Goal: Task Accomplishment & Management: Manage account settings

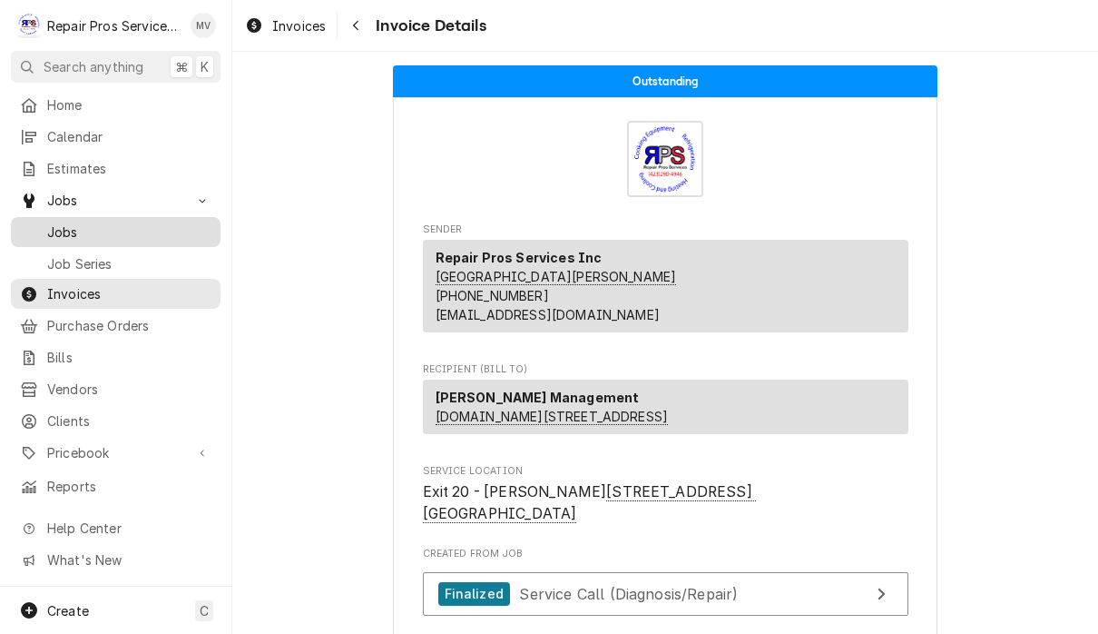
click at [116, 233] on span "Jobs" at bounding box center [129, 231] width 164 height 19
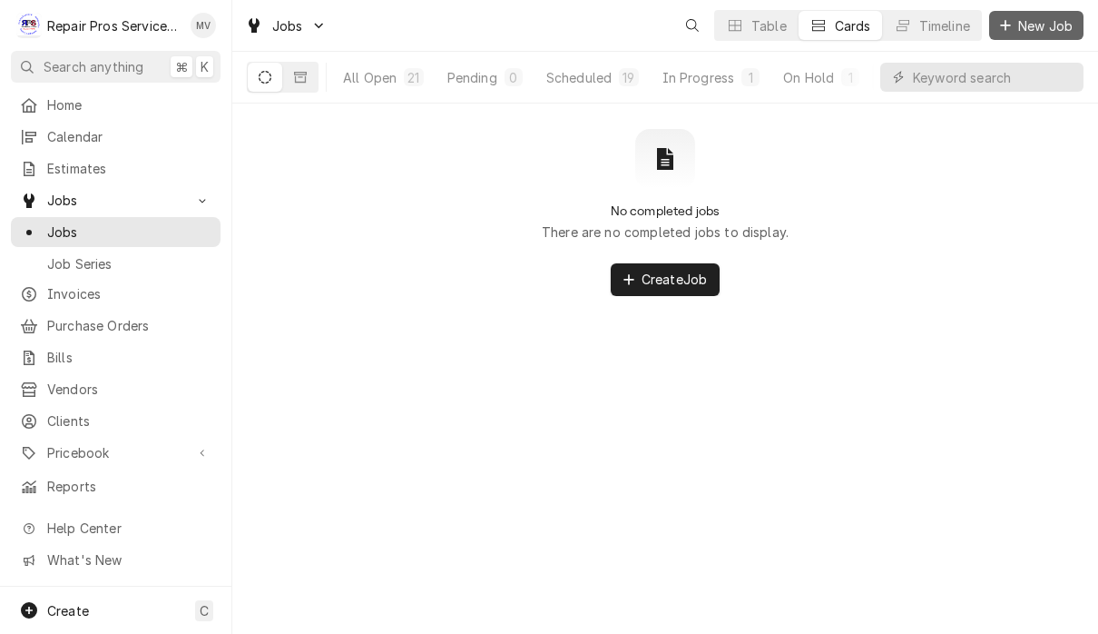
click at [1034, 25] on span "New Job" at bounding box center [1046, 25] width 62 height 19
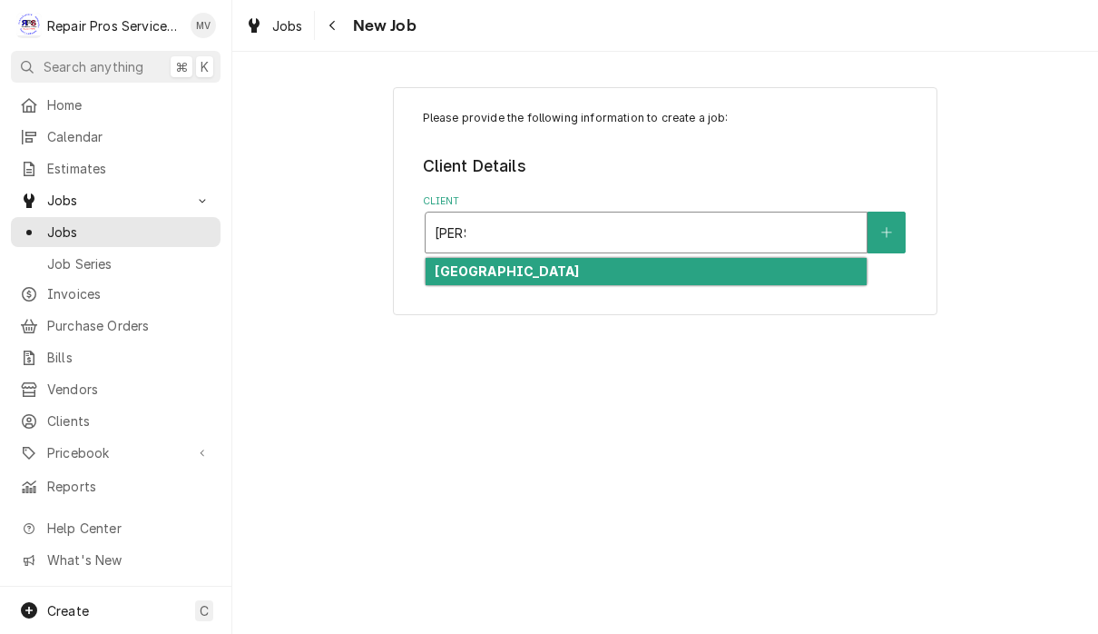
click at [650, 275] on div "Marriott Downtown Chattanooga" at bounding box center [646, 272] width 441 height 28
type input "marr"
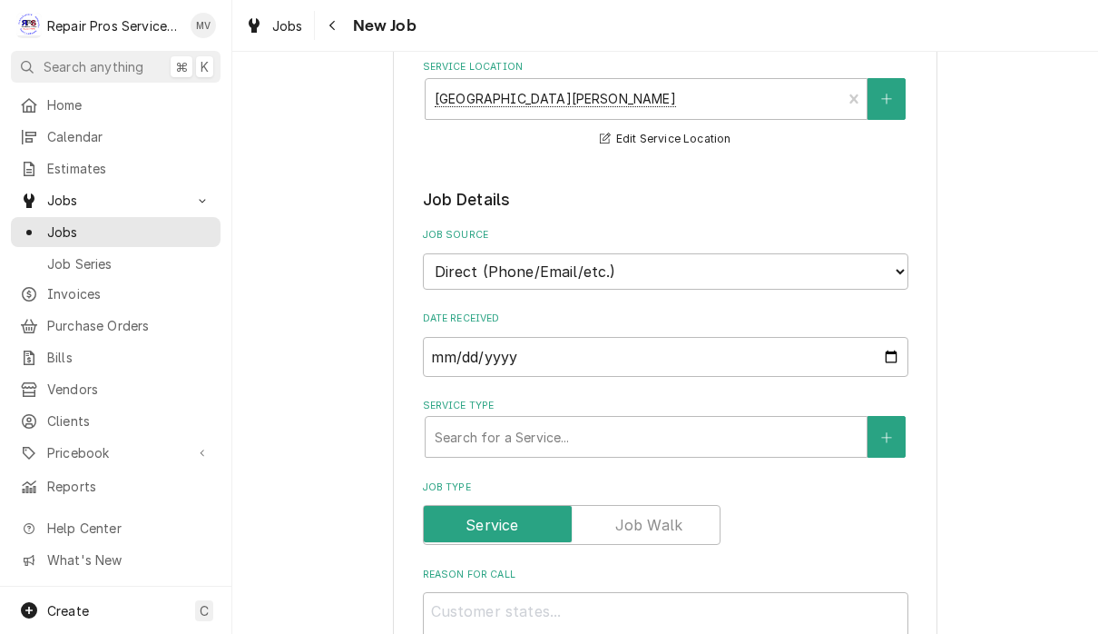
scroll to position [252, 0]
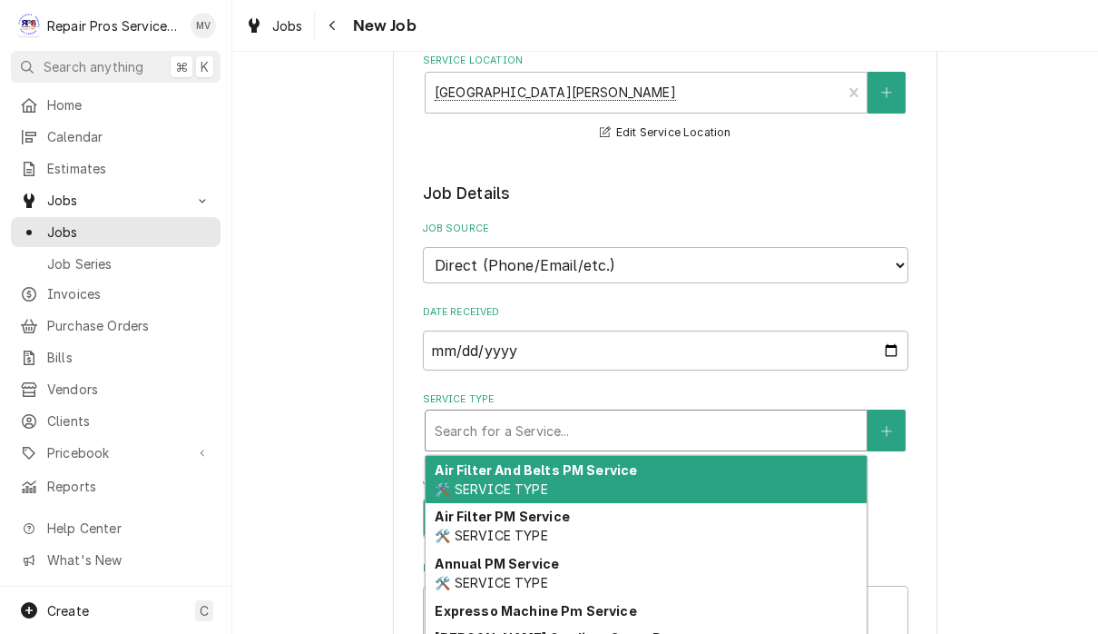
type textarea "x"
type input "d"
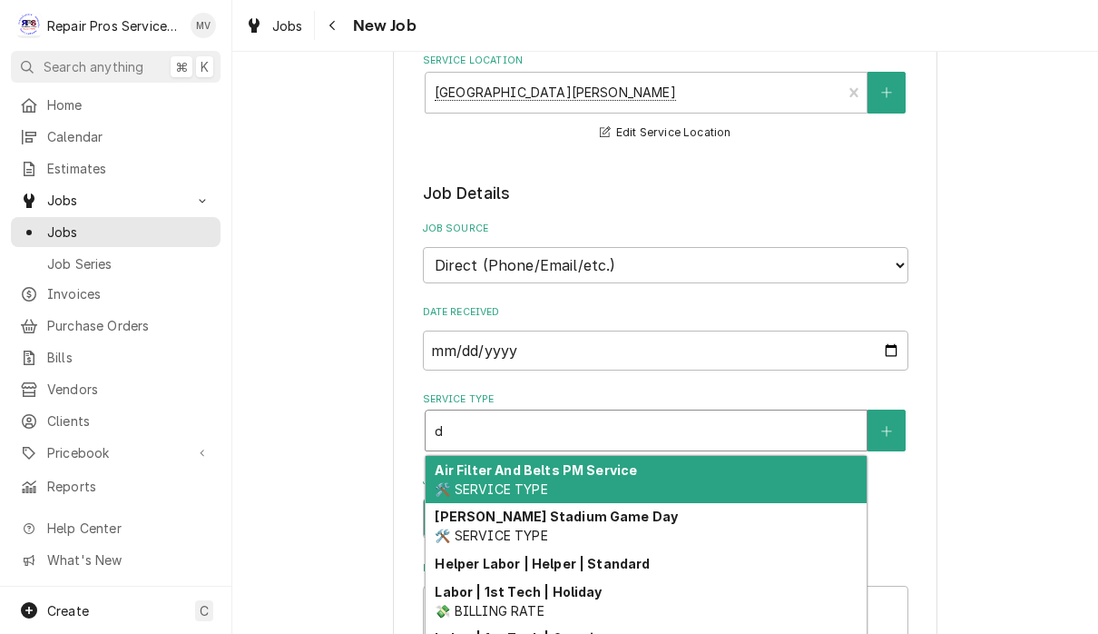
type textarea "x"
type input "di"
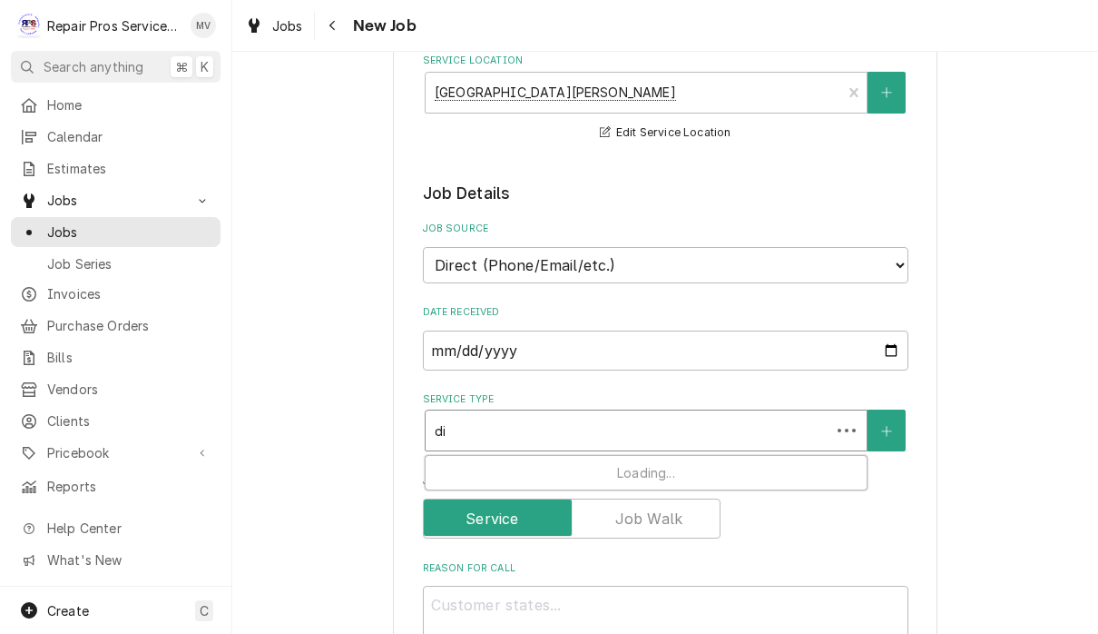
type textarea "x"
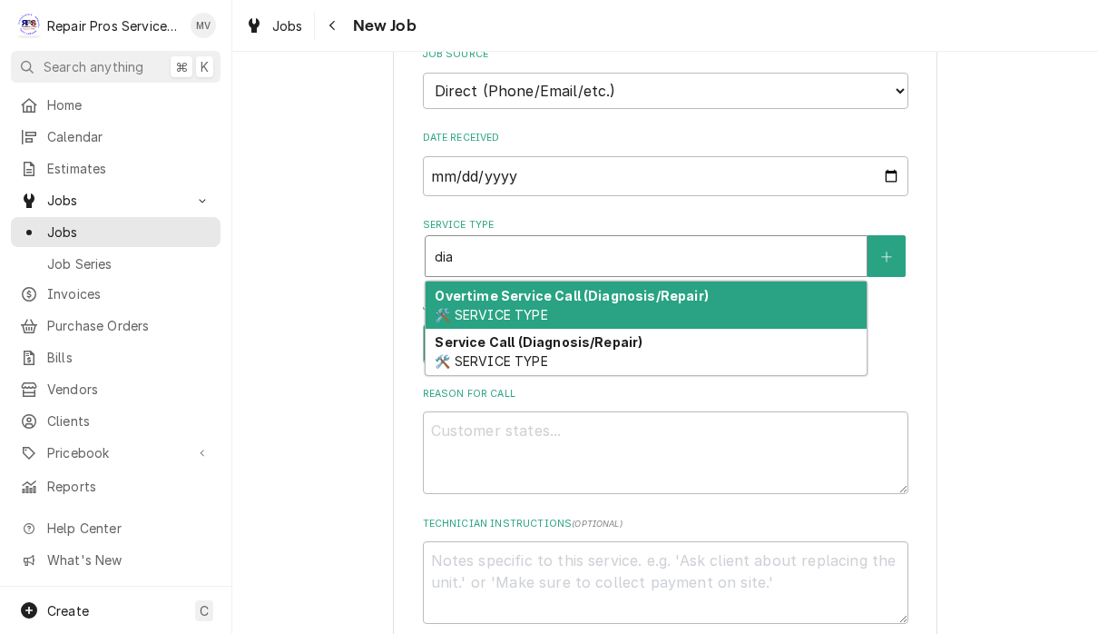
scroll to position [465, 0]
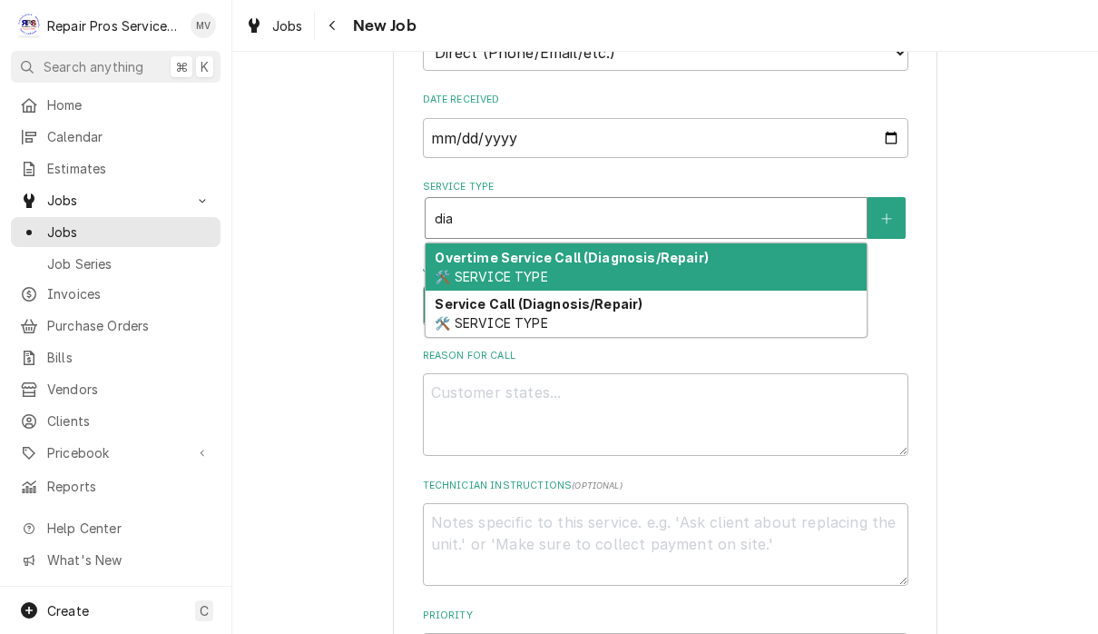
click at [705, 305] on div "Service Call (Diagnosis/Repair) 🛠️ SERVICE TYPE" at bounding box center [646, 313] width 441 height 47
type input "dia"
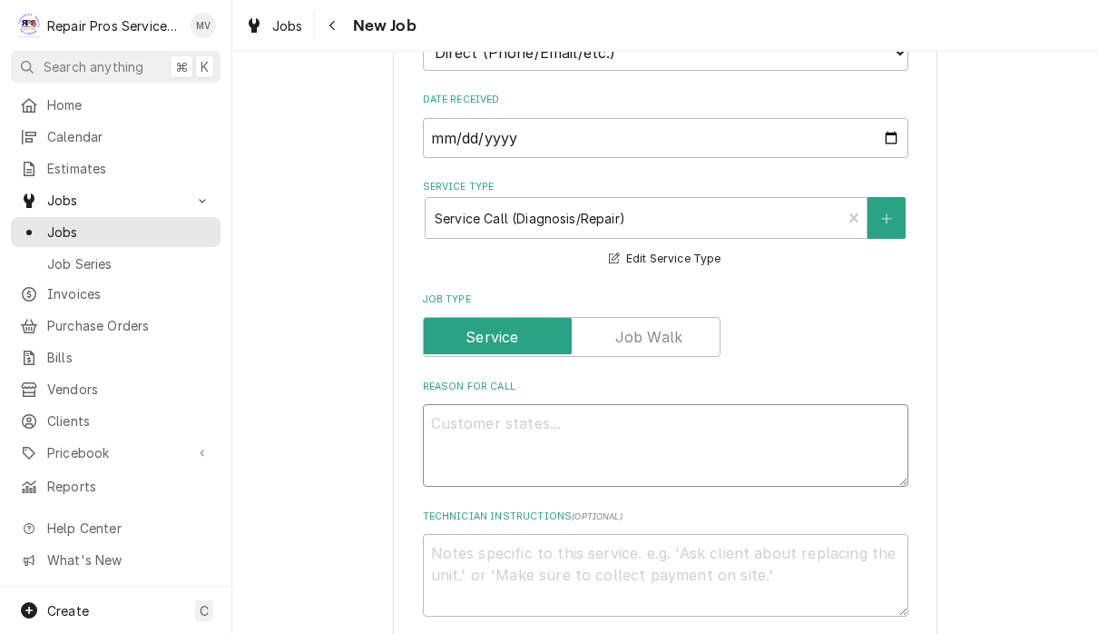
click at [610, 424] on textarea "Reason For Call" at bounding box center [666, 445] width 486 height 83
type textarea "x"
type textarea "S"
type textarea "x"
type textarea "St"
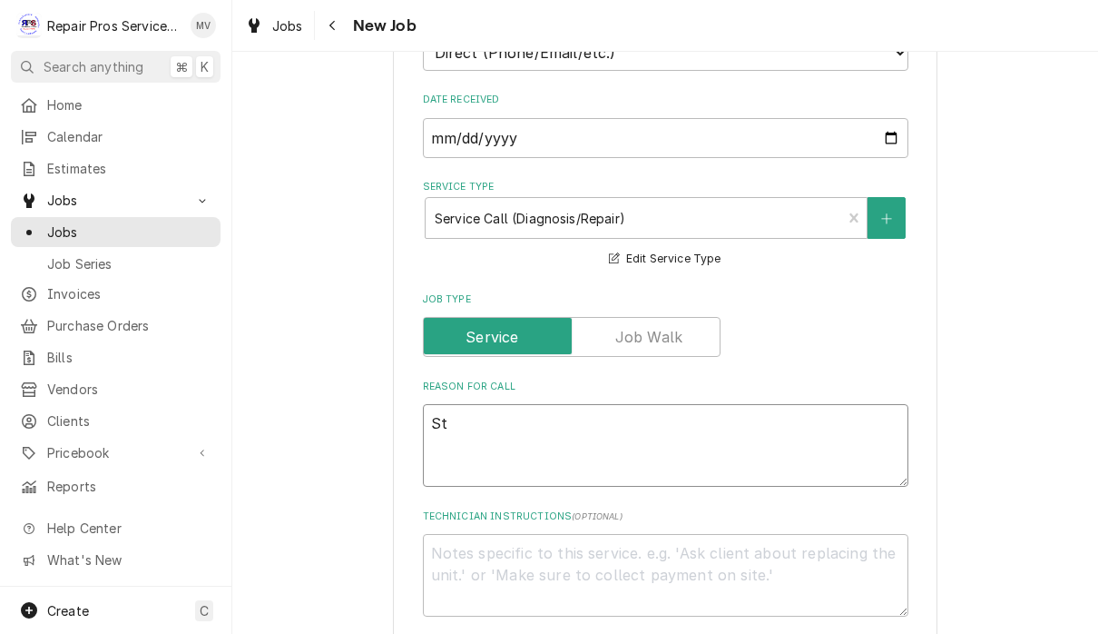
type textarea "x"
type textarea "Sta"
type textarea "x"
type textarea "Stan"
type textarea "x"
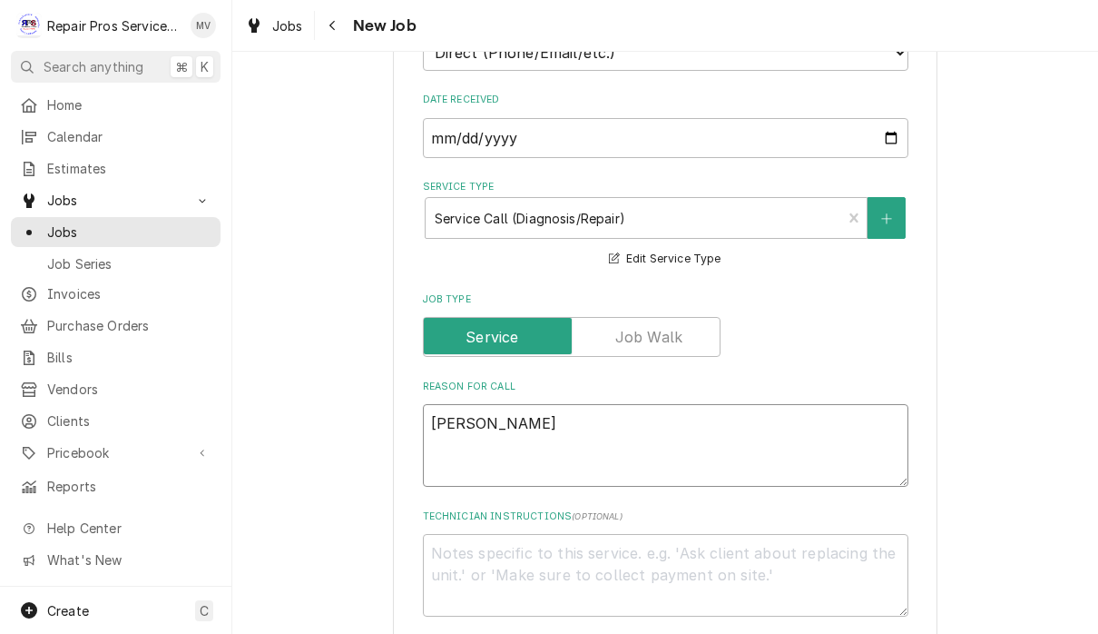
type textarea "Stand"
type textarea "x"
type textarea "Stand"
type textarea "x"
type textarea "Stand a"
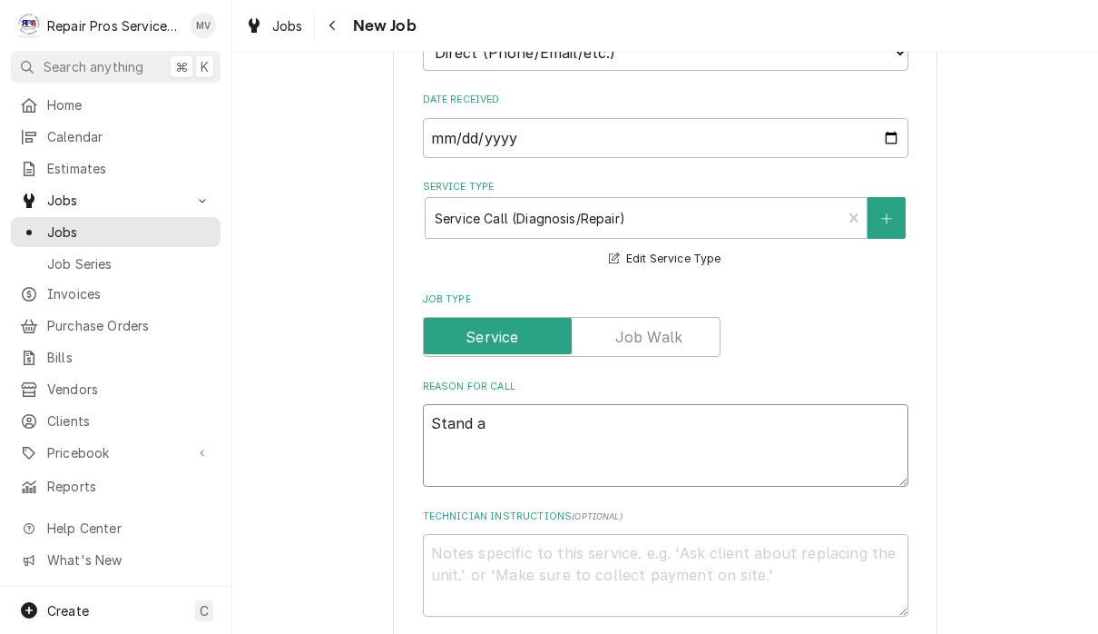
type textarea "x"
type textarea "Stand al"
type textarea "x"
type textarea "Stand alo"
type textarea "x"
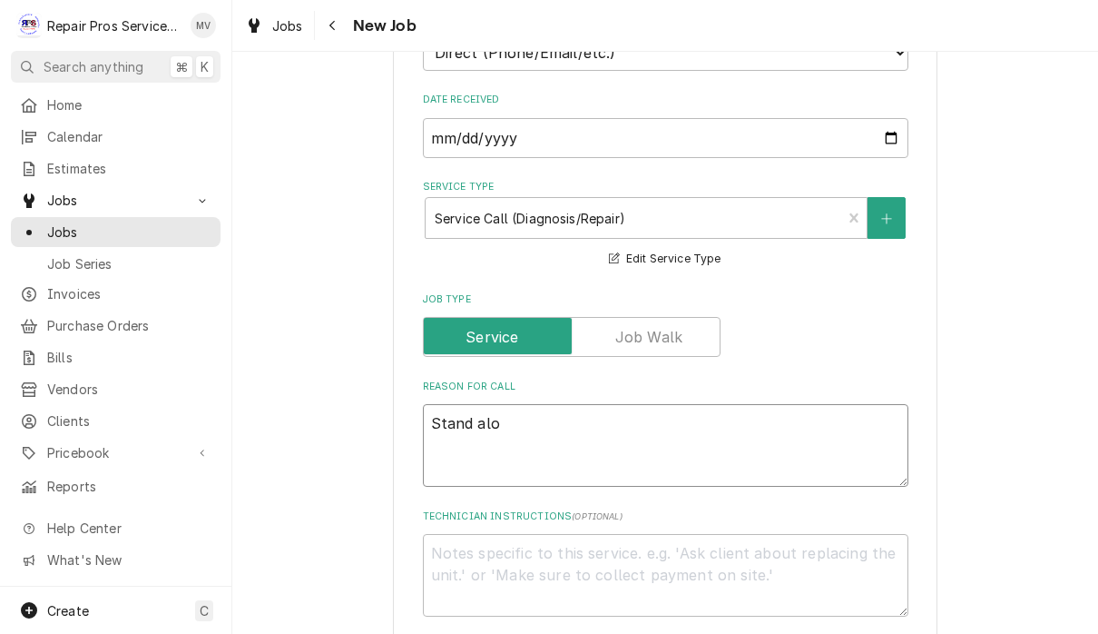
type textarea "Stand alon"
type textarea "x"
type textarea "Stand alone"
type textarea "x"
type textarea "Stand alone"
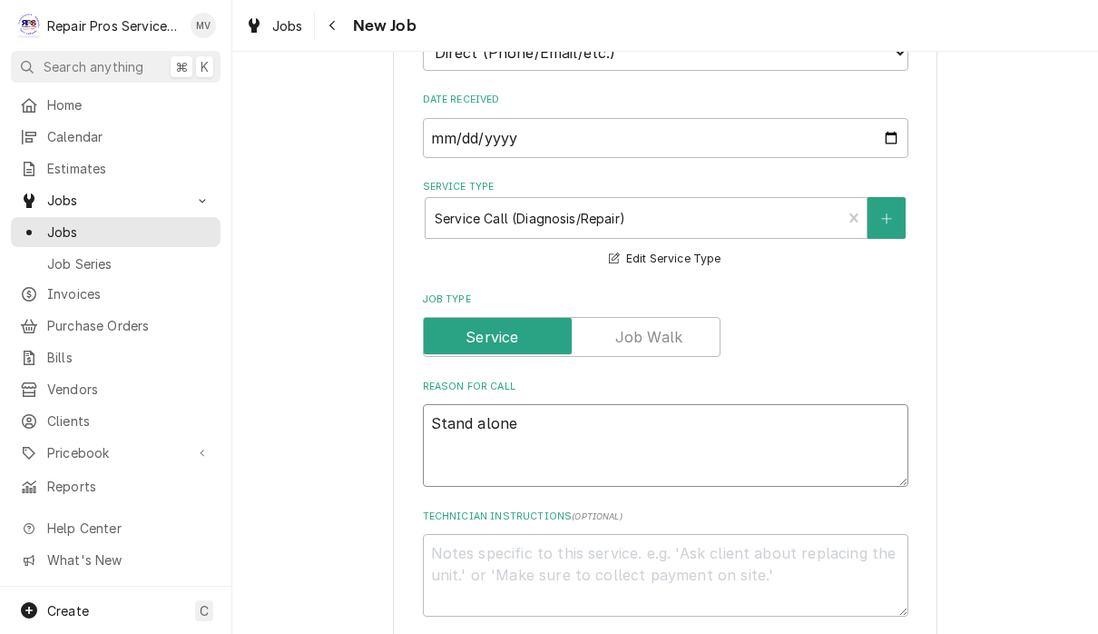
type textarea "x"
type textarea "Stand alone c"
type textarea "x"
type textarea "Stand alone co"
type textarea "x"
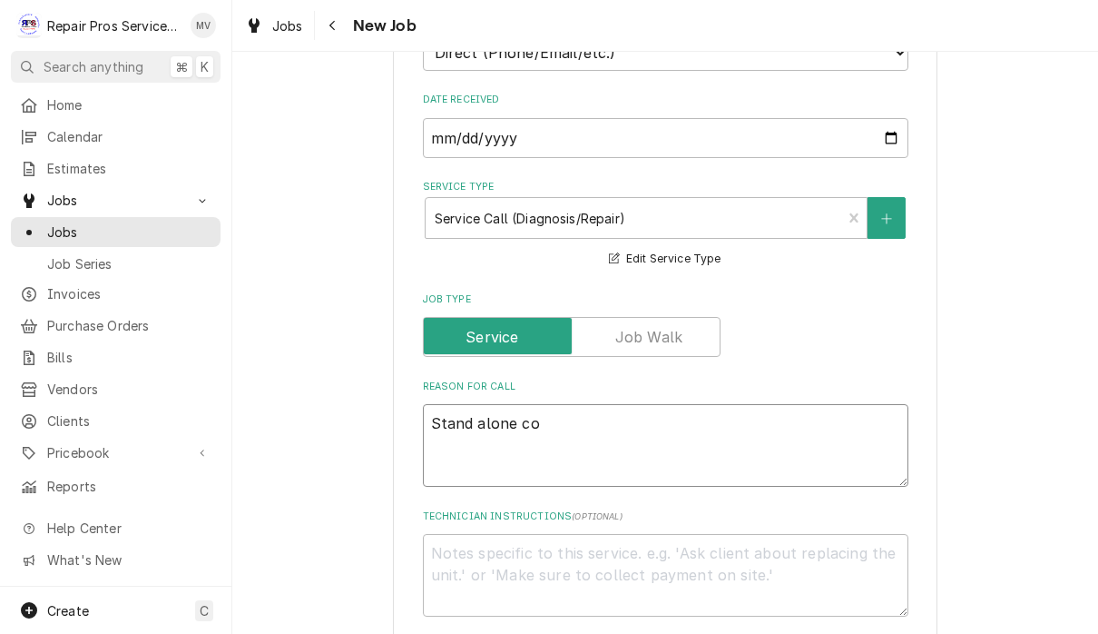
type textarea "Stand alone coo"
type textarea "x"
type textarea "Stand alone cool"
type textarea "x"
type textarea "Stand alone coole"
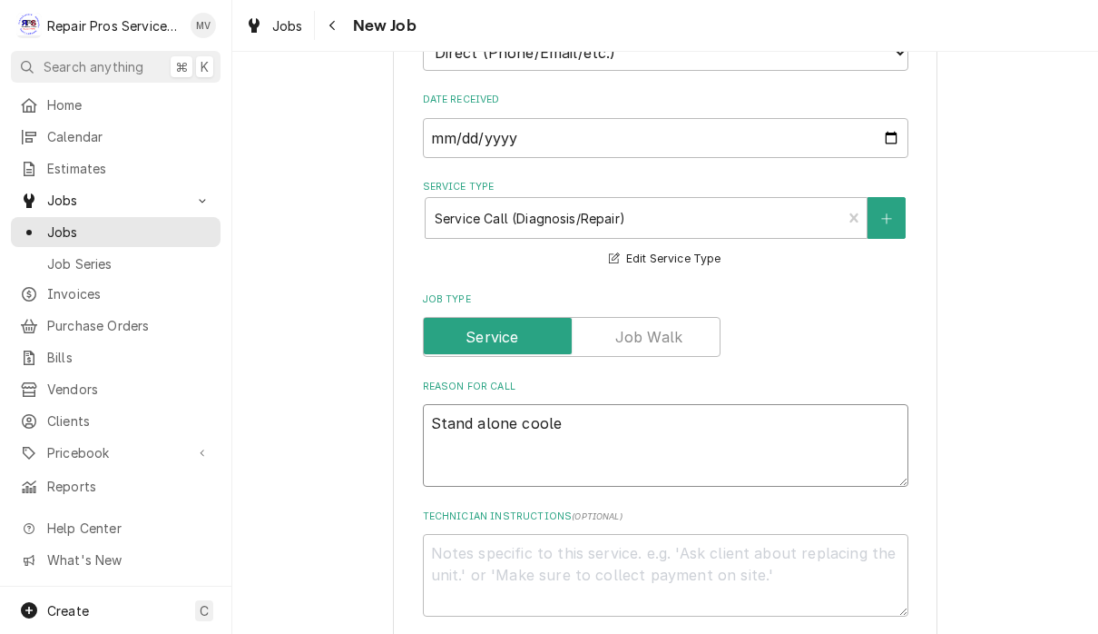
type textarea "x"
type textarea "Stand alone cooler"
type textarea "x"
type textarea "Stand alone cooler"
type textarea "x"
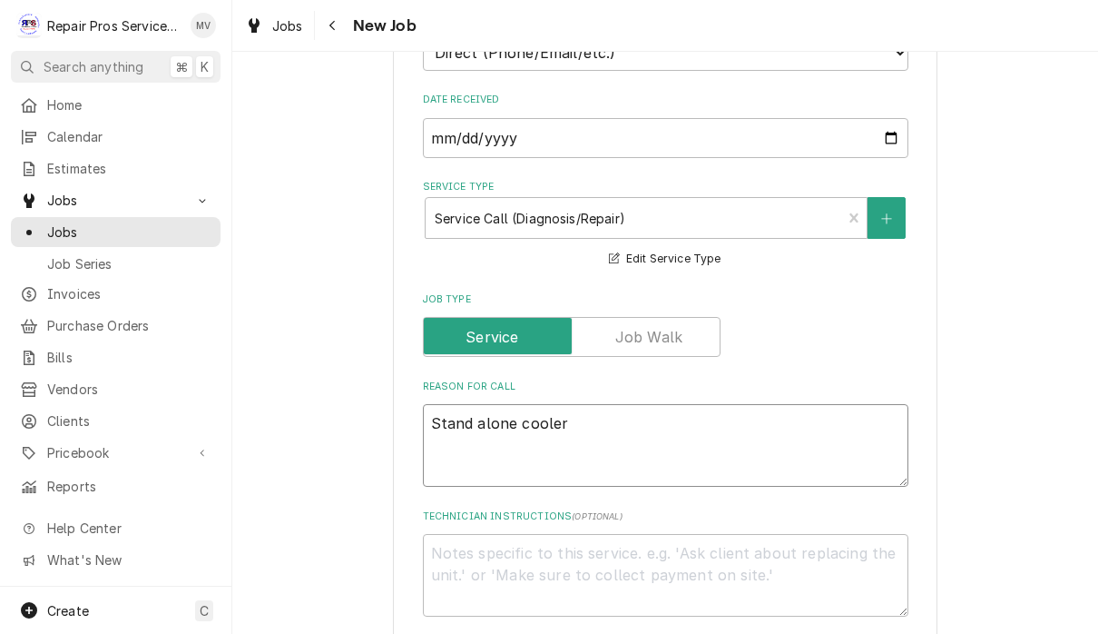
type textarea "Stand alone cooler n"
type textarea "x"
type textarea "Stand alone cooler no"
type textarea "x"
type textarea "Stand alone cooler not"
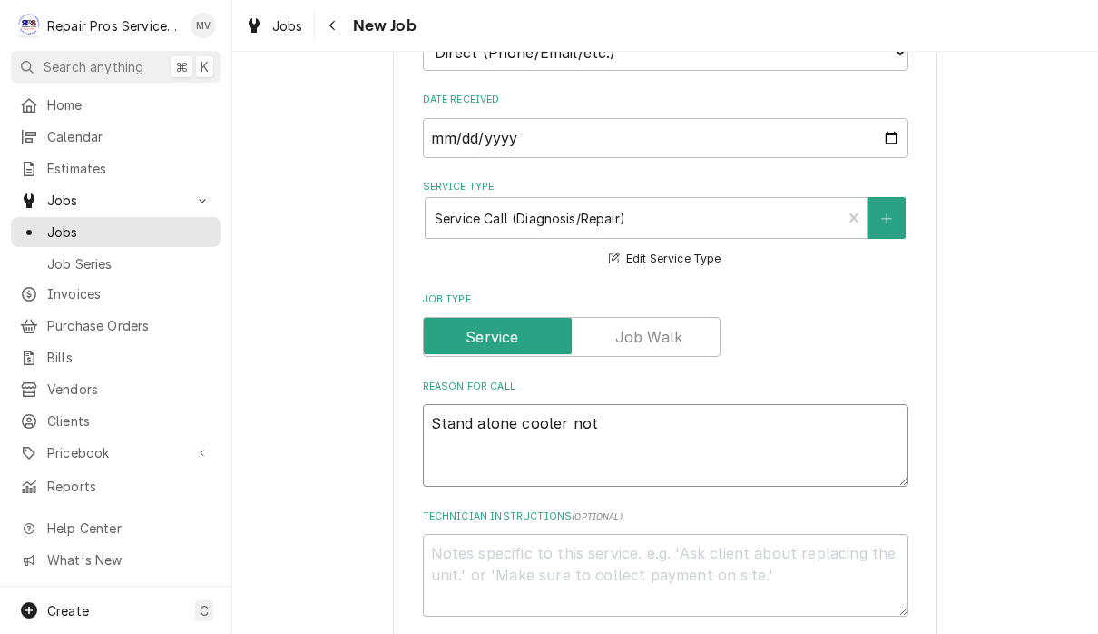
type textarea "x"
type textarea "Stand alone cooler not"
type textarea "x"
type textarea "Stand alone cooler not c"
type textarea "x"
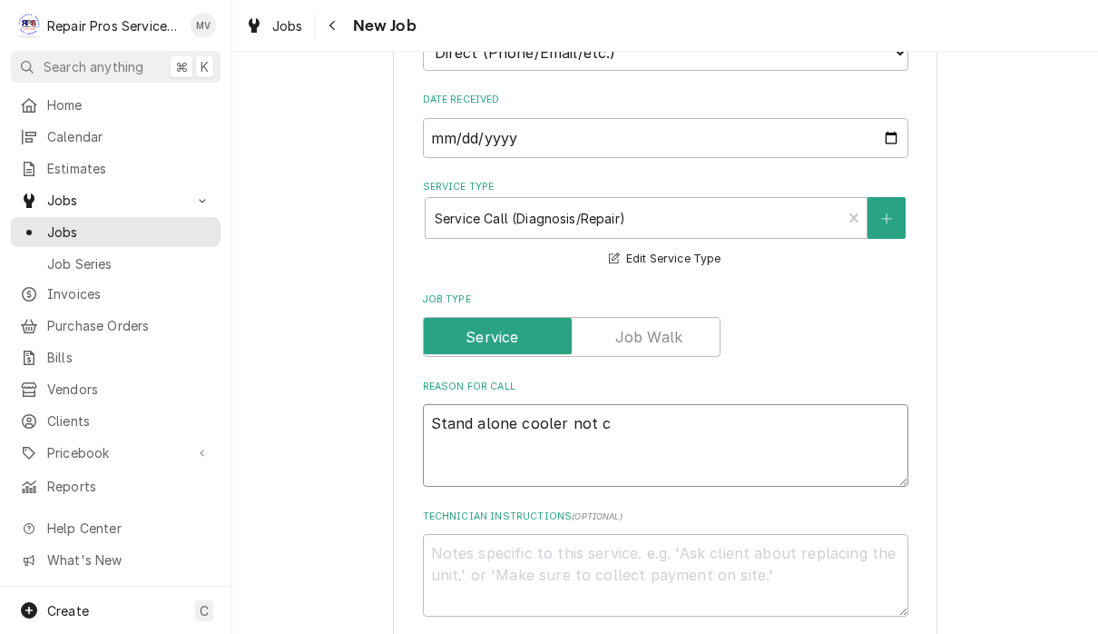
type textarea "Stand alone cooler not co"
type textarea "x"
type textarea "Stand alone cooler not c"
type textarea "x"
type textarea "Stand alone cooler not"
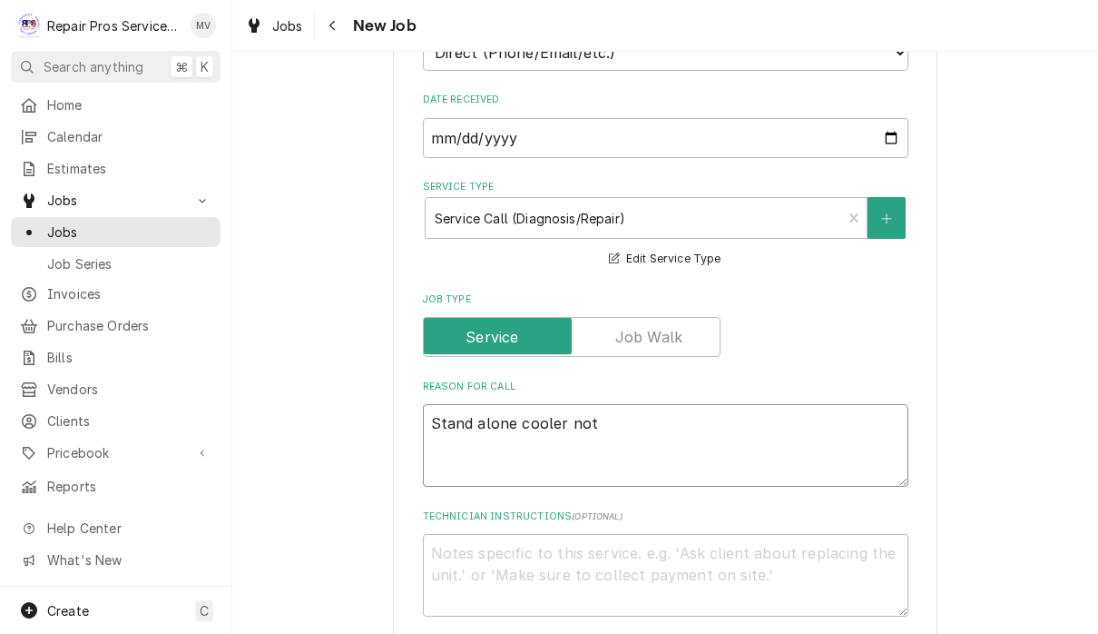
type textarea "x"
type textarea "Stand alone cooler not t"
type textarea "x"
type textarea "Stand alone cooler not te"
type textarea "x"
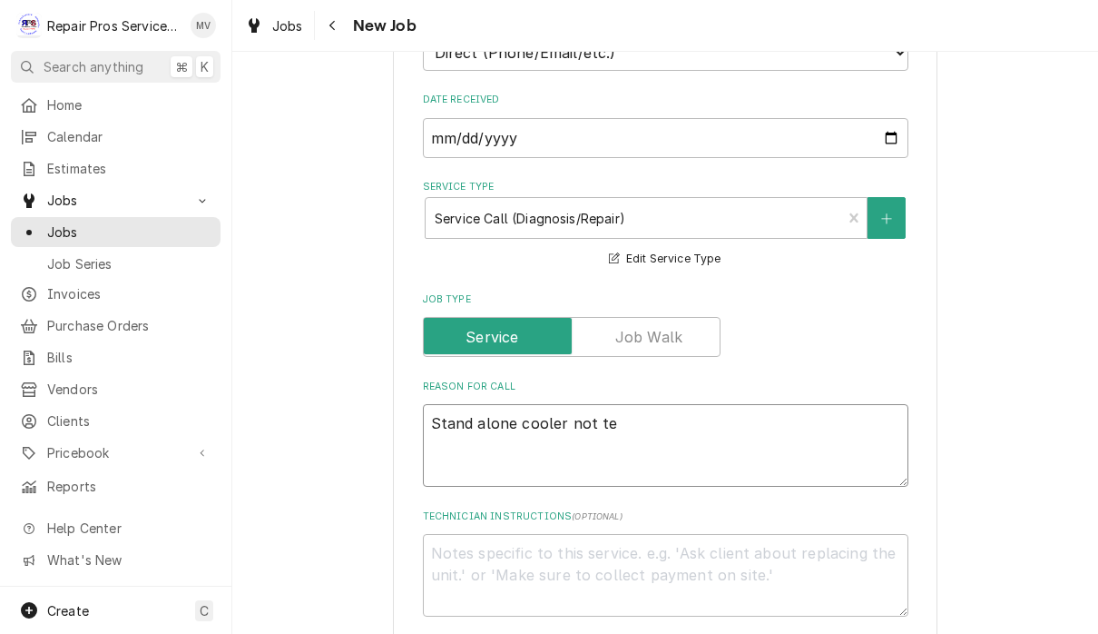
type textarea "Stand alone cooler not tem"
type textarea "x"
type textarea "Stand alone cooler not temp"
type textarea "x"
type textarea "Stand alone cooler not tempi"
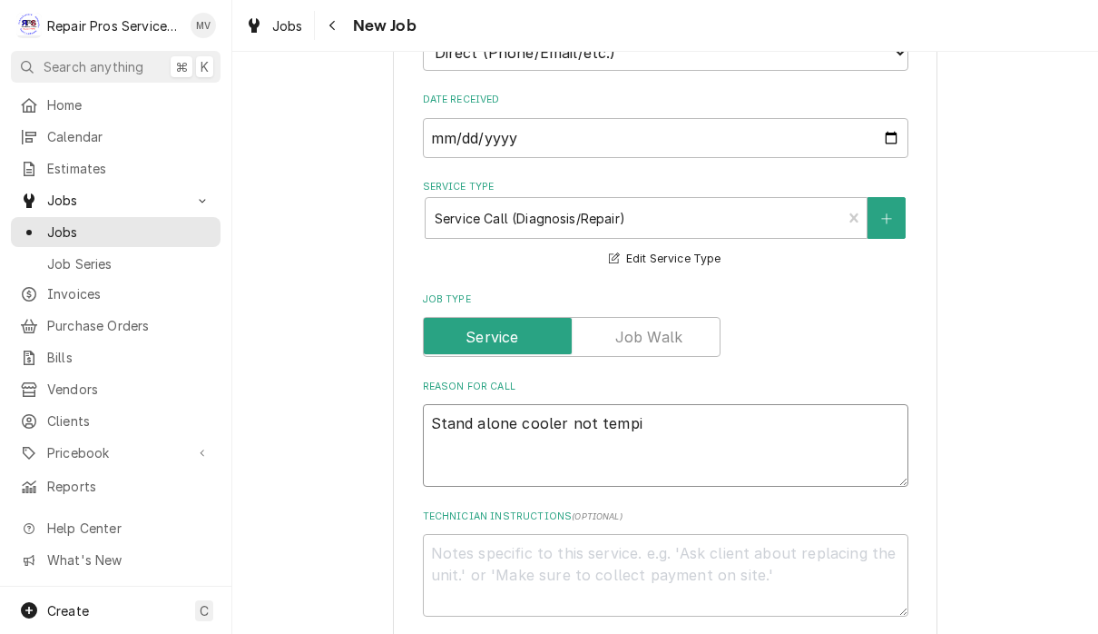
type textarea "x"
type textarea "Stand alone cooler not tempin"
type textarea "x"
type textarea "Stand alone cooler not temping"
type textarea "x"
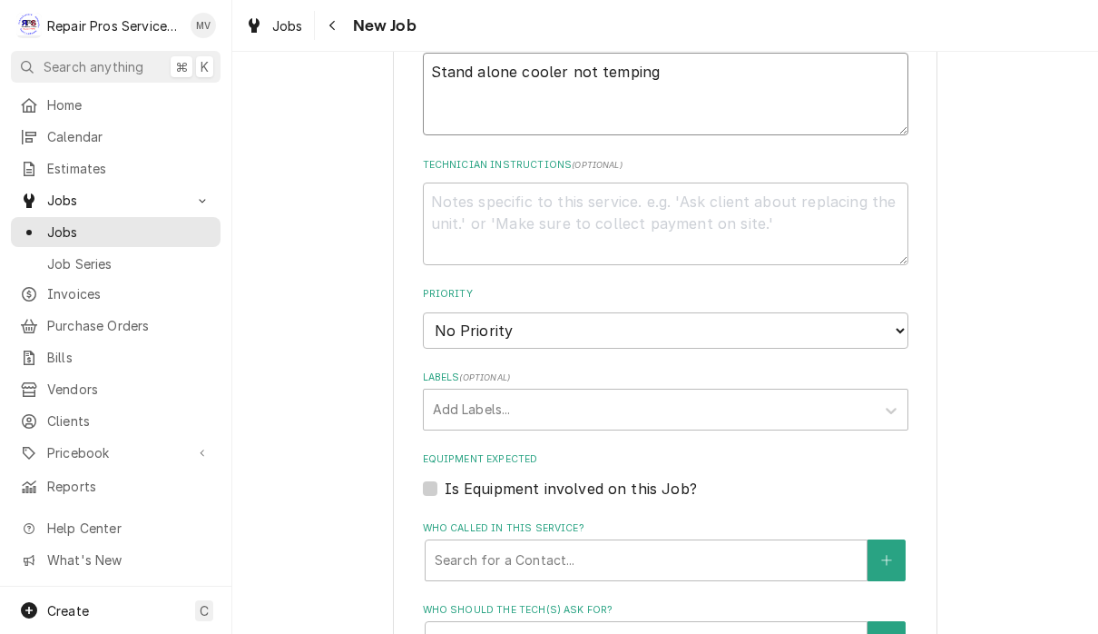
scroll to position [817, 0]
type textarea "Stand alone cooler not temping"
click at [826, 313] on select "No Priority Urgent High Medium Low" at bounding box center [666, 329] width 486 height 36
select select "3"
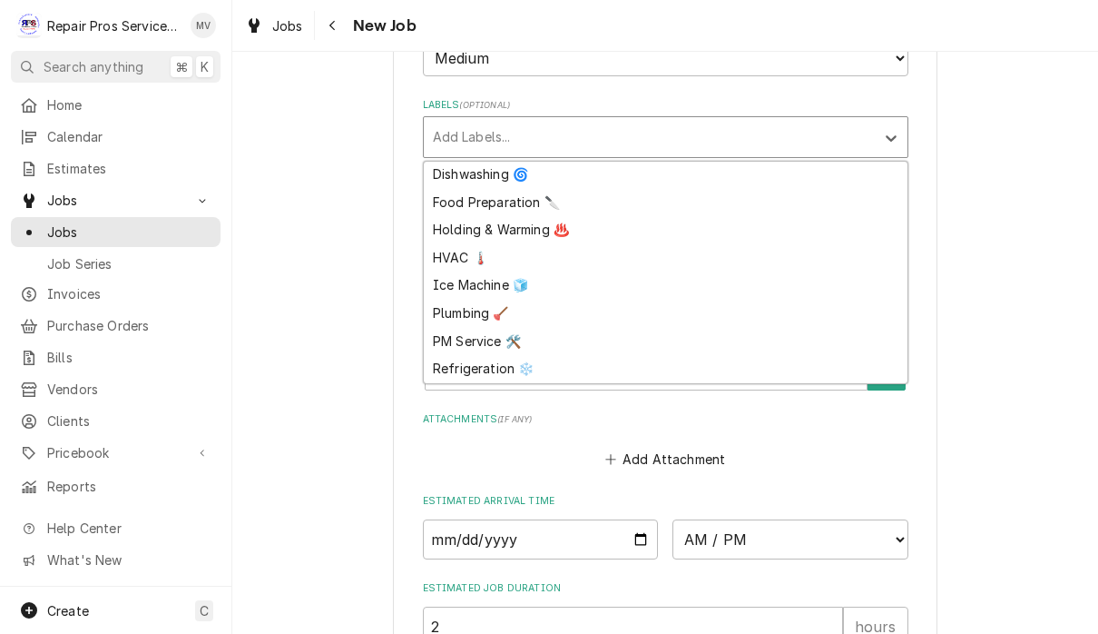
scroll to position [85, 0]
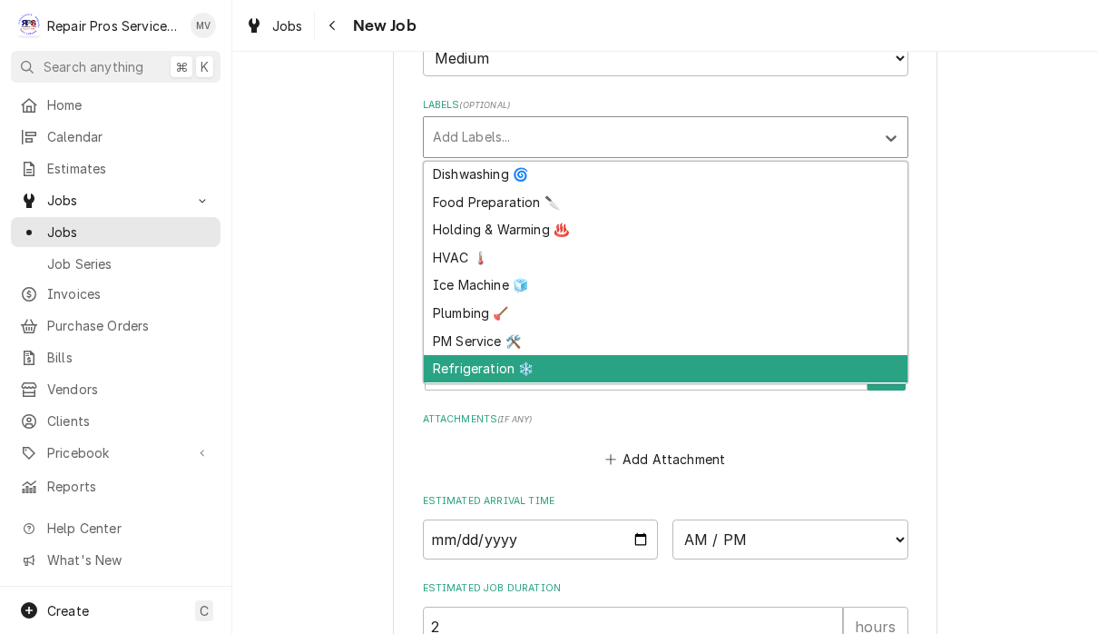
click at [499, 355] on div "Refrigeration ❄️" at bounding box center [666, 369] width 484 height 28
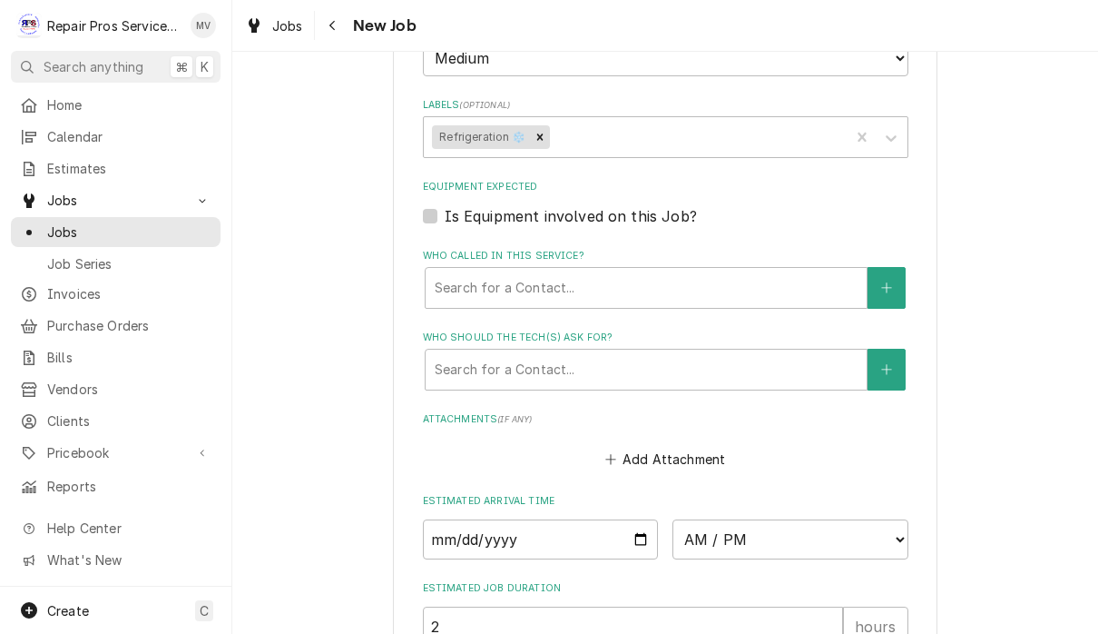
type textarea "x"
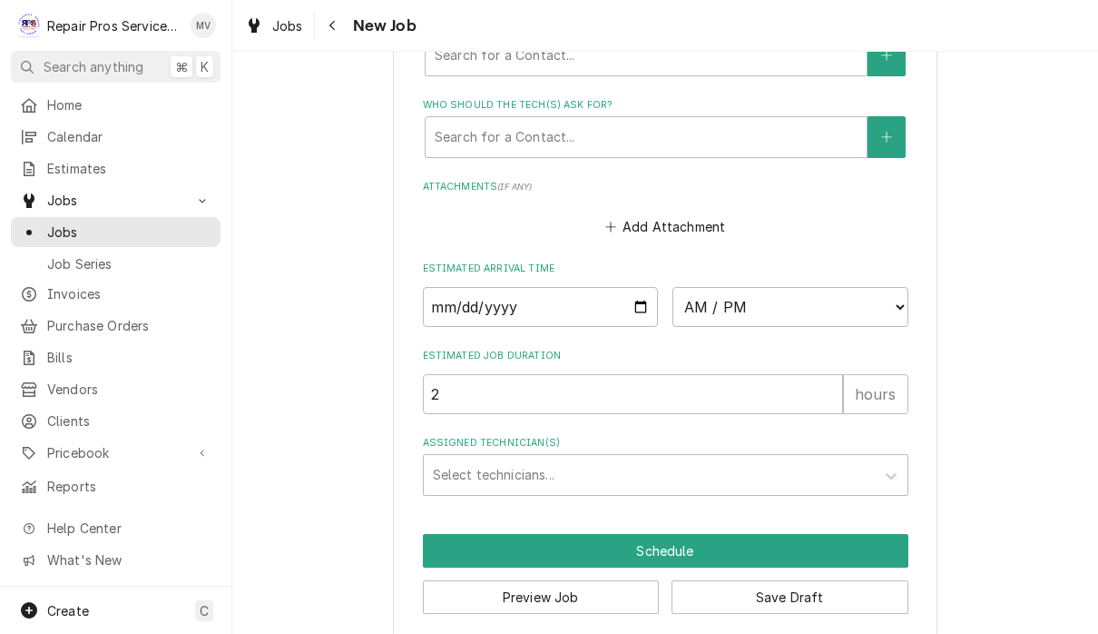
scroll to position [1320, 0]
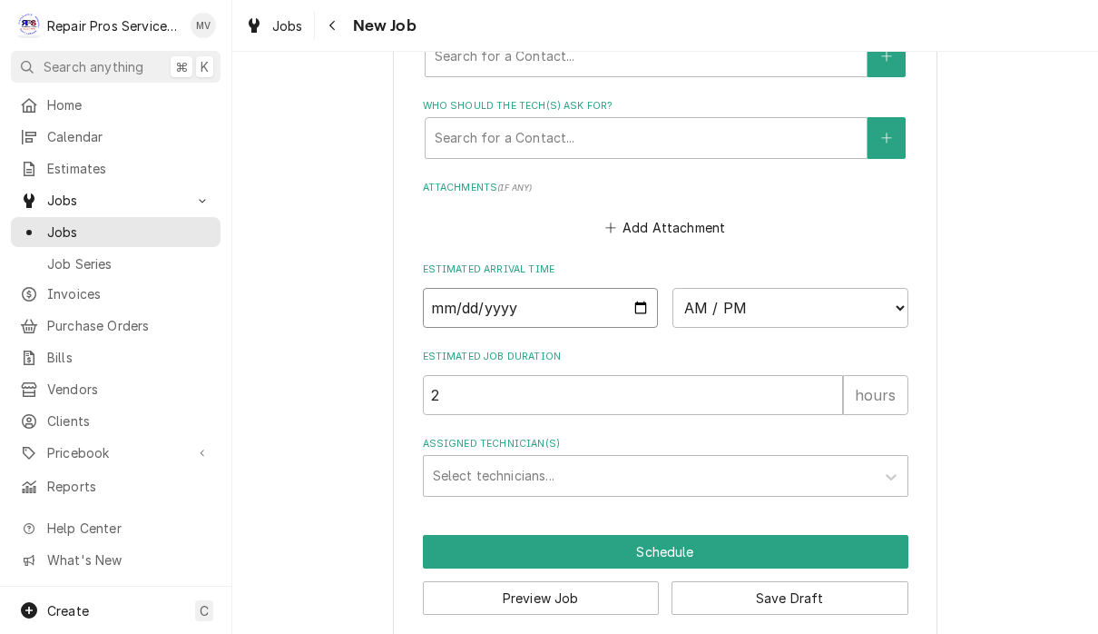
click at [574, 290] on input "Date" at bounding box center [541, 308] width 236 height 40
type input "2025-09-04"
type textarea "x"
type input "2025-09-05"
type textarea "x"
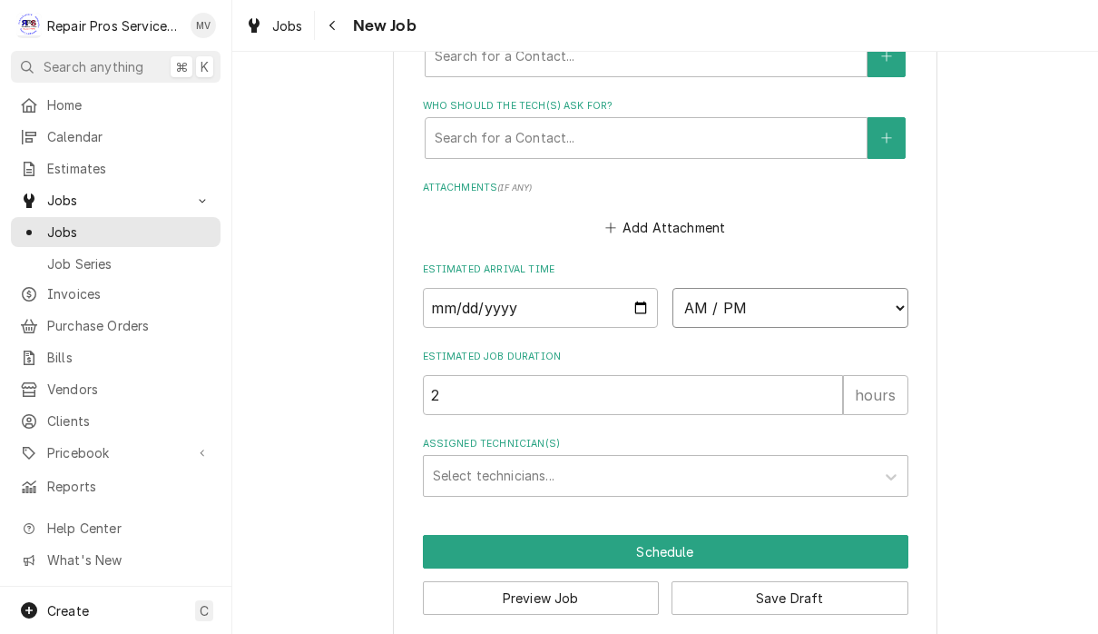
click at [690, 288] on select "AM / PM 6:00 AM 6:15 AM 6:30 AM 6:45 AM 7:00 AM 7:15 AM 7:30 AM 7:45 AM 8:00 AM…" at bounding box center [791, 308] width 236 height 40
select select "08:30:00"
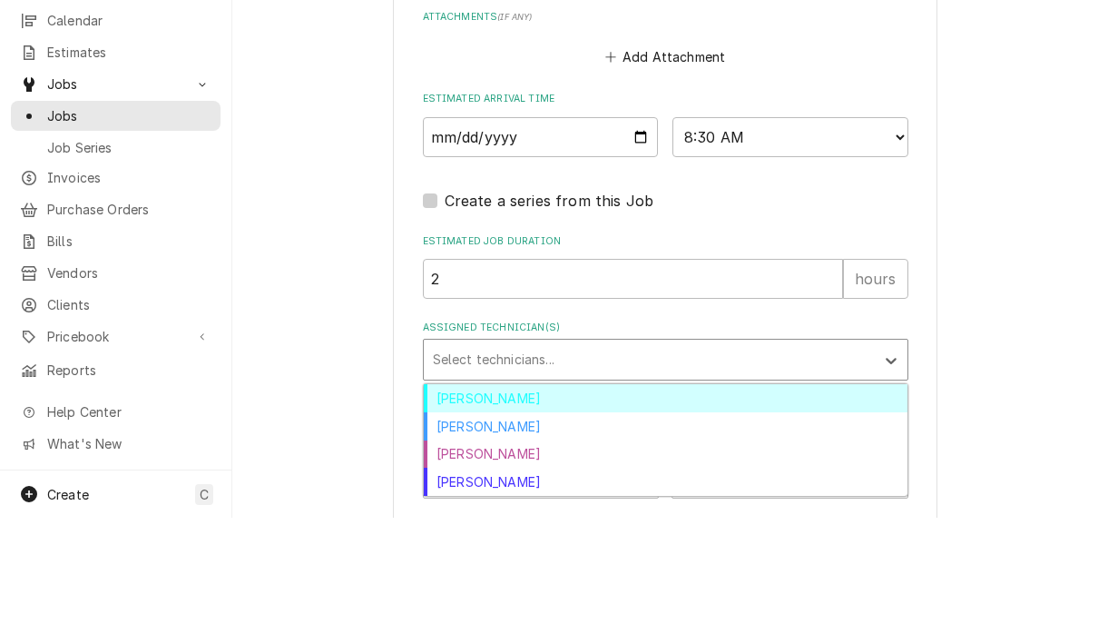
scroll to position [0, 0]
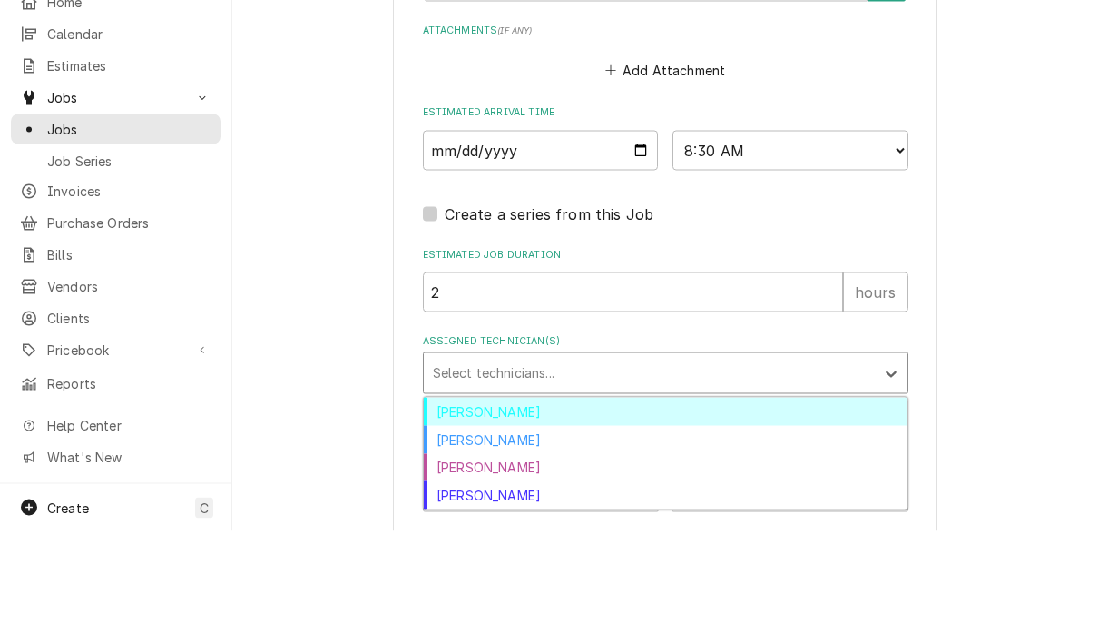
click at [499, 500] on div "[PERSON_NAME]" at bounding box center [666, 514] width 484 height 28
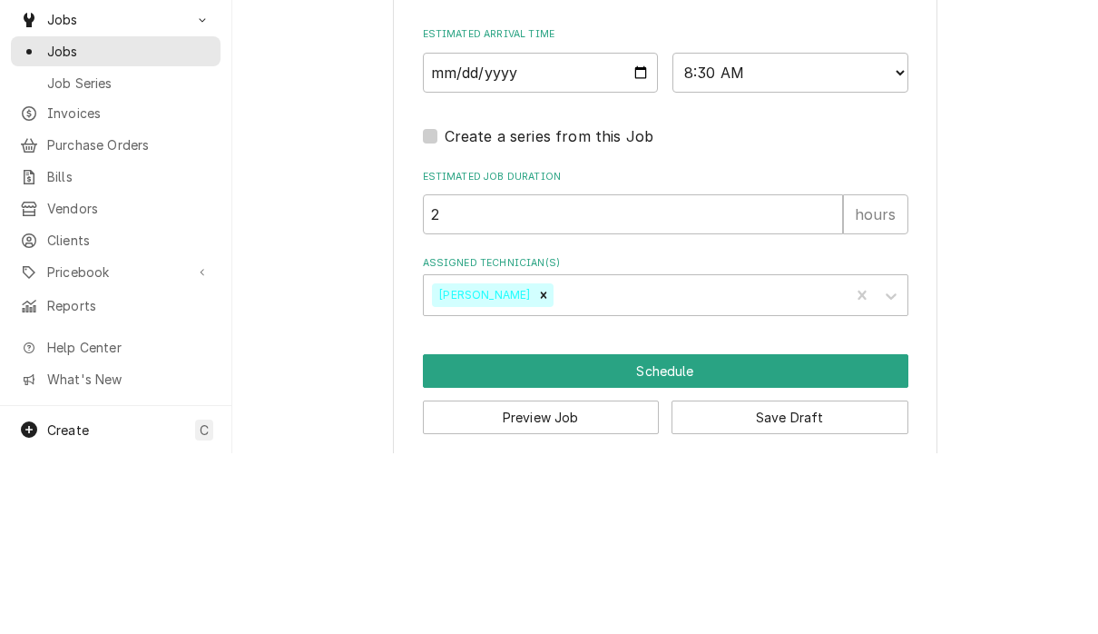
scroll to position [1, 0]
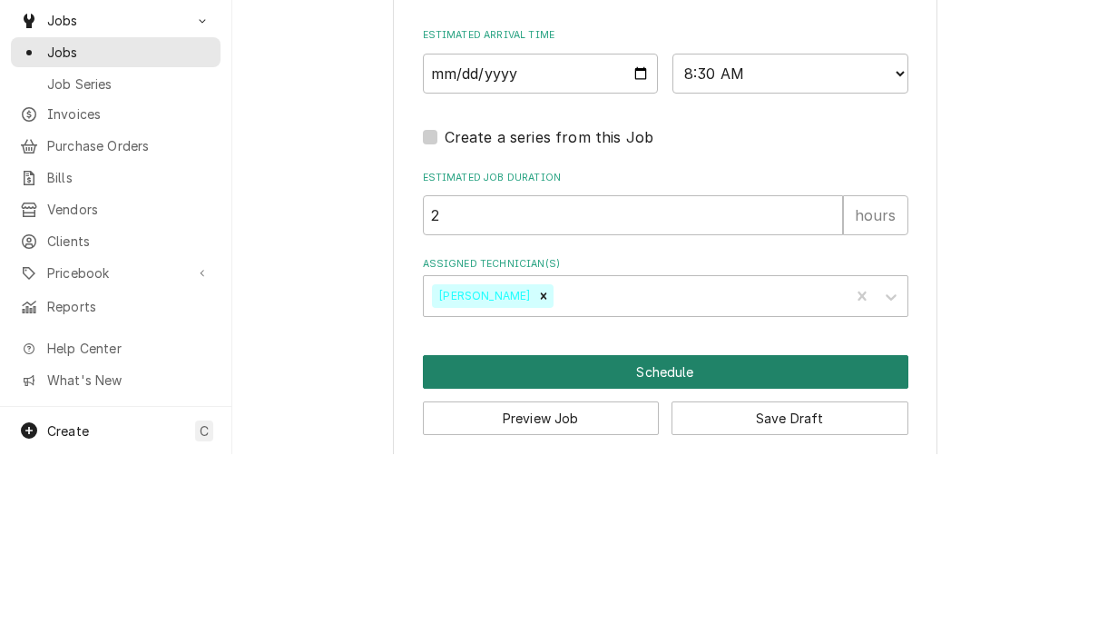
click at [666, 535] on button "Schedule" at bounding box center [666, 552] width 486 height 34
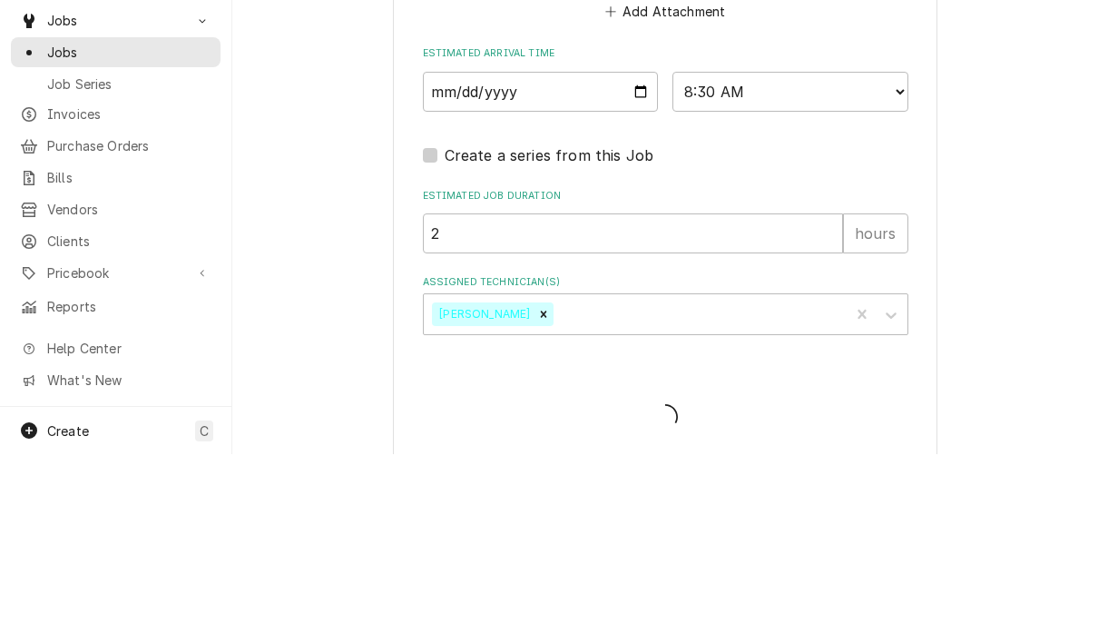
type textarea "x"
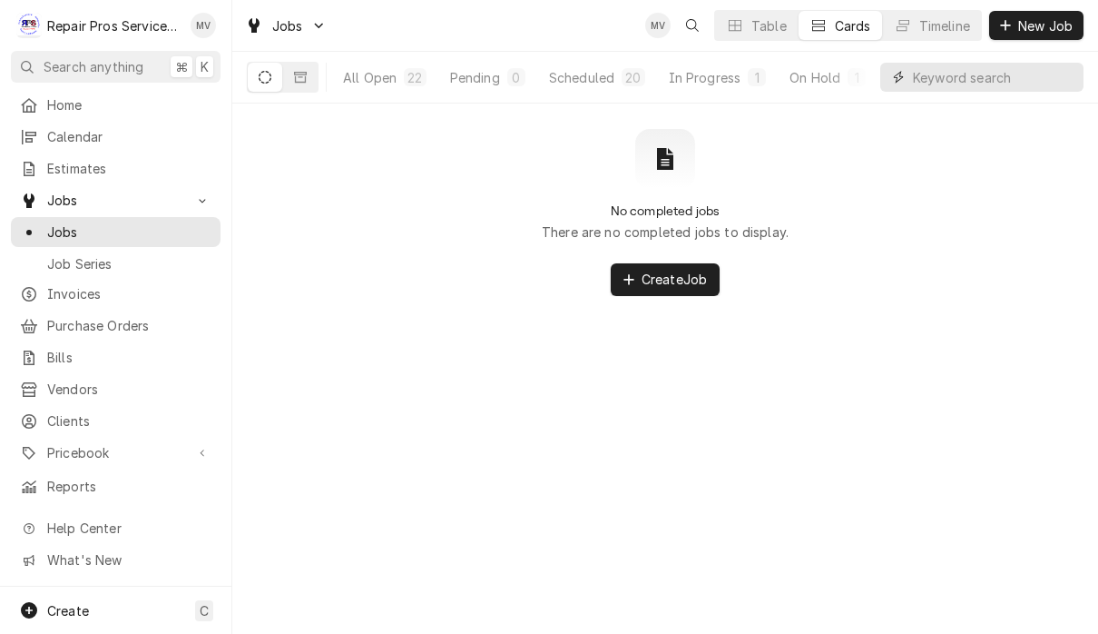
click at [993, 79] on input "Dynamic Content Wrapper" at bounding box center [994, 77] width 162 height 29
click at [365, 81] on div "All Open" at bounding box center [370, 77] width 54 height 19
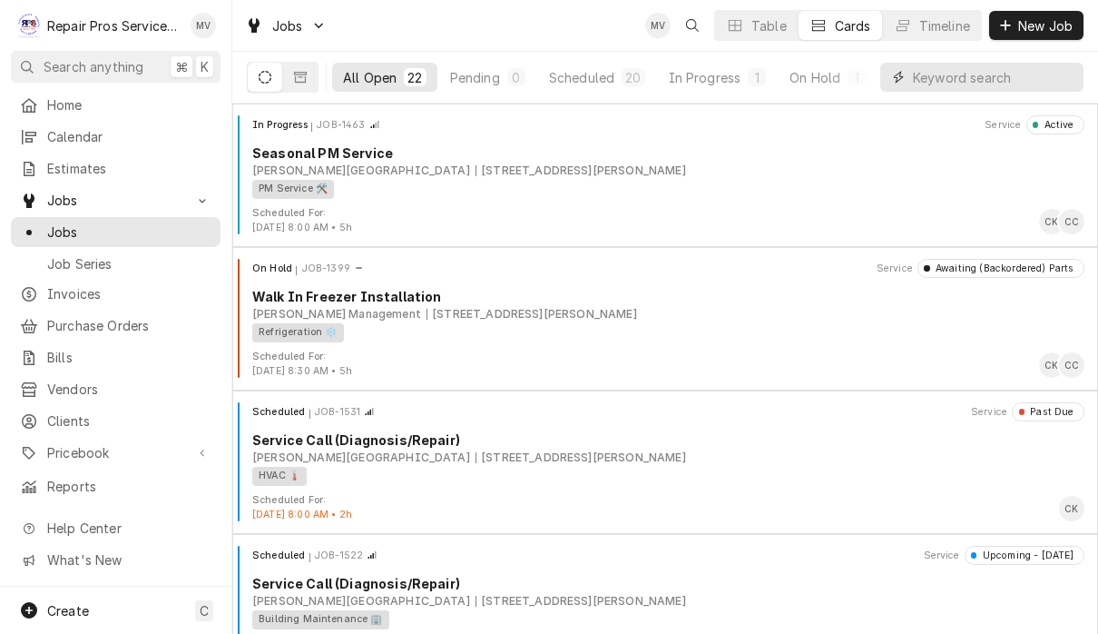
click at [970, 90] on input "Dynamic Content Wrapper" at bounding box center [994, 77] width 162 height 29
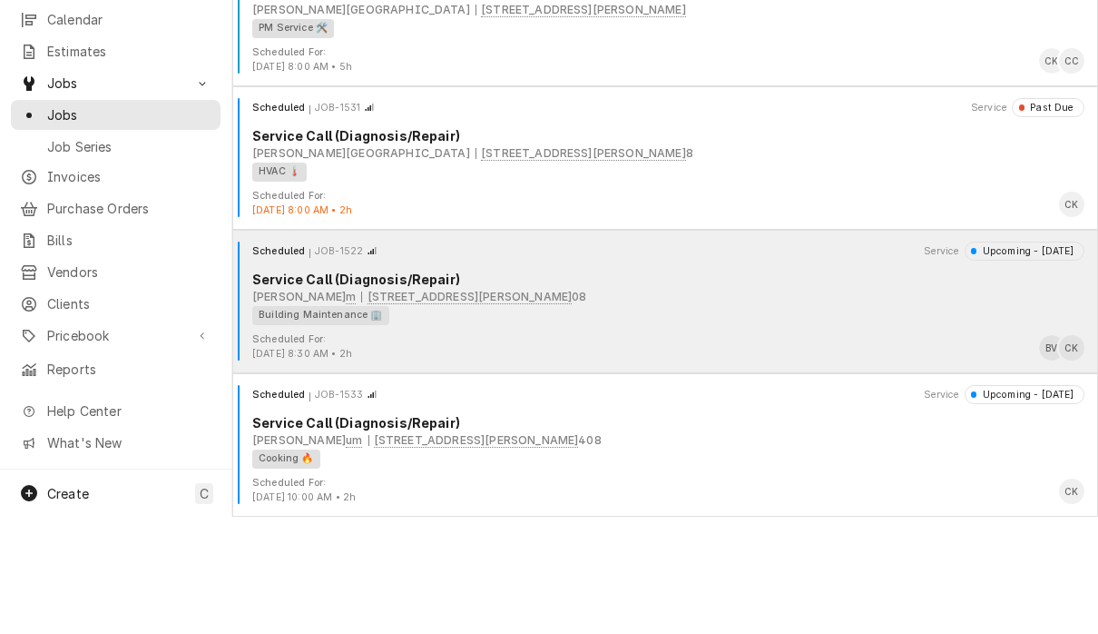
scroll to position [1, 0]
type input "Finley"
click at [742, 449] on div "Scheduled For: Sep 4th, 2025 - 8:30 AM • 2h BV CK" at bounding box center [665, 463] width 851 height 29
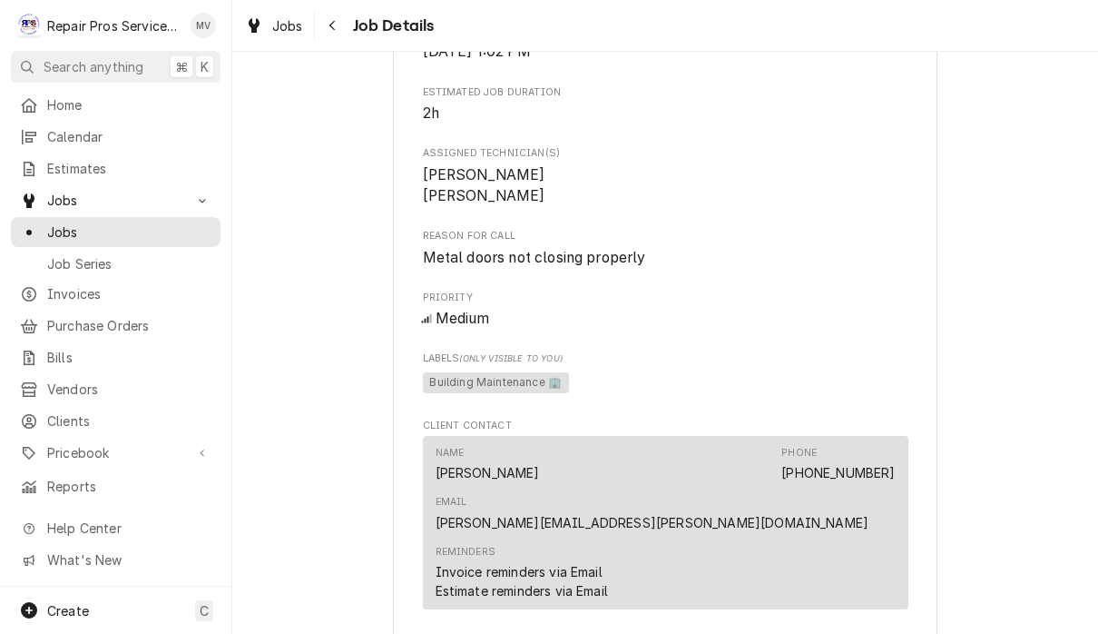
scroll to position [651, 0]
click at [539, 265] on span "Metal doors not closing properly" at bounding box center [534, 256] width 223 height 17
copy span "Metal doors not closing properly"
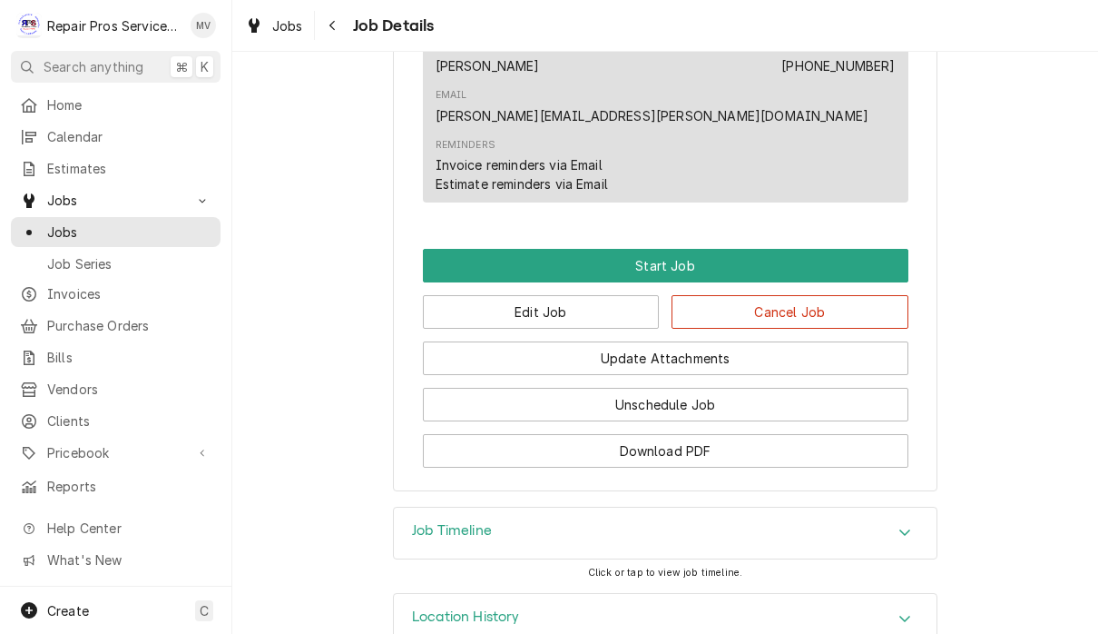
scroll to position [1056, 0]
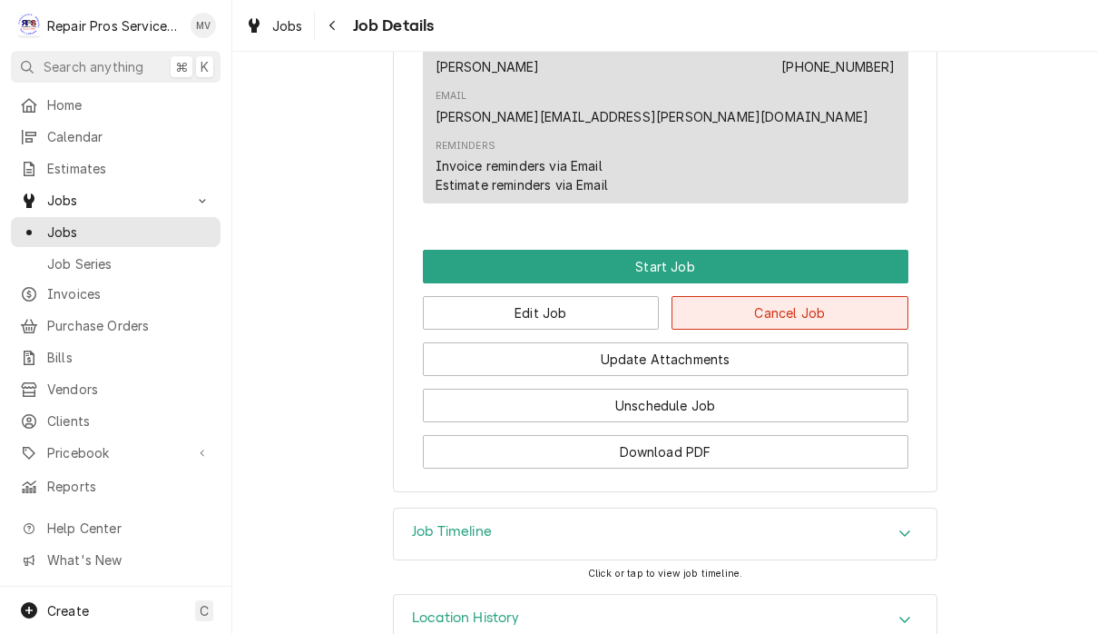
click at [838, 296] on button "Cancel Job" at bounding box center [790, 313] width 237 height 34
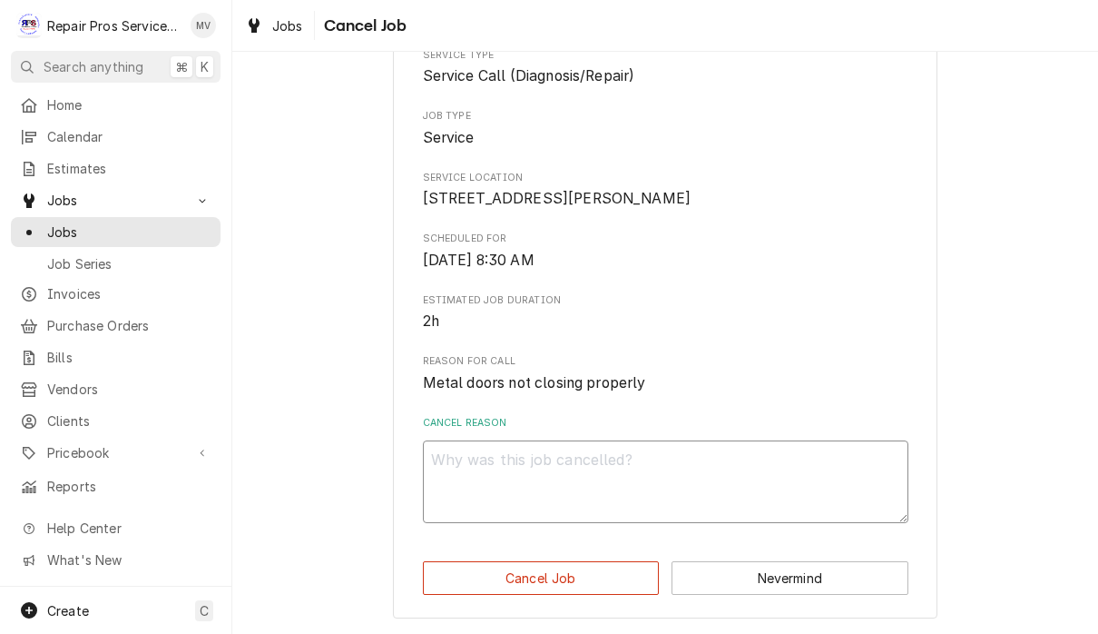
click at [606, 470] on textarea "Cancel Reason" at bounding box center [666, 481] width 486 height 83
type textarea "x"
type textarea "C"
type textarea "x"
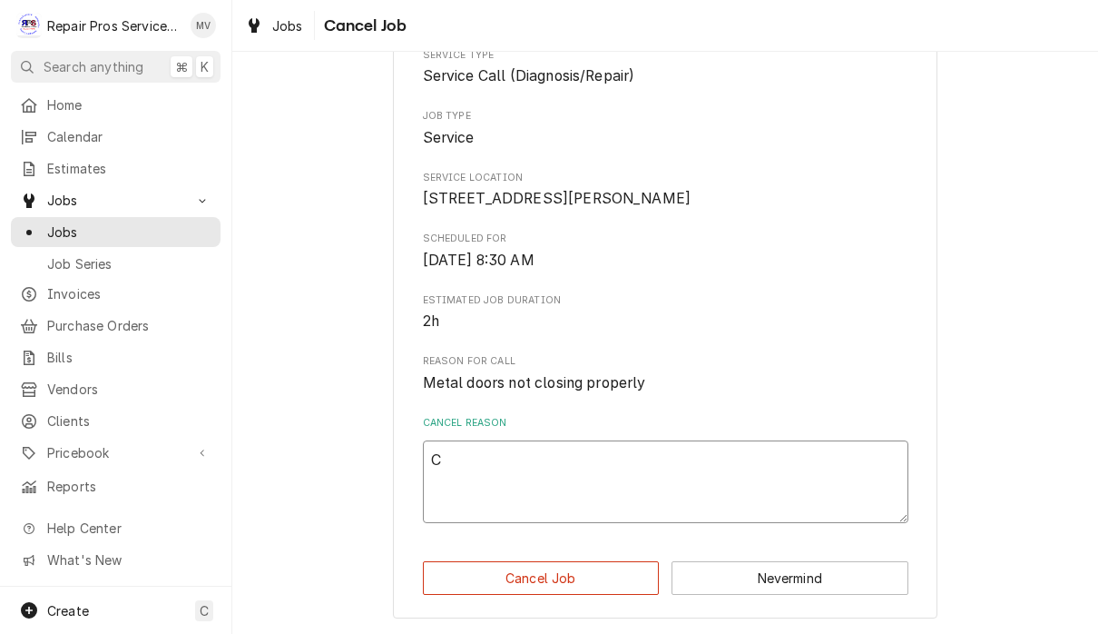
type textarea "Co"
type textarea "x"
type textarea "Com"
type textarea "x"
type textarea "Comb"
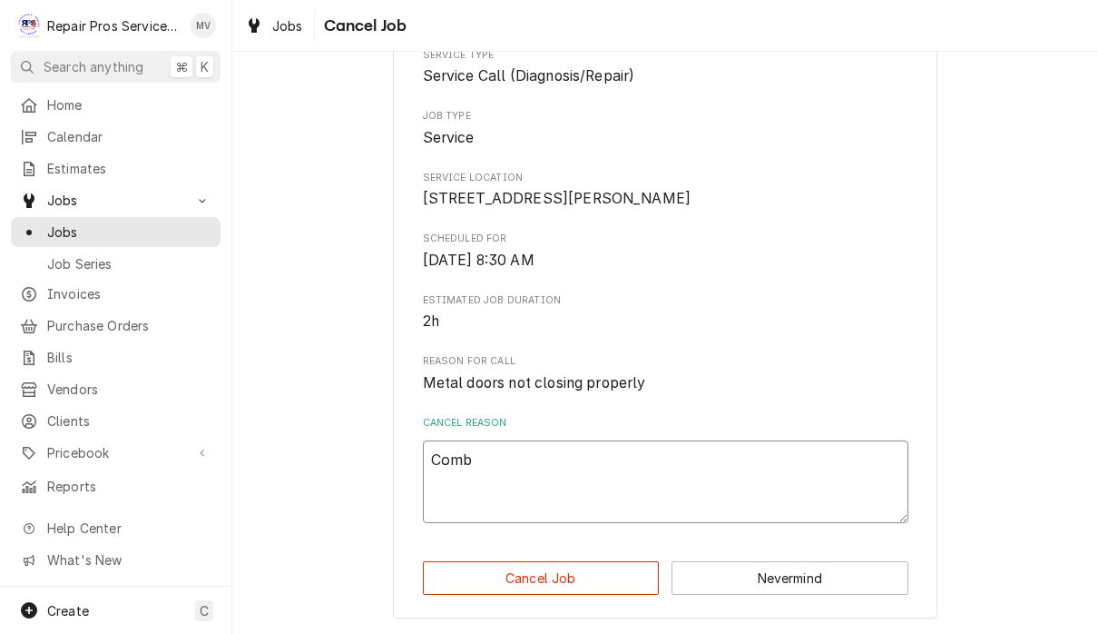
type textarea "x"
type textarea "Combi"
type textarea "x"
type textarea "Combin"
type textarea "x"
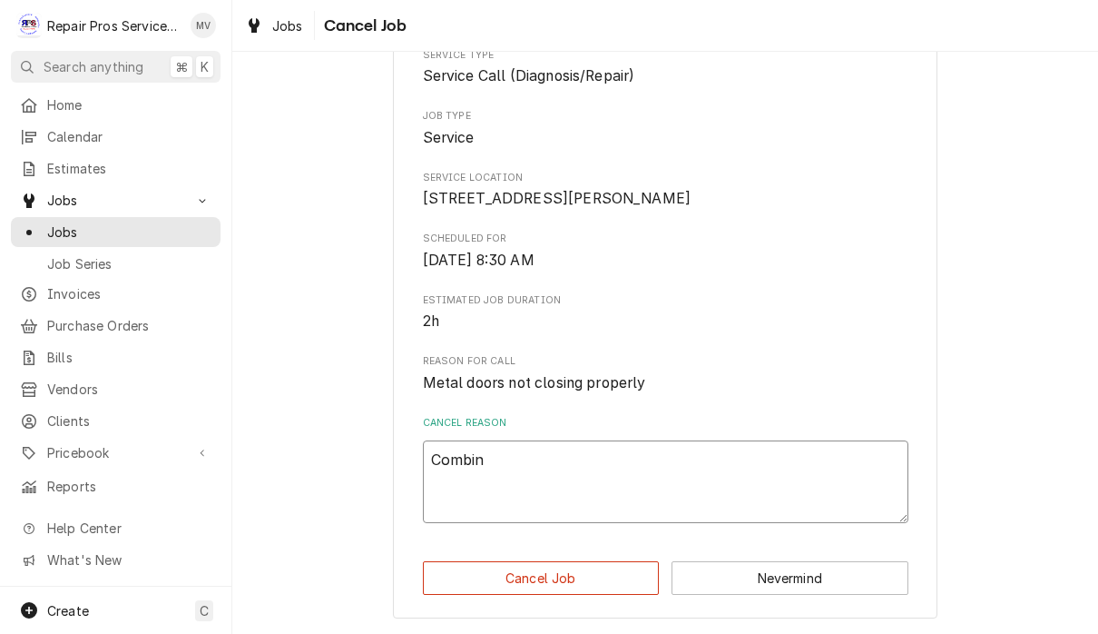
type textarea "Combine"
type textarea "x"
type textarea "Combined"
type textarea "x"
type textarea "Combined"
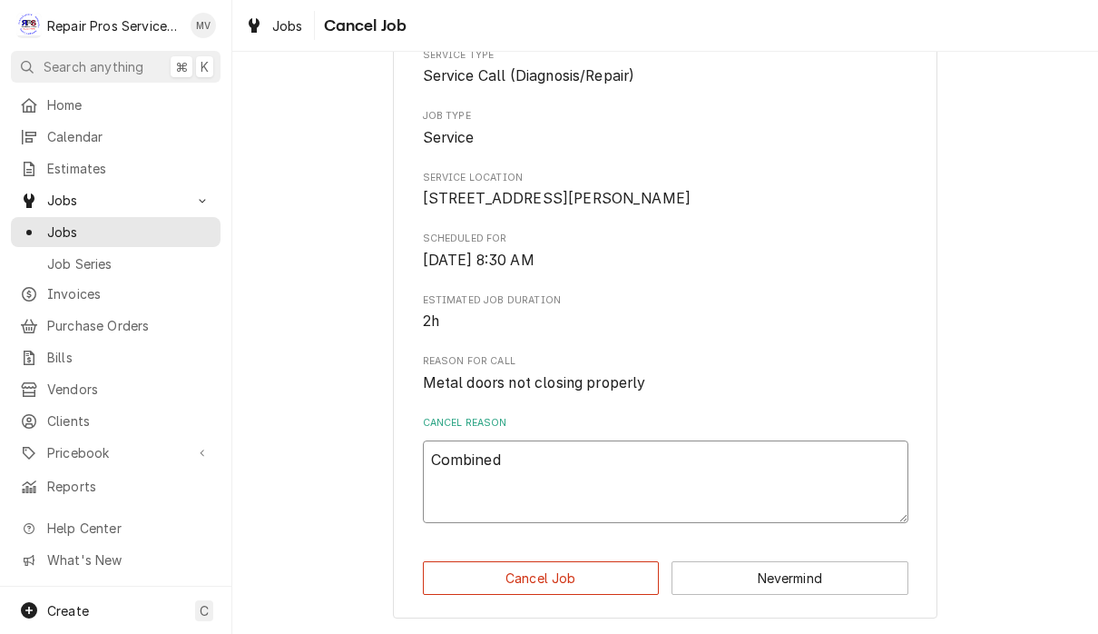
type textarea "x"
type textarea "Combined i"
type textarea "x"
type textarea "Combined iw"
type textarea "x"
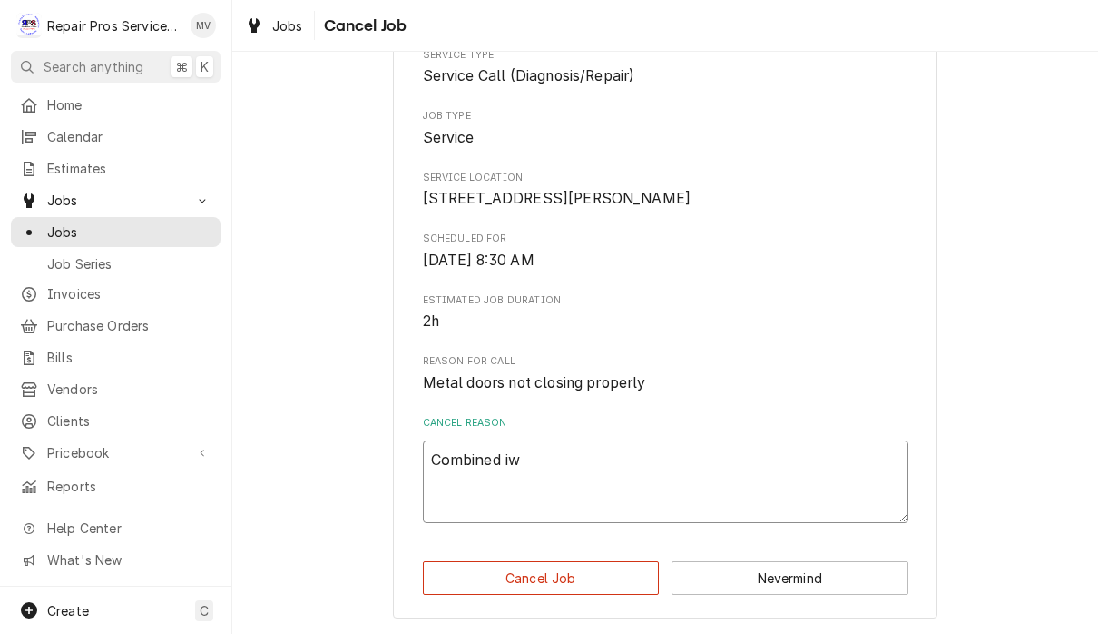
type textarea "Combined iwt"
type textarea "x"
type textarea "Combined iwth"
type textarea "x"
type textarea "Combined with"
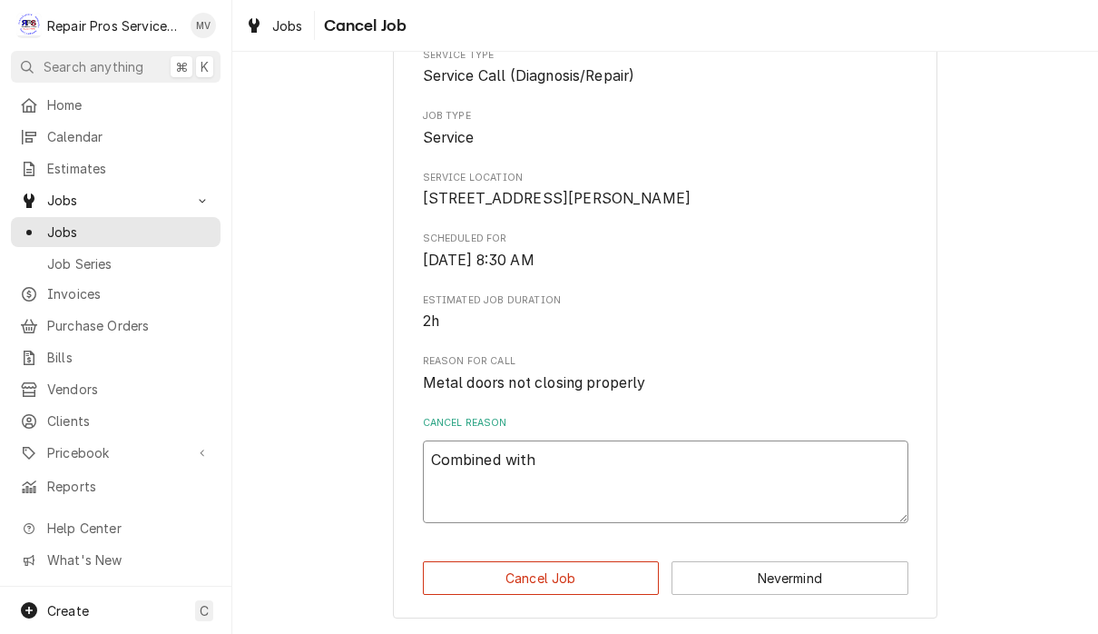
type textarea "x"
type textarea "Combined with"
type textarea "x"
type textarea "Combined with a"
type textarea "x"
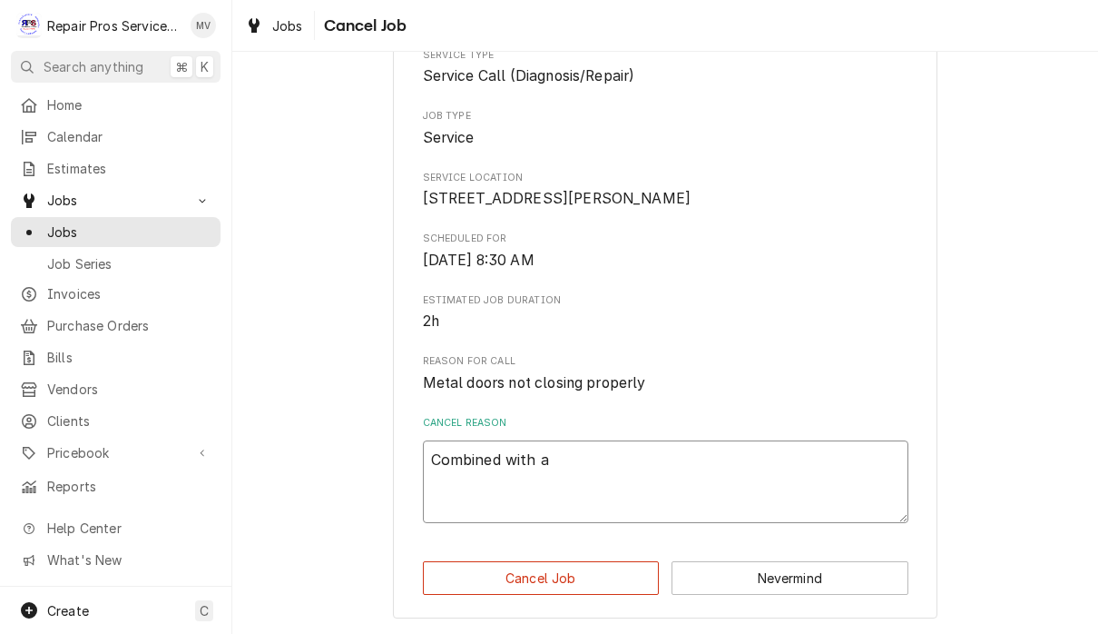
type textarea "Combined with an"
type textarea "x"
type textarea "Combined with ano"
type textarea "x"
type textarea "Combined with anot"
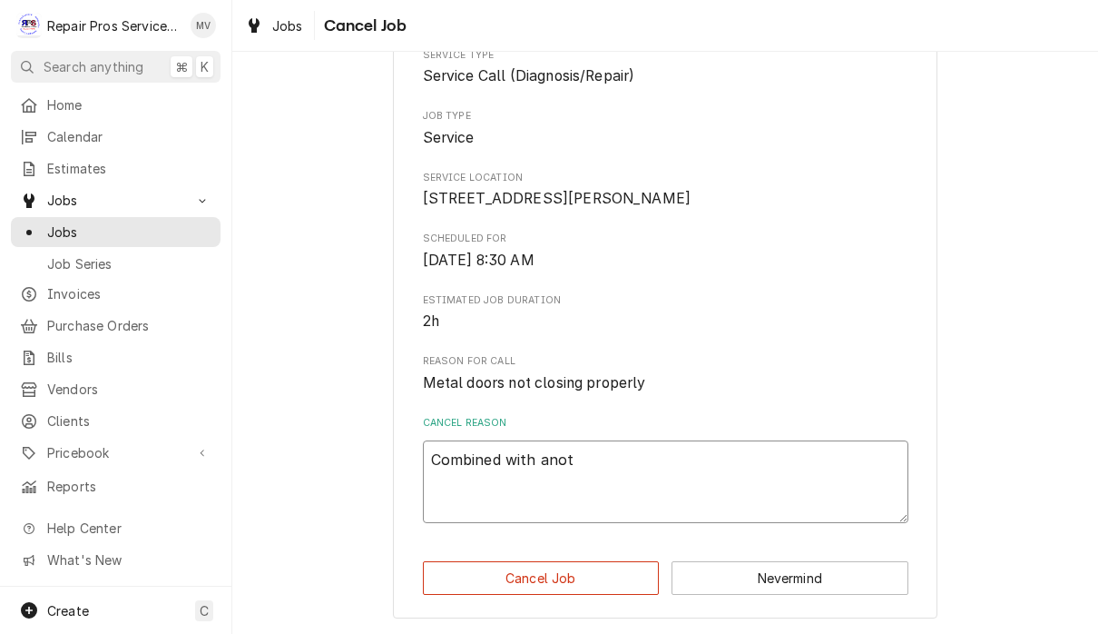
type textarea "x"
type textarea "Combined with anoth"
type textarea "x"
type textarea "Combined with anothe"
type textarea "x"
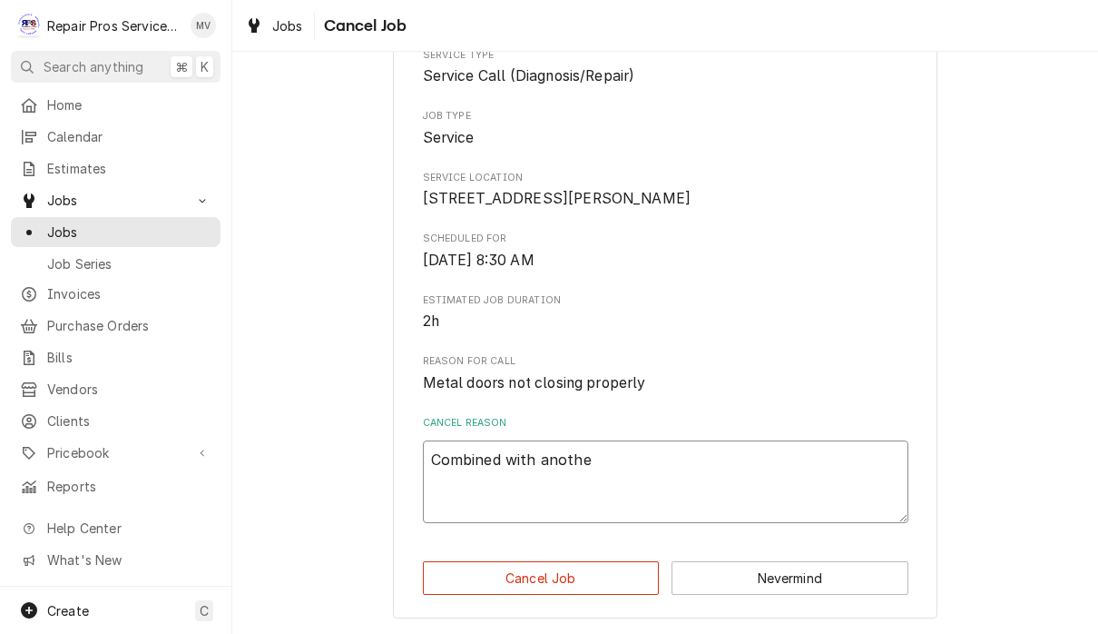
type textarea "Combined with another"
type textarea "x"
type textarea "Combined with another"
type textarea "x"
type textarea "Combined with another j"
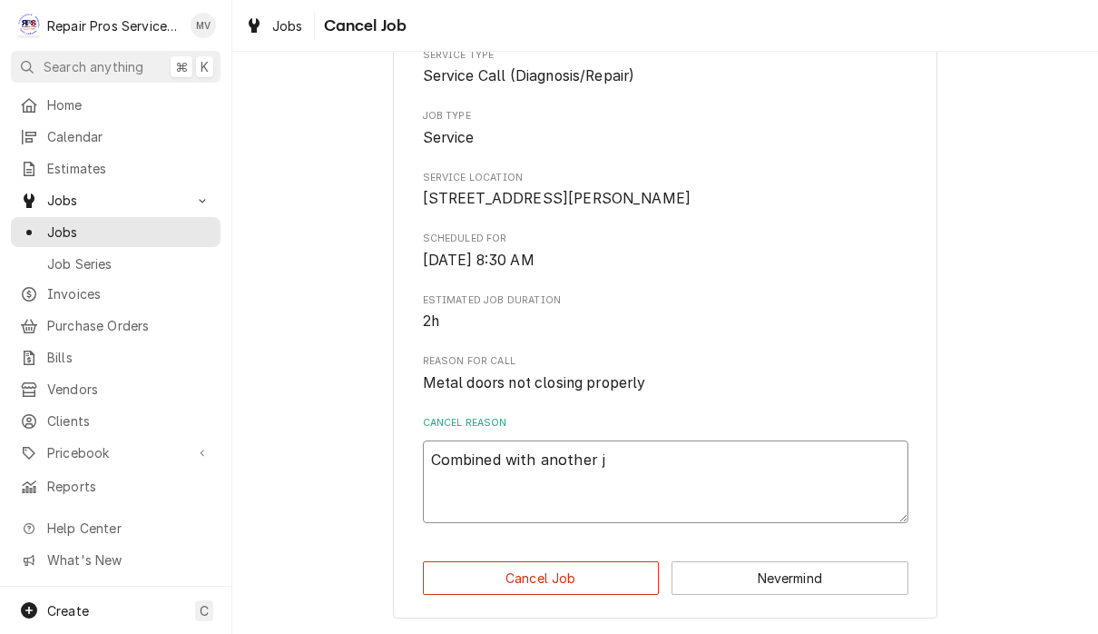
type textarea "x"
type textarea "Combined with another jo"
type textarea "x"
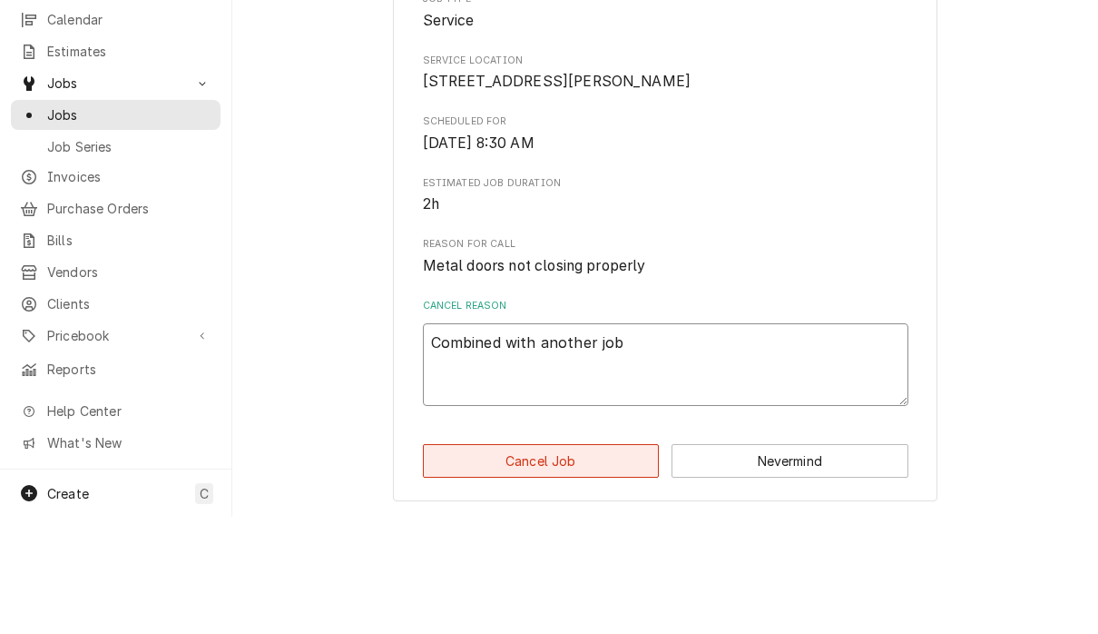
type textarea "Combined with another job"
click at [586, 561] on button "Cancel Job" at bounding box center [541, 578] width 237 height 34
type textarea "x"
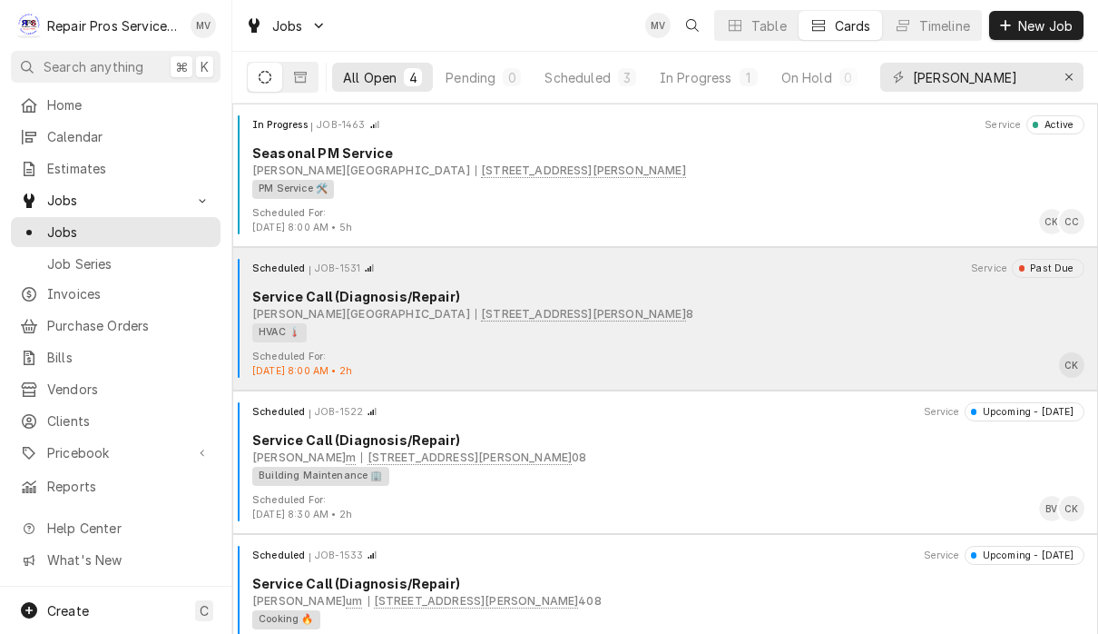
click at [703, 327] on div "HVAC 🌡️" at bounding box center [662, 332] width 820 height 19
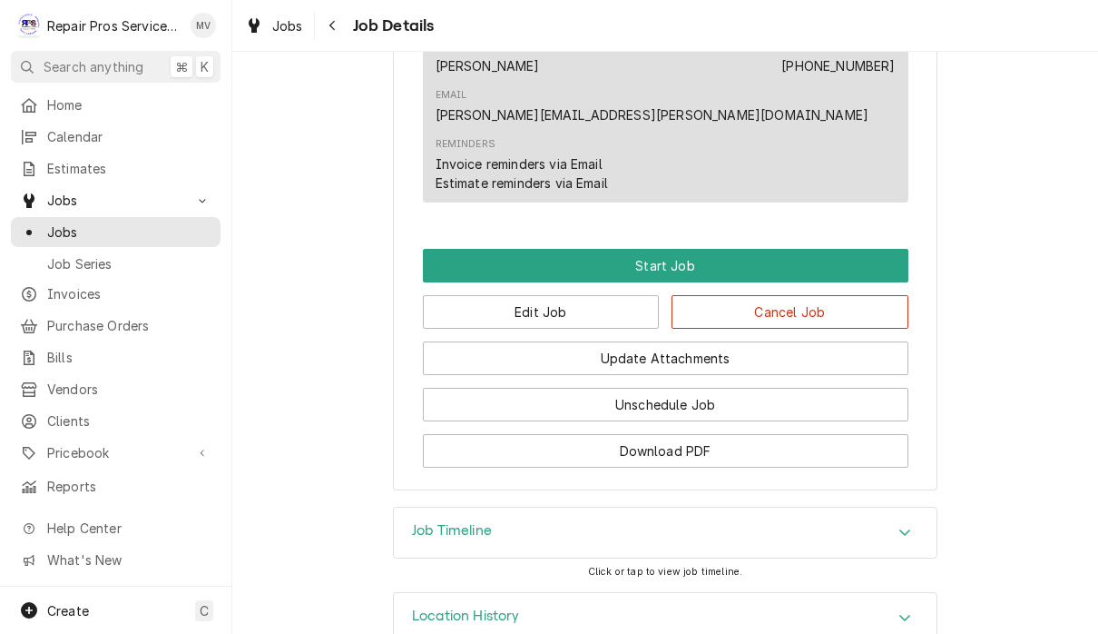
scroll to position [1035, 0]
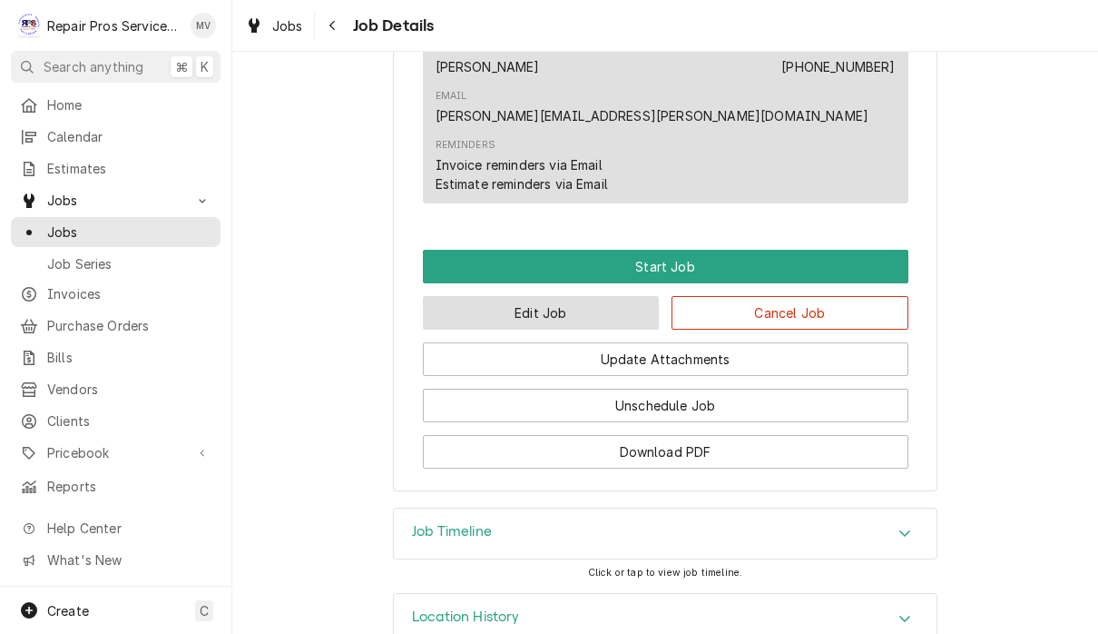
click at [588, 296] on button "Edit Job" at bounding box center [541, 313] width 237 height 34
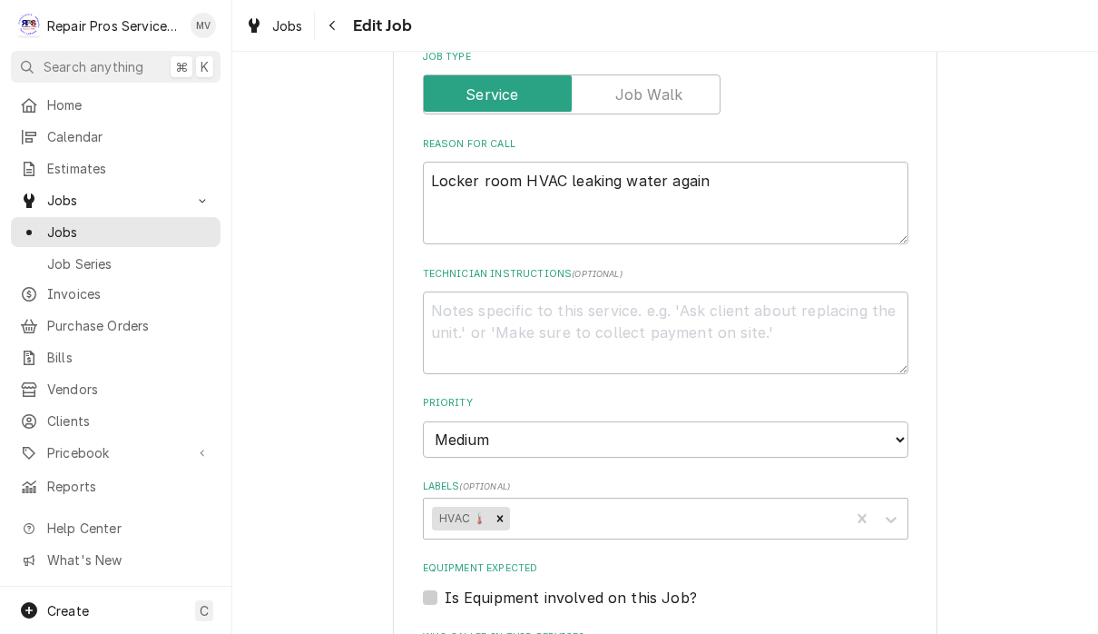
scroll to position [675, 0]
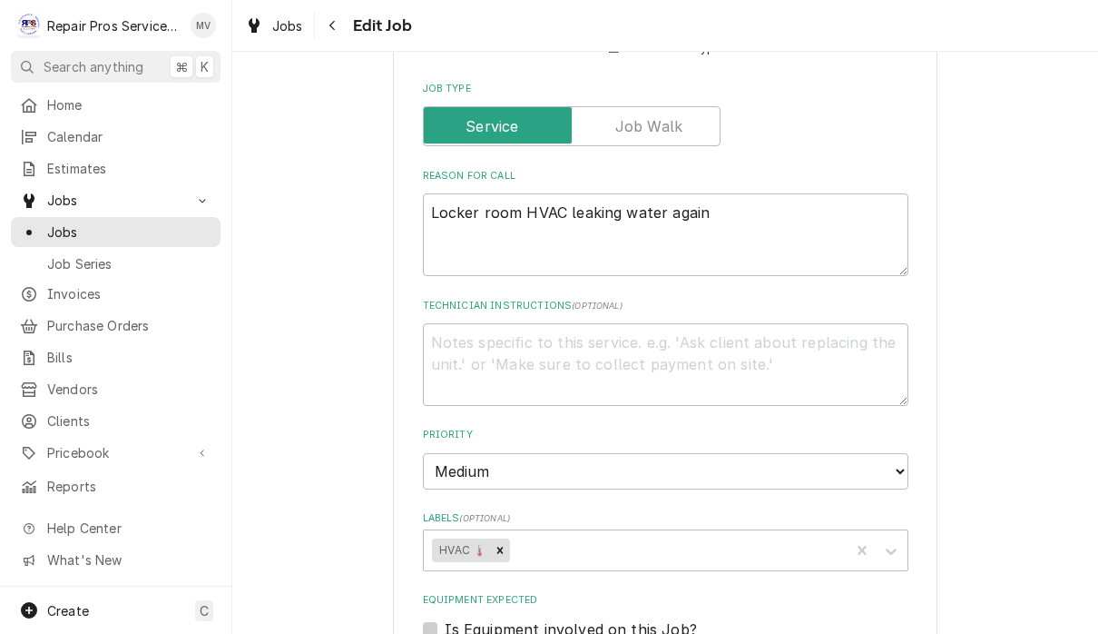
click at [736, 210] on textarea "Locker room HVAC leaking water again" at bounding box center [666, 234] width 486 height 83
type textarea "x"
type textarea "Locker room HVAC leaking water again"
click at [457, 219] on textarea "Locker room HVAC leaking water again" at bounding box center [666, 234] width 486 height 83
click at [445, 223] on textarea "Locker room HVAC leaking water again" at bounding box center [666, 234] width 486 height 83
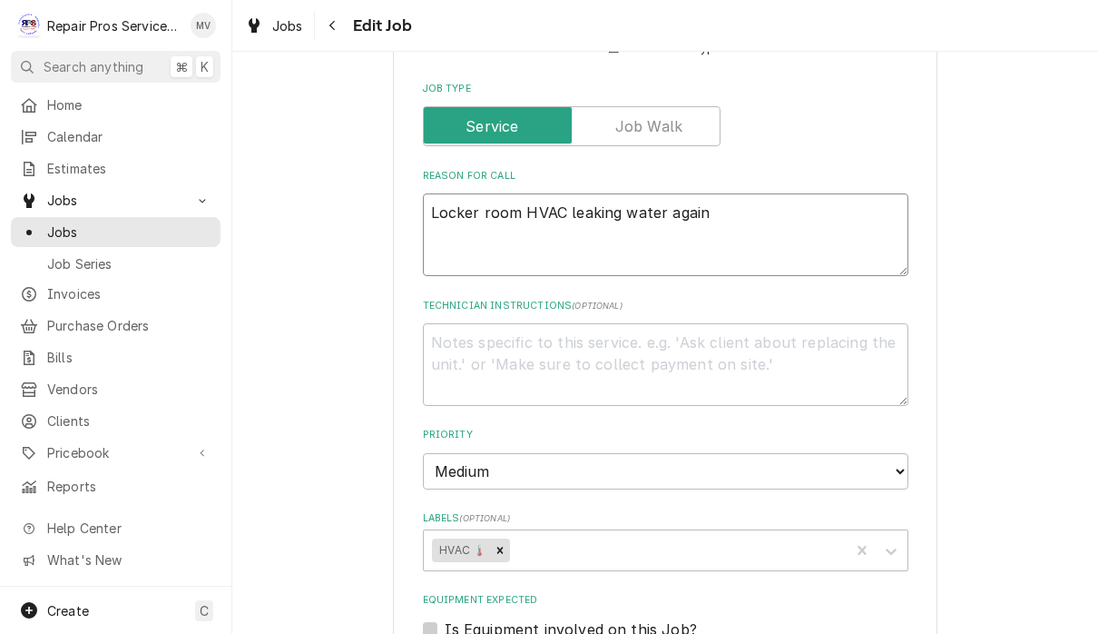
paste textarea "Metal doors not closing properly"
type textarea "x"
type textarea "Locker room HVAC leaking water again Metal doors not closing properly"
type textarea "x"
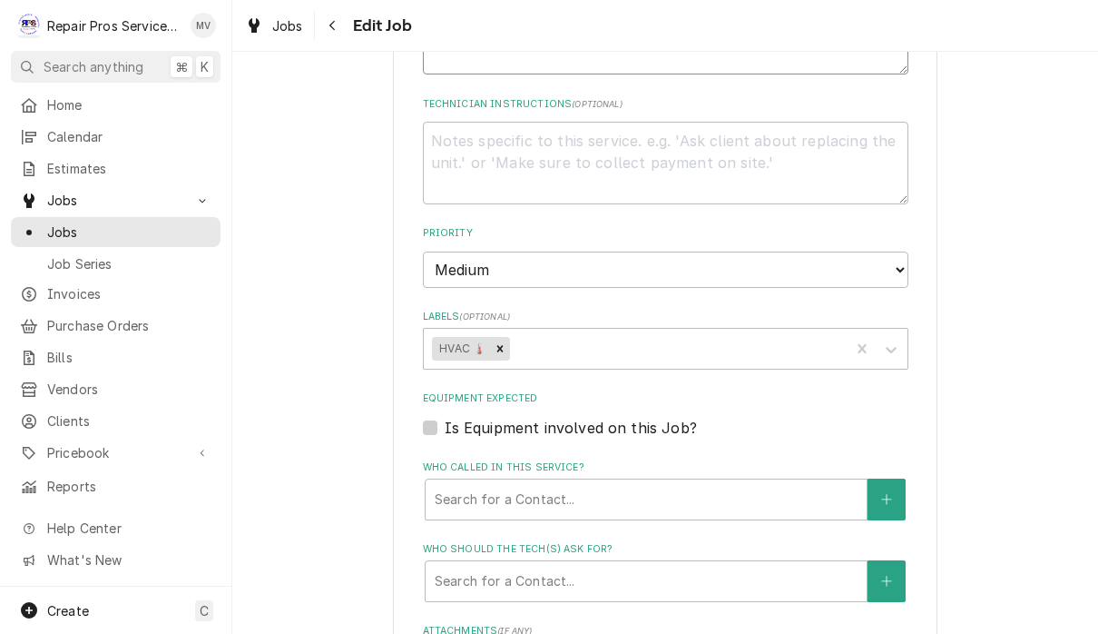
scroll to position [874, 0]
type textarea "Locker room HVAC leaking water again Metal doors not closing properly"
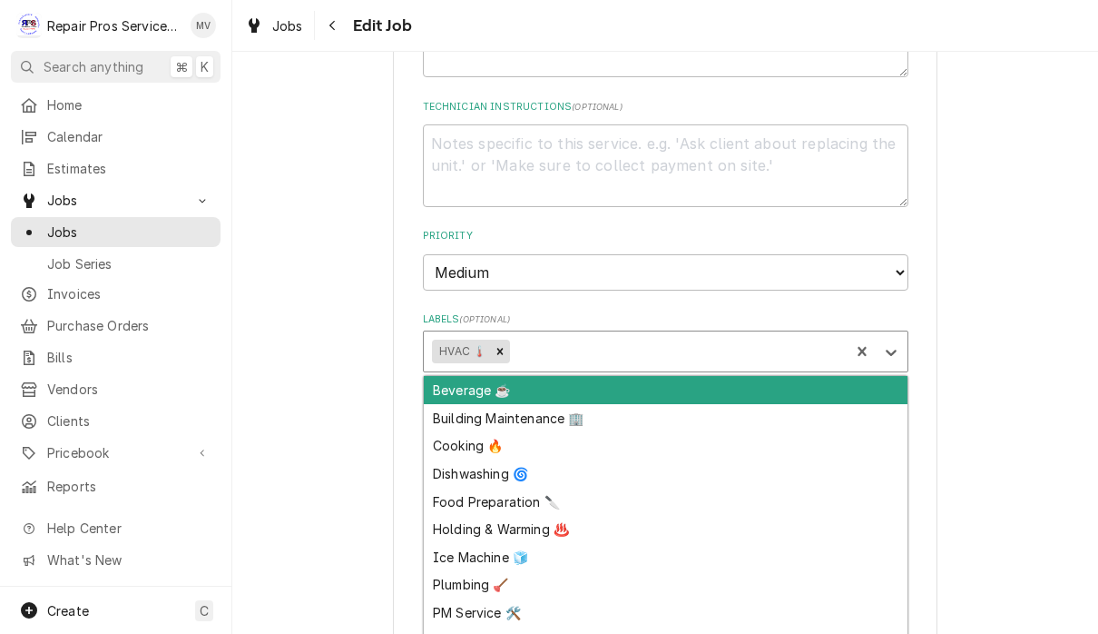
click at [555, 404] on div "Building Maintenance 🏢" at bounding box center [666, 418] width 484 height 28
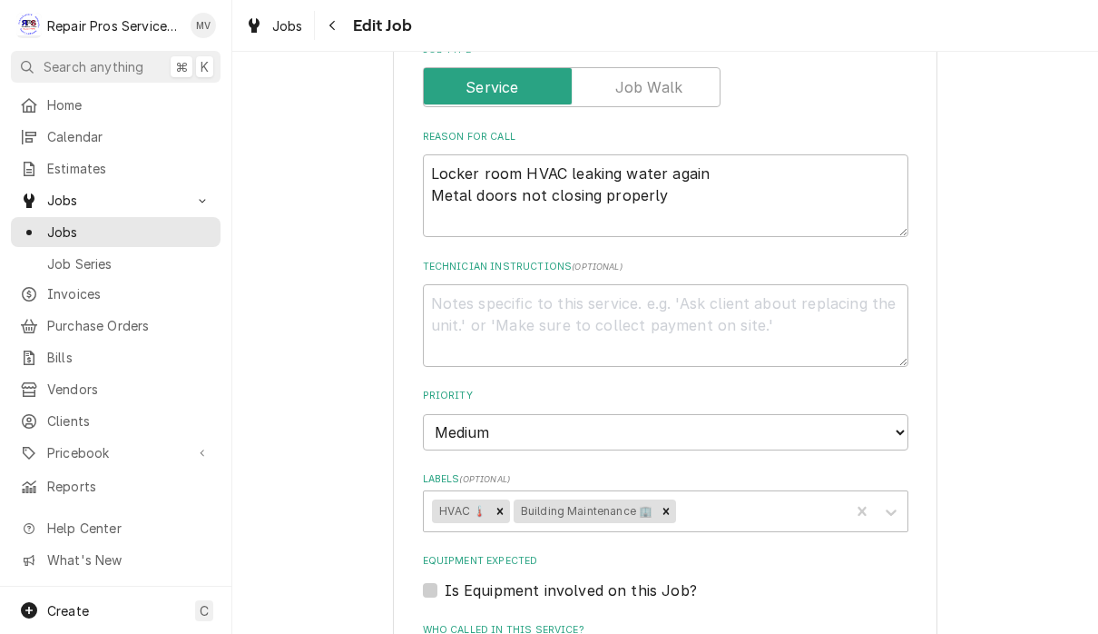
scroll to position [703, 0]
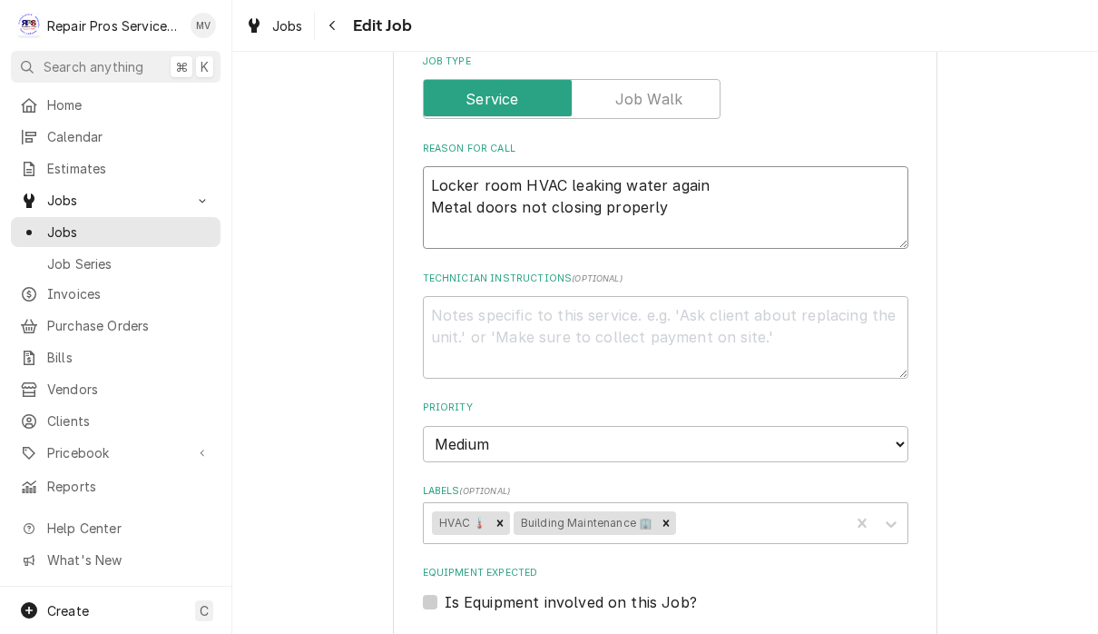
click at [693, 196] on textarea "Locker room HVAC leaking water again Metal doors not closing properly" at bounding box center [666, 207] width 486 height 83
type textarea "x"
type textarea "Locker room HVAC leaking water again Metal doors not closing properly"
click at [455, 228] on textarea "Locker room HVAC leaking water again Metal doors not closing properly" at bounding box center [666, 207] width 486 height 83
paste textarea "Run gas line to cooktop in Northwest concession stand"
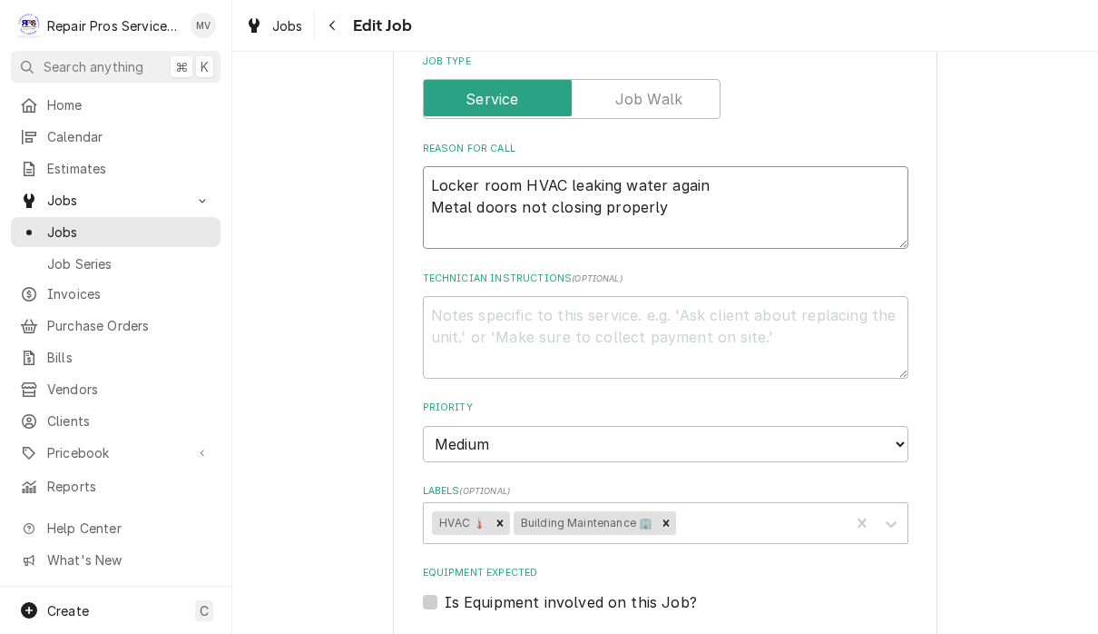
type textarea "x"
type textarea "Locker room HVAC leaking water again Metal doors not closing properly Run gas l…"
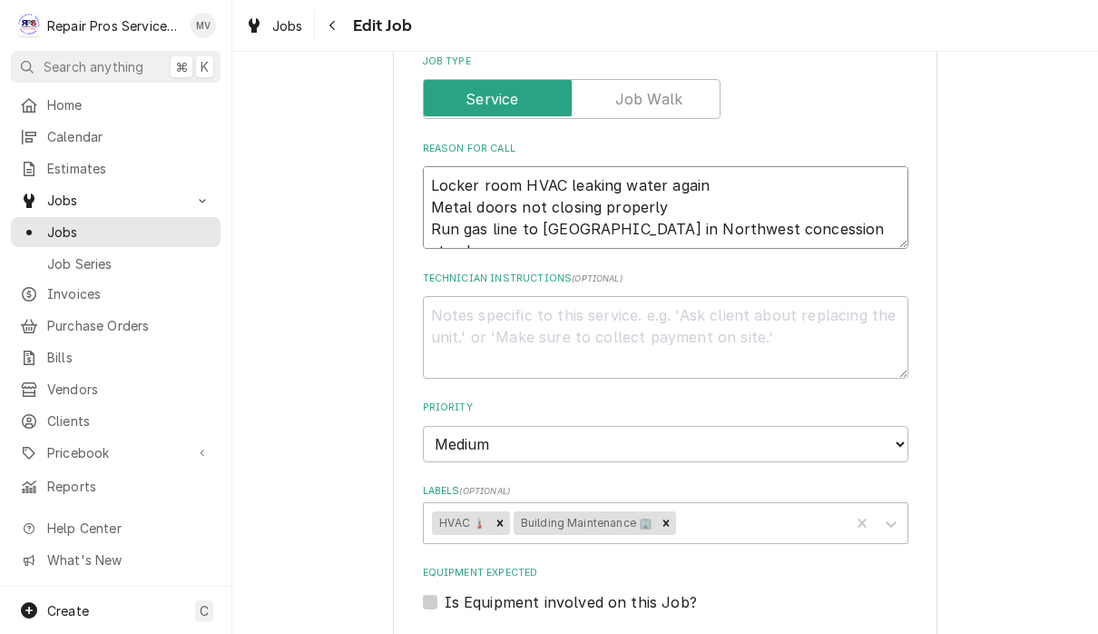
type textarea "x"
type textarea "Locker room HVAC leaking water again Metal doors not closing properly Run gas l…"
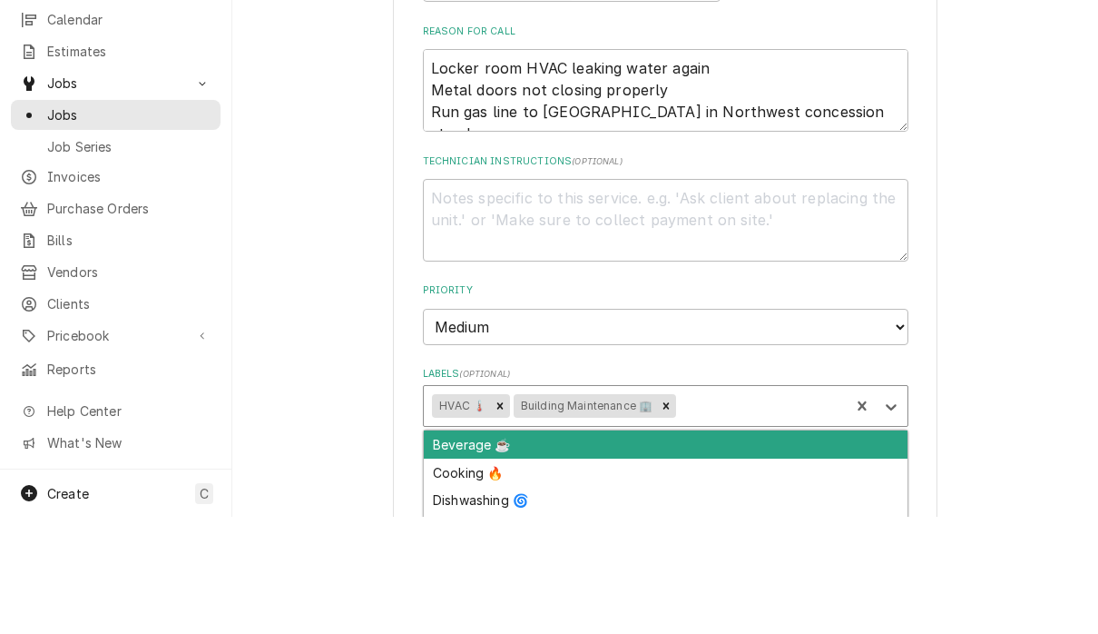
click at [465, 575] on div "Cooking 🔥" at bounding box center [666, 589] width 484 height 28
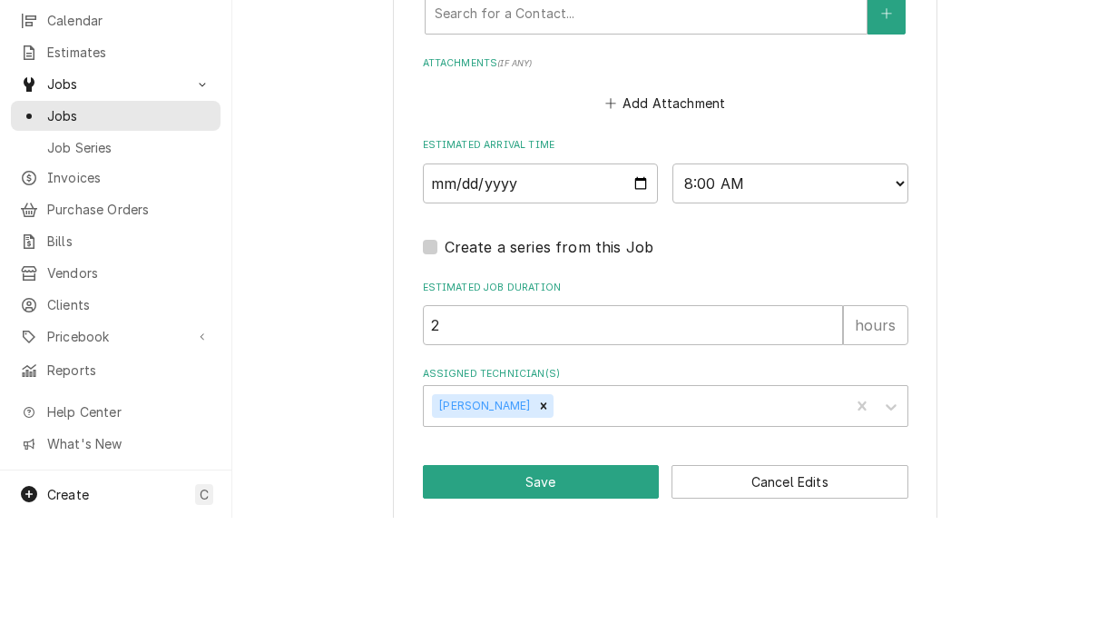
scroll to position [1327, 0]
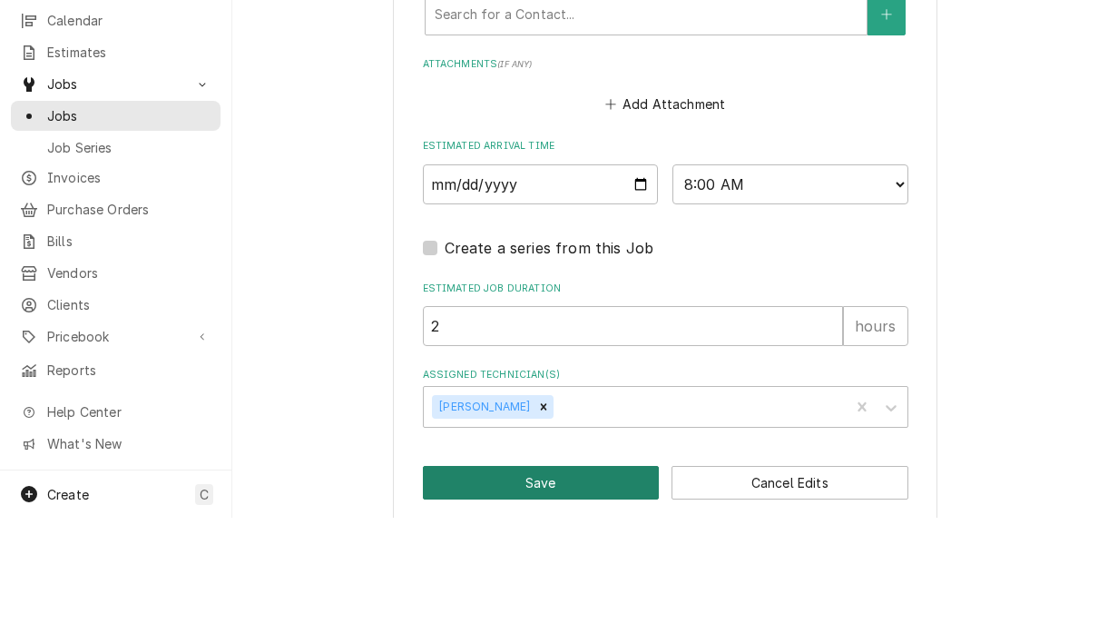
click at [531, 582] on button "Save" at bounding box center [541, 599] width 237 height 34
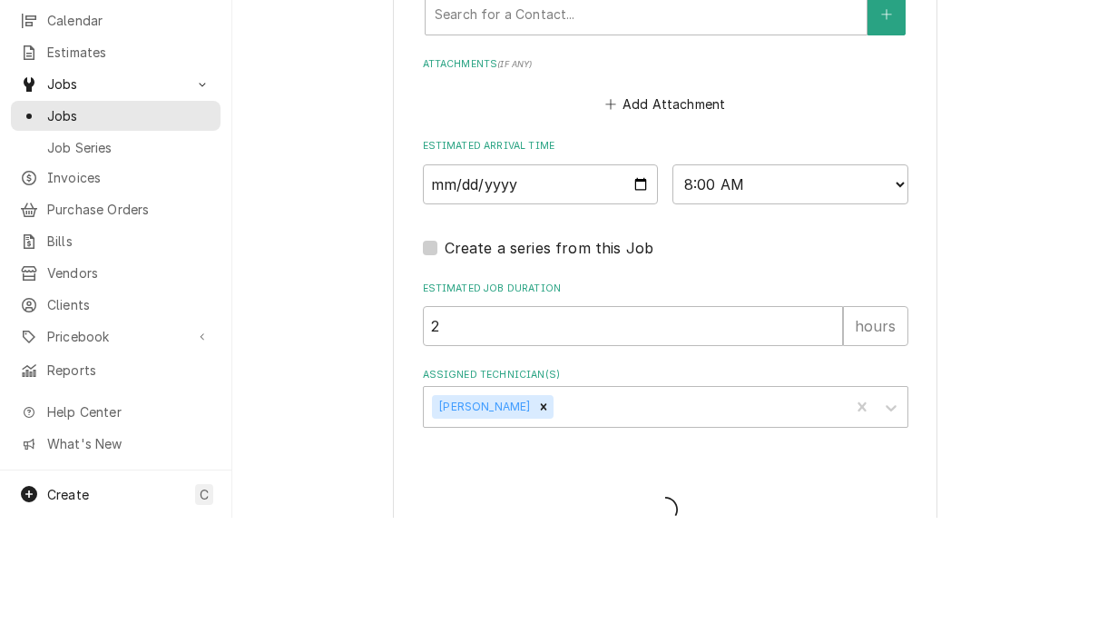
type textarea "x"
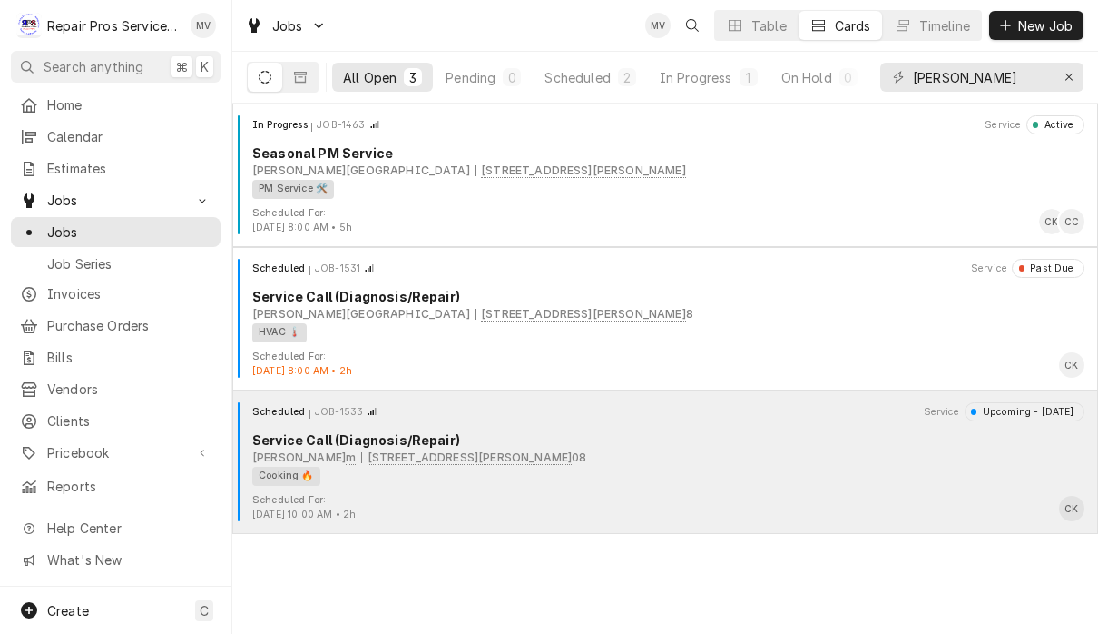
click at [815, 458] on div "Finley Stadiu m 1826 Reggie White Blvd, Chattanooga, TN 374 08" at bounding box center [668, 457] width 832 height 16
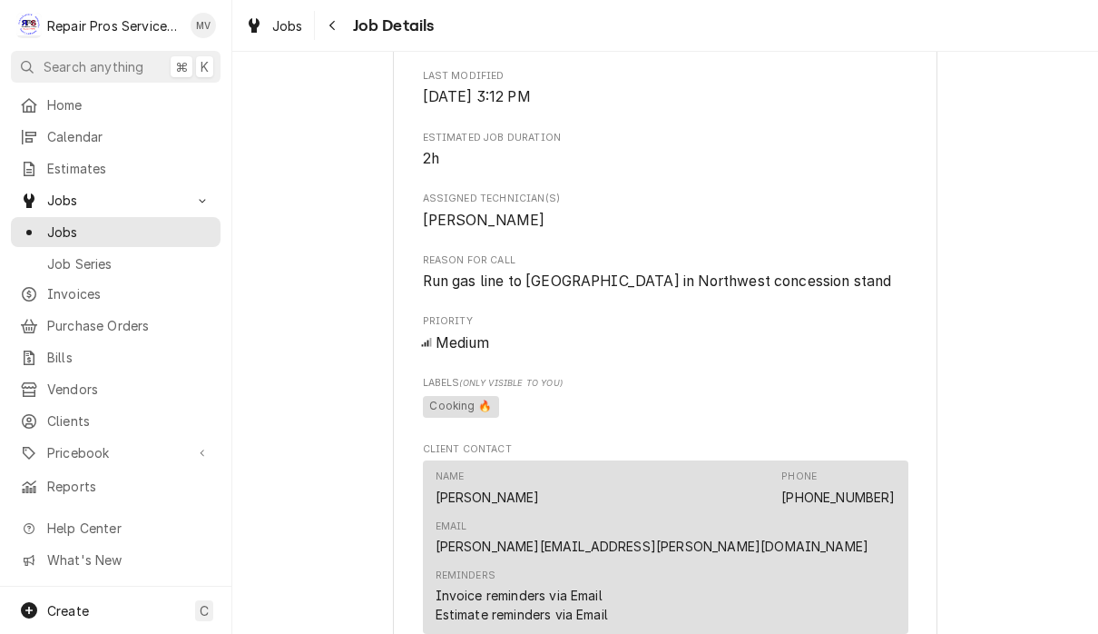
scroll to position [605, 0]
click at [673, 289] on span "Run gas line to [GEOGRAPHIC_DATA] in Northwest concession stand" at bounding box center [657, 279] width 469 height 17
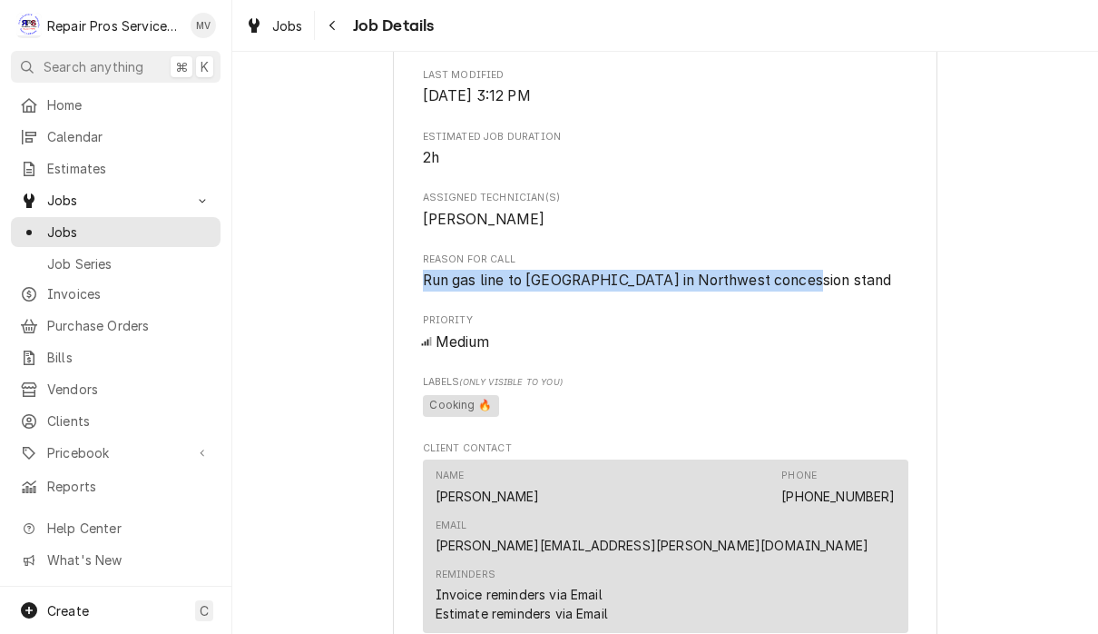
copy span "Run gas line to [GEOGRAPHIC_DATA] in Northwest concession stand"
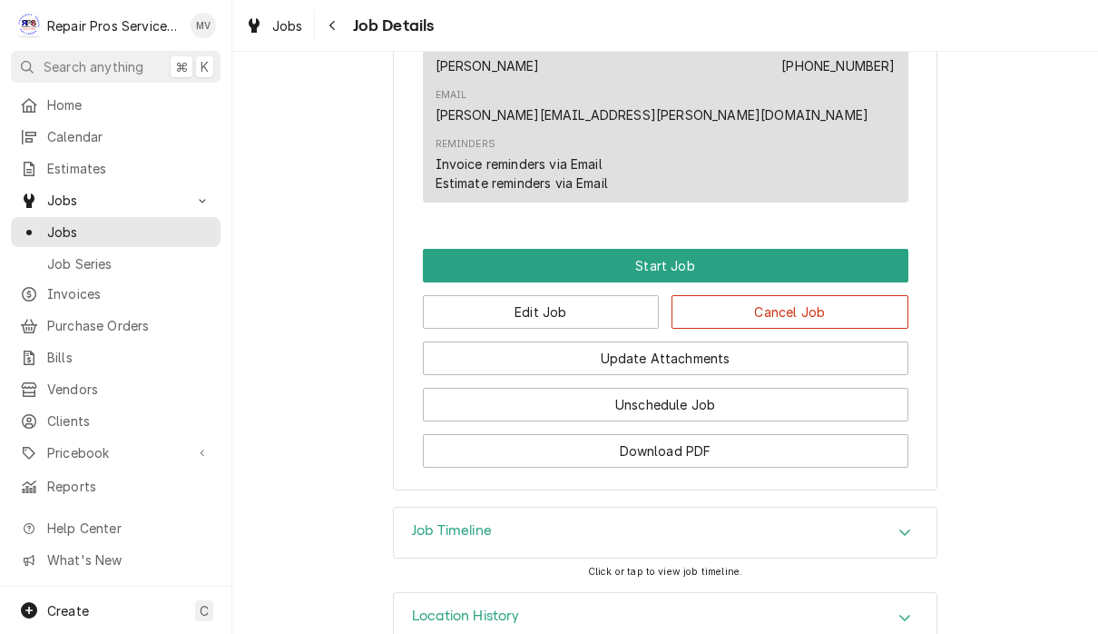
scroll to position [1035, 0]
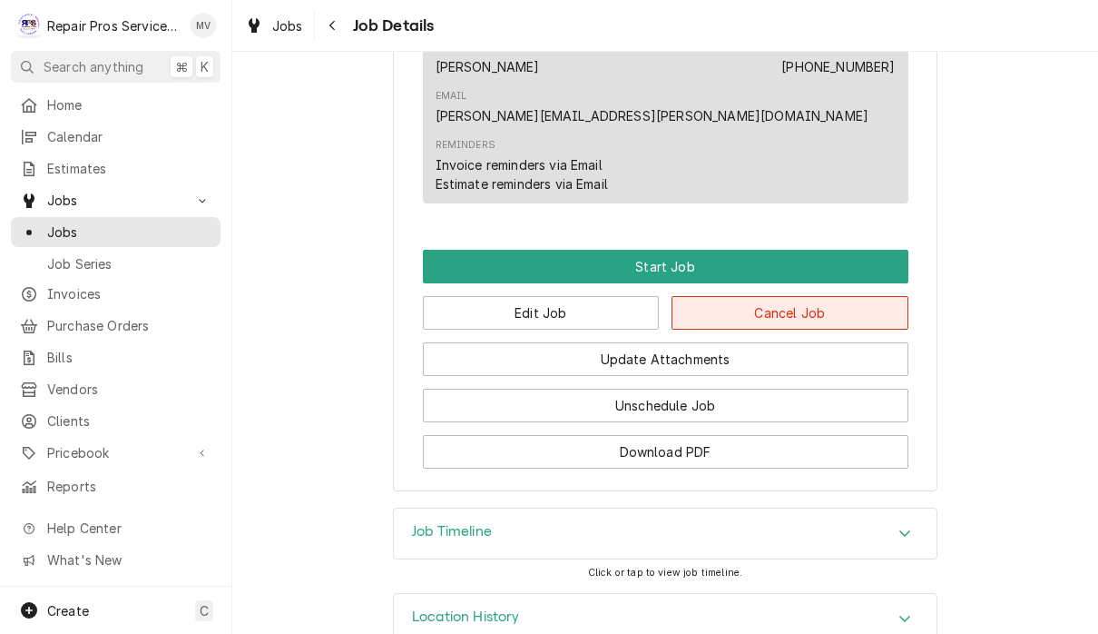
click at [796, 296] on button "Cancel Job" at bounding box center [790, 313] width 237 height 34
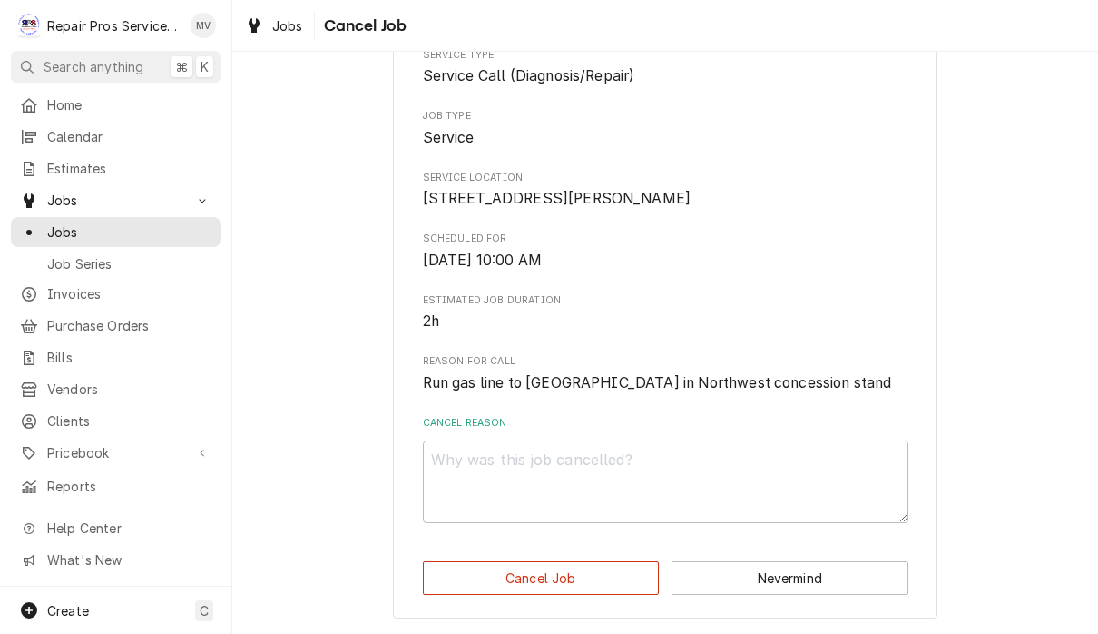
scroll to position [181, 0]
click at [476, 477] on textarea "Cancel Reason" at bounding box center [666, 481] width 486 height 83
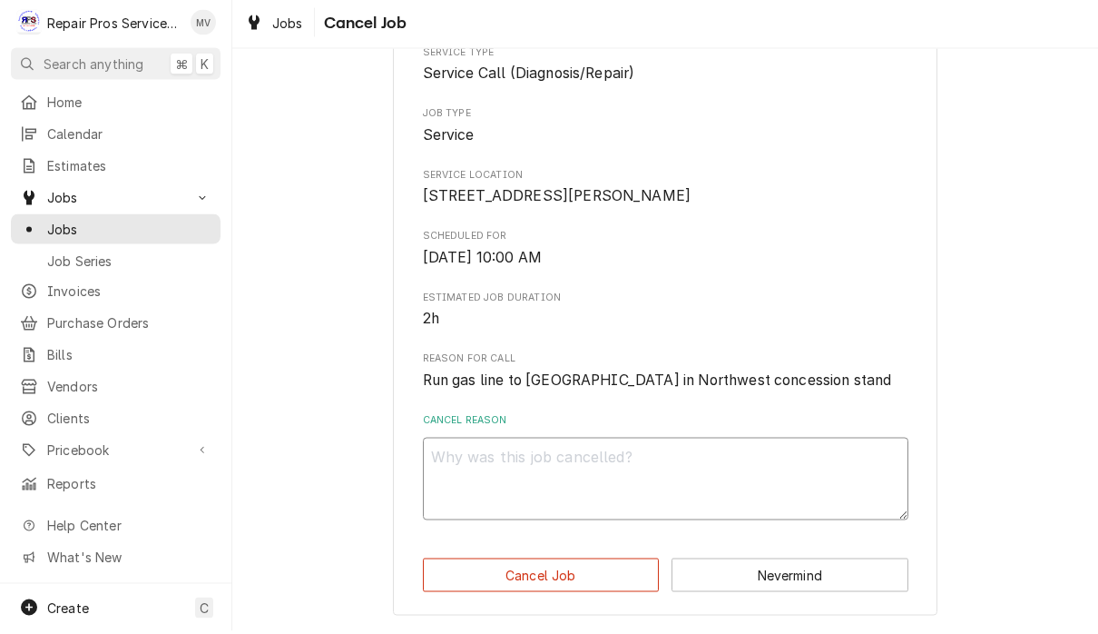
type textarea "x"
type textarea "C"
type textarea "x"
type textarea "Co"
type textarea "x"
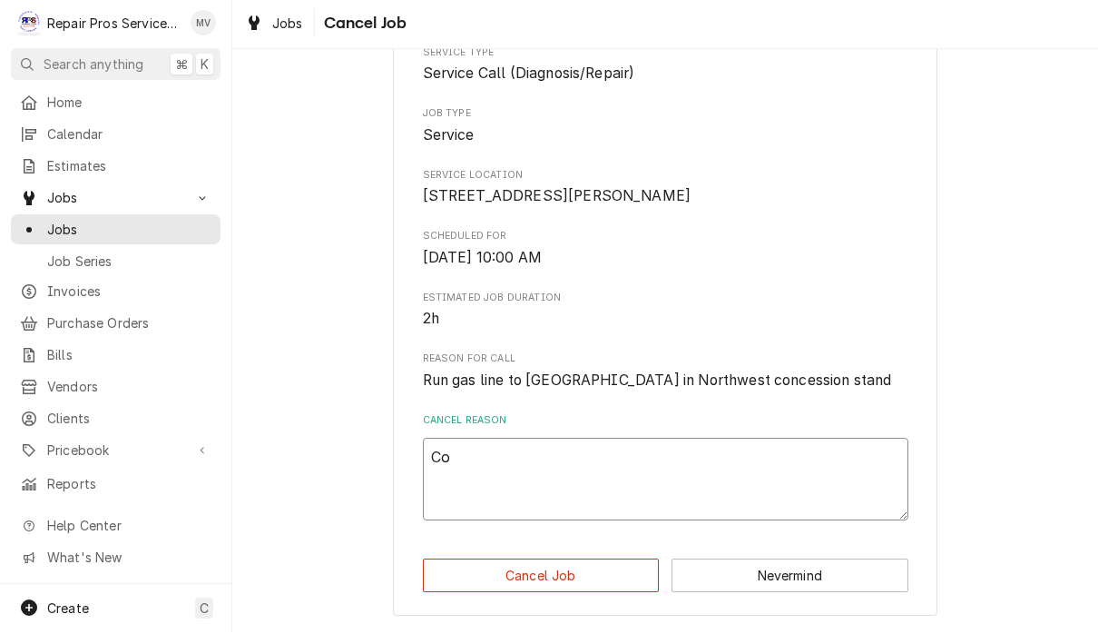
type textarea "Com"
type textarea "x"
type textarea "Comb"
type textarea "x"
type textarea "Combi"
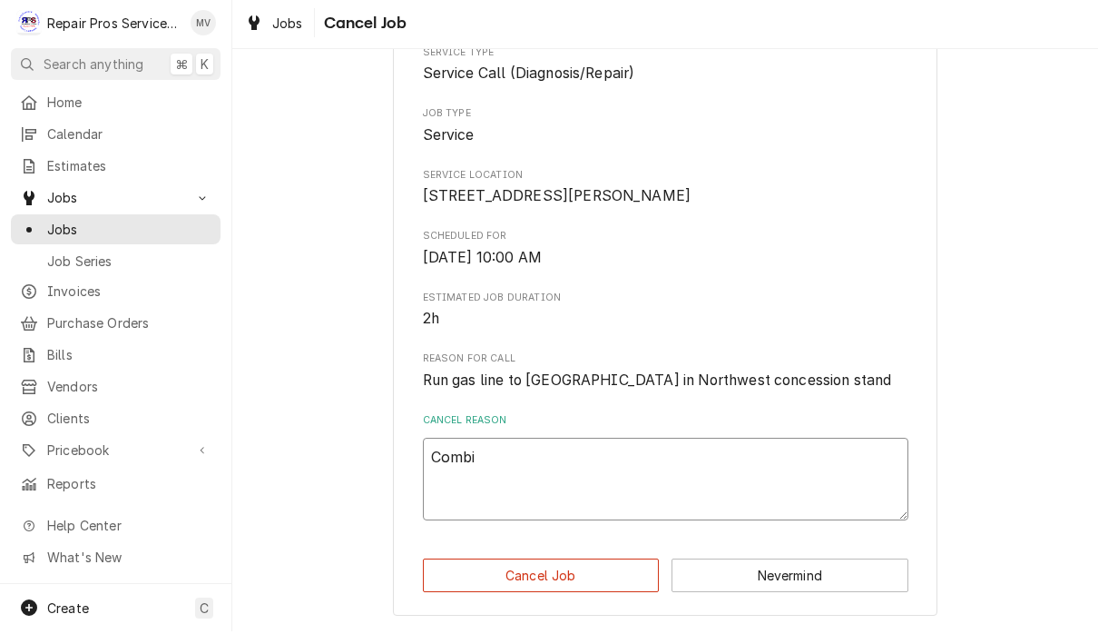
type textarea "x"
type textarea "Combin"
type textarea "x"
type textarea "Combine"
type textarea "x"
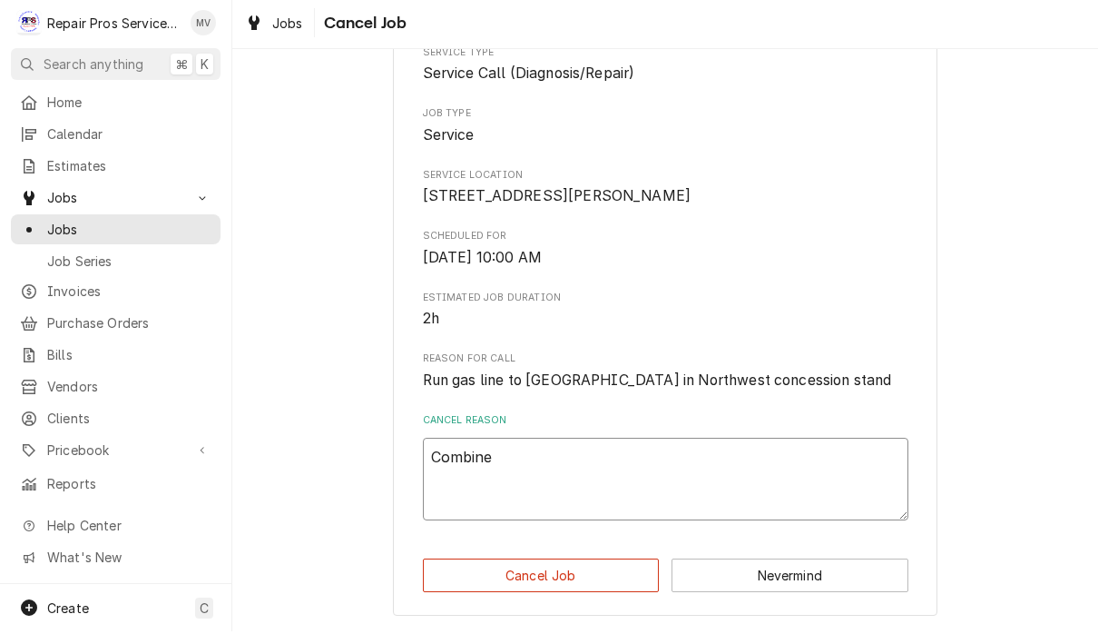
type textarea "Combined"
type textarea "x"
type textarea "Combined"
type textarea "x"
type textarea "Combined w"
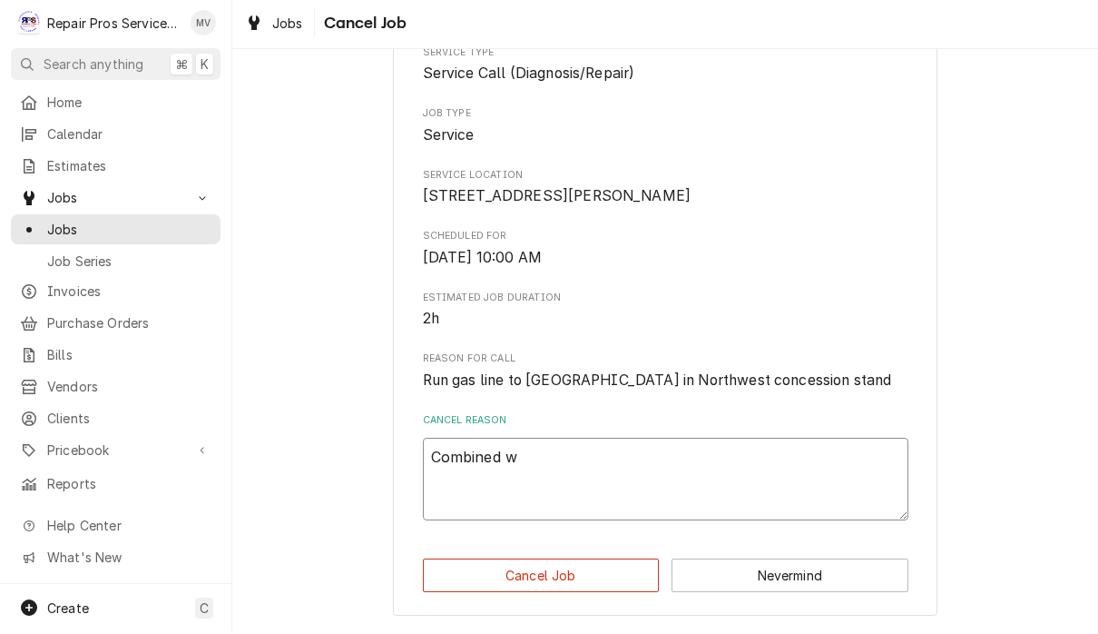
type textarea "x"
type textarea "Combined wi"
type textarea "x"
type textarea "Combined wit"
type textarea "x"
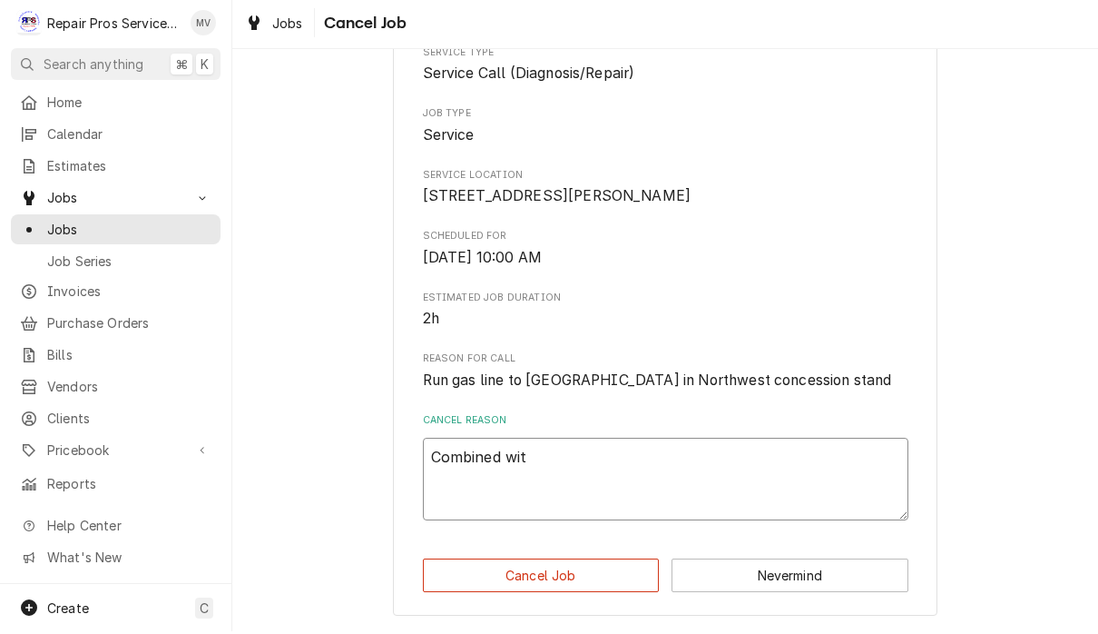
type textarea "Combined with"
type textarea "x"
type textarea "Combined with"
type textarea "x"
type textarea "Combined with n"
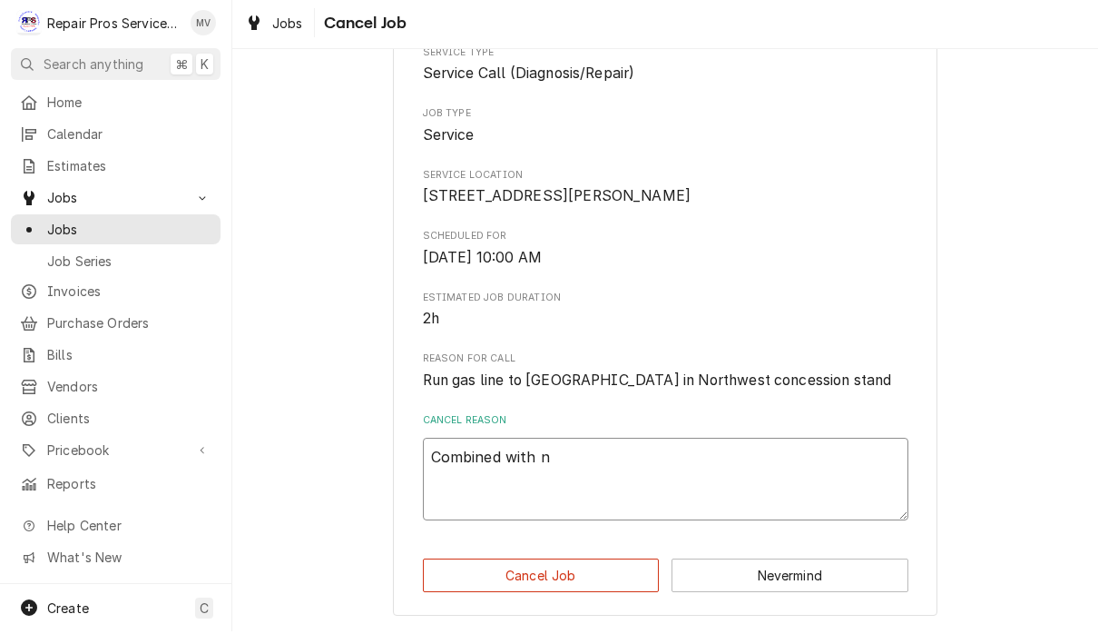
type textarea "x"
type textarea "Combined with na"
type textarea "x"
type textarea "Combined with nao"
type textarea "x"
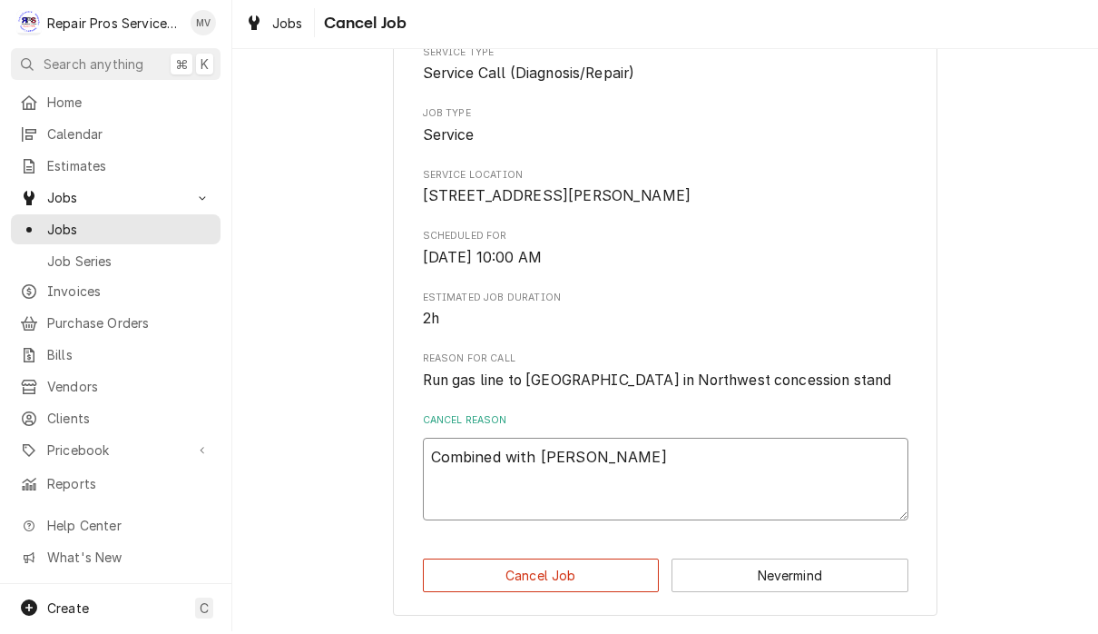
type textarea "Combined with na"
type textarea "x"
type textarea "Combined with n"
type textarea "x"
type textarea "Combined with"
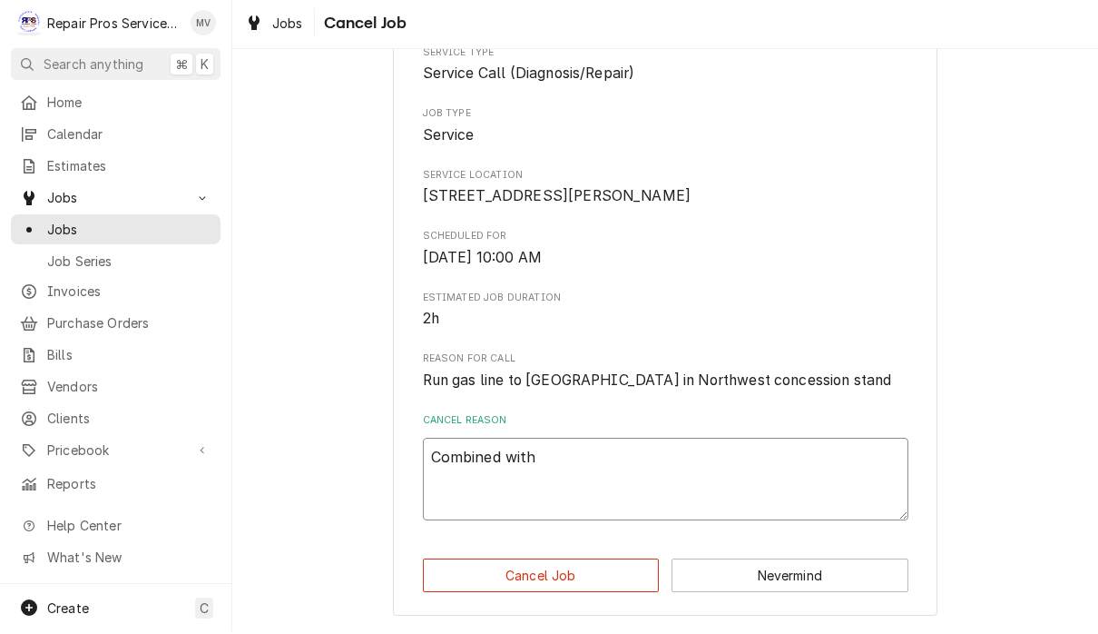
type textarea "x"
type textarea "Combined with a"
type textarea "x"
type textarea "Combined with an"
type textarea "x"
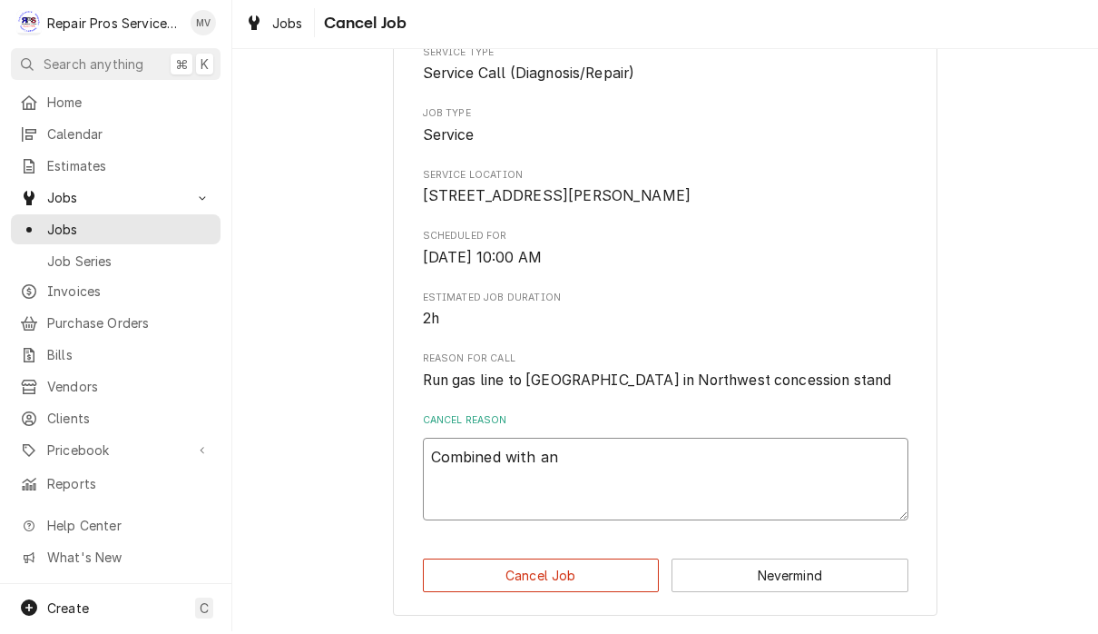
type textarea "Combined with ano"
type textarea "x"
type textarea "Combined with anot"
type textarea "x"
type textarea "Combined with anoth"
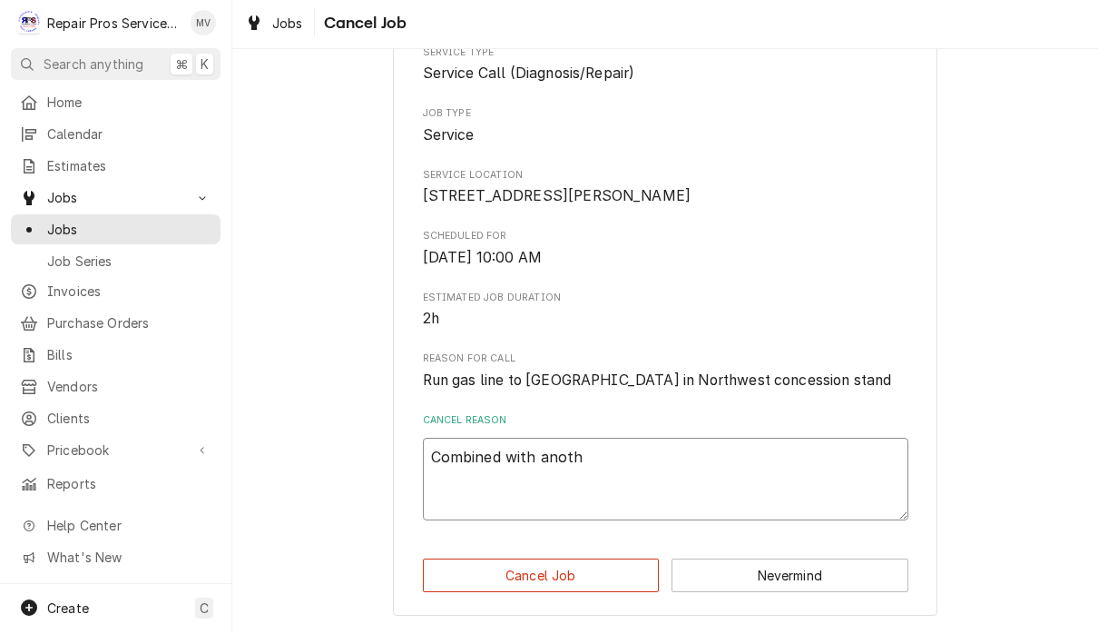
type textarea "x"
type textarea "Combined with anothe"
type textarea "x"
type textarea "Combined with another"
type textarea "x"
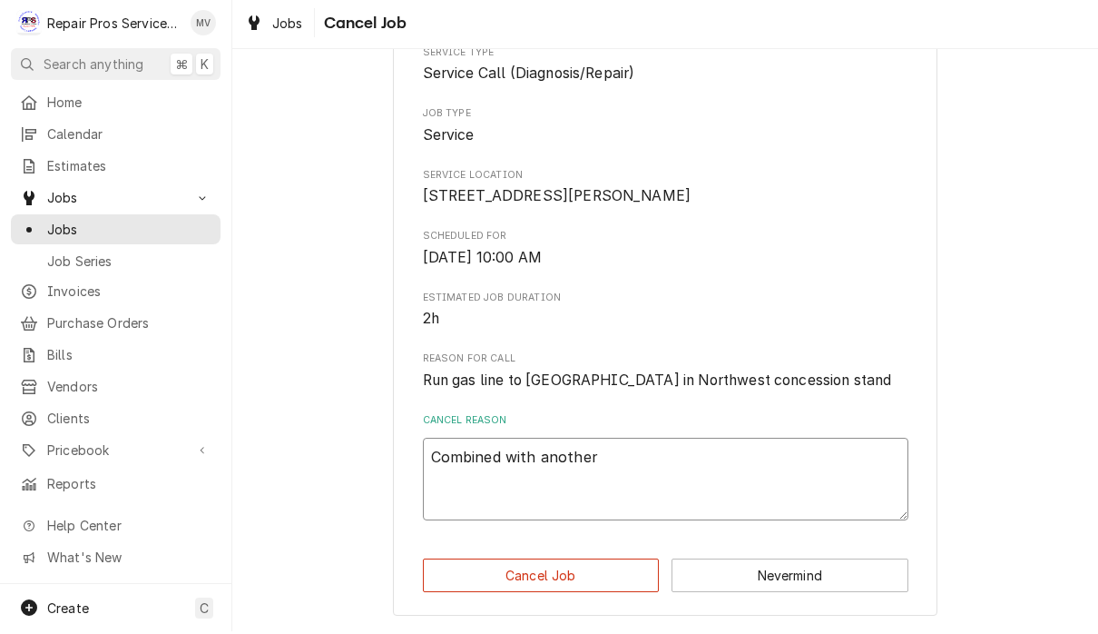
type textarea "Combined with another"
type textarea "x"
type textarea "Combined with another j"
type textarea "x"
type textarea "Combined with another jo"
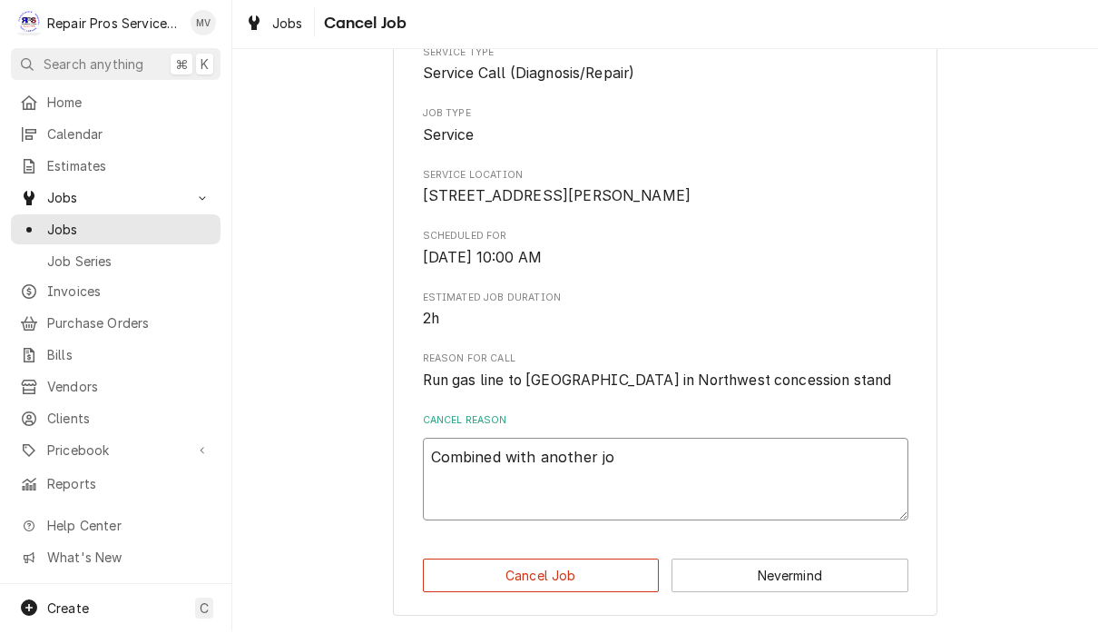
type textarea "x"
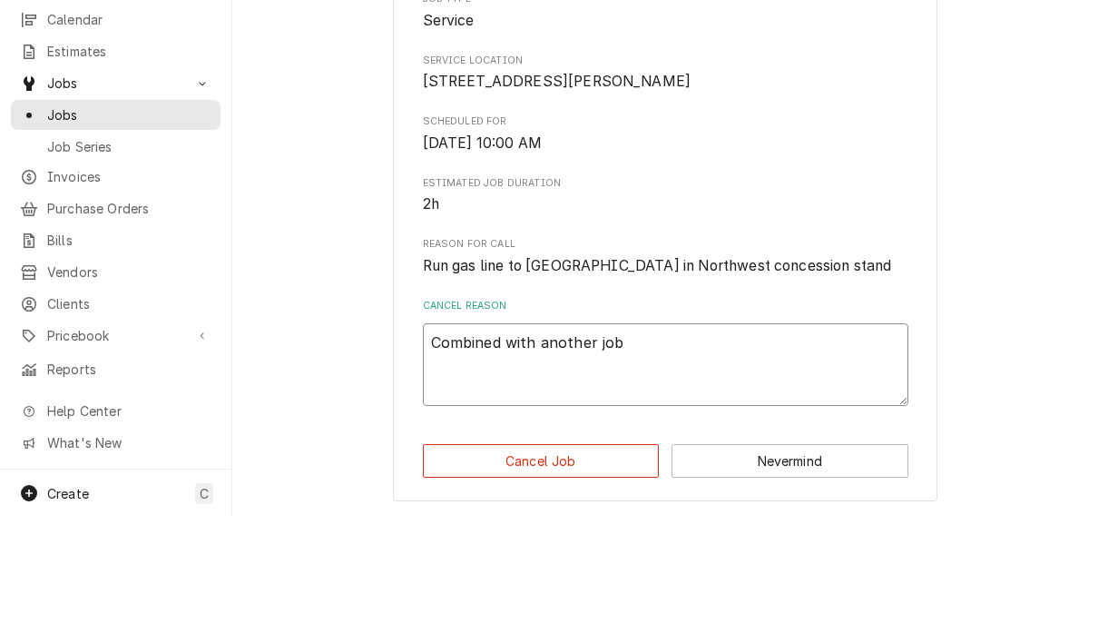
scroll to position [1, 0]
type textarea "Combined with another job"
click at [588, 561] on button "Cancel Job" at bounding box center [541, 578] width 237 height 34
type textarea "x"
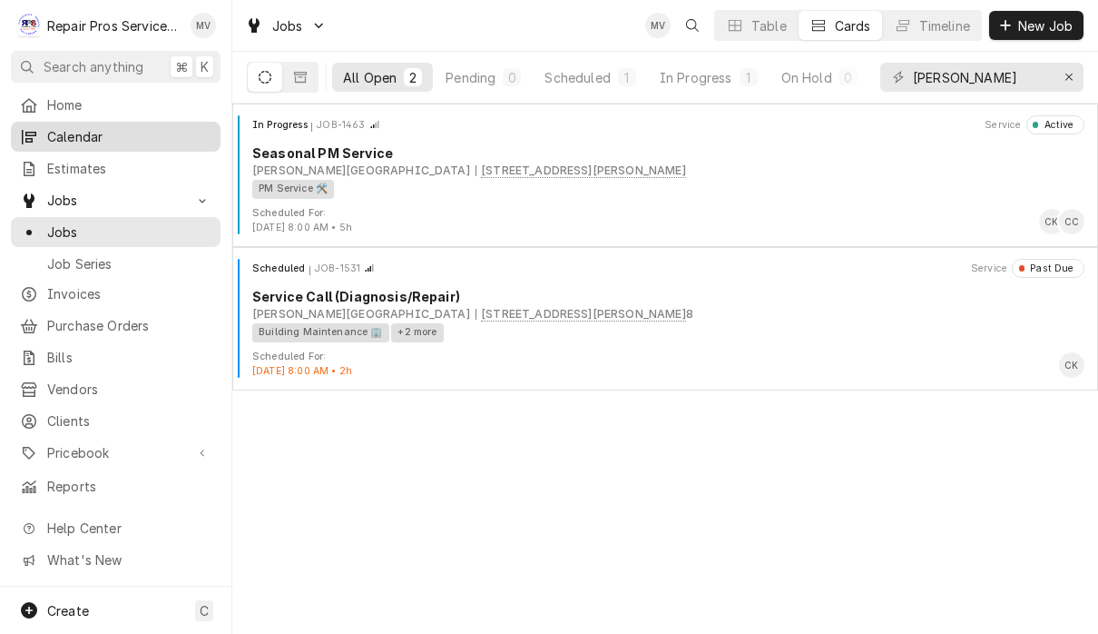
click at [103, 125] on div "Calendar" at bounding box center [116, 136] width 202 height 23
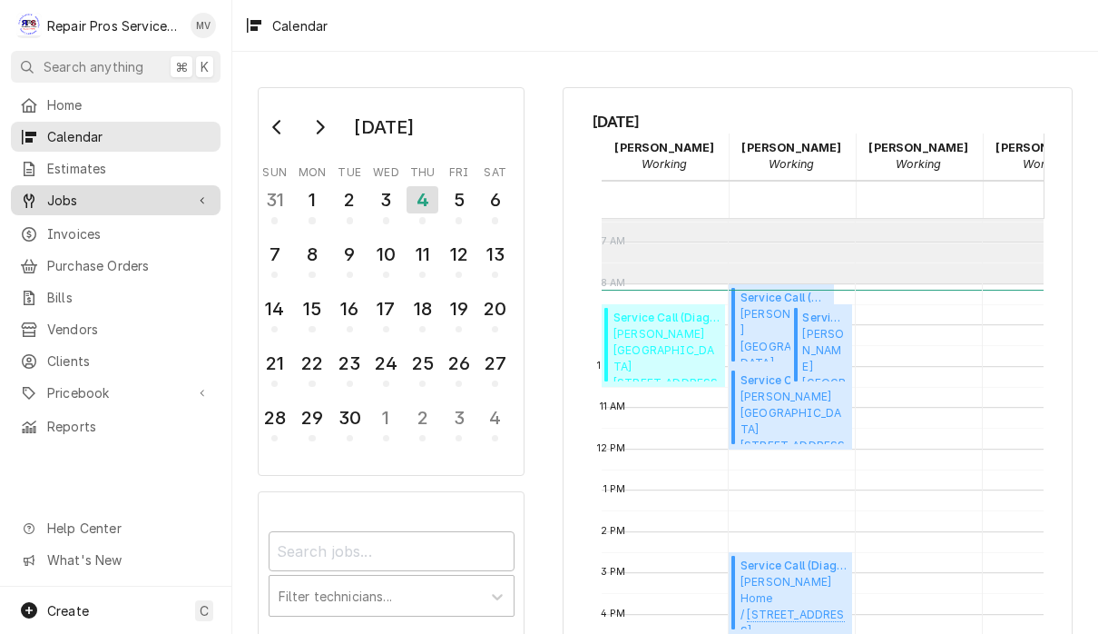
click at [90, 196] on span "Jobs" at bounding box center [115, 200] width 137 height 19
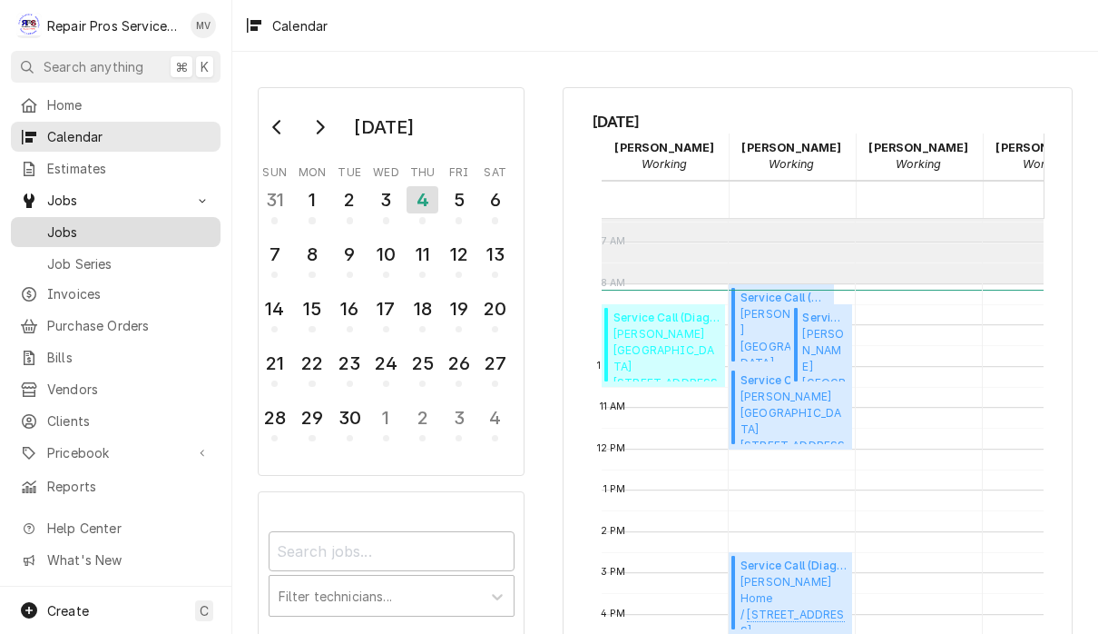
click at [123, 222] on span "Jobs" at bounding box center [129, 231] width 164 height 19
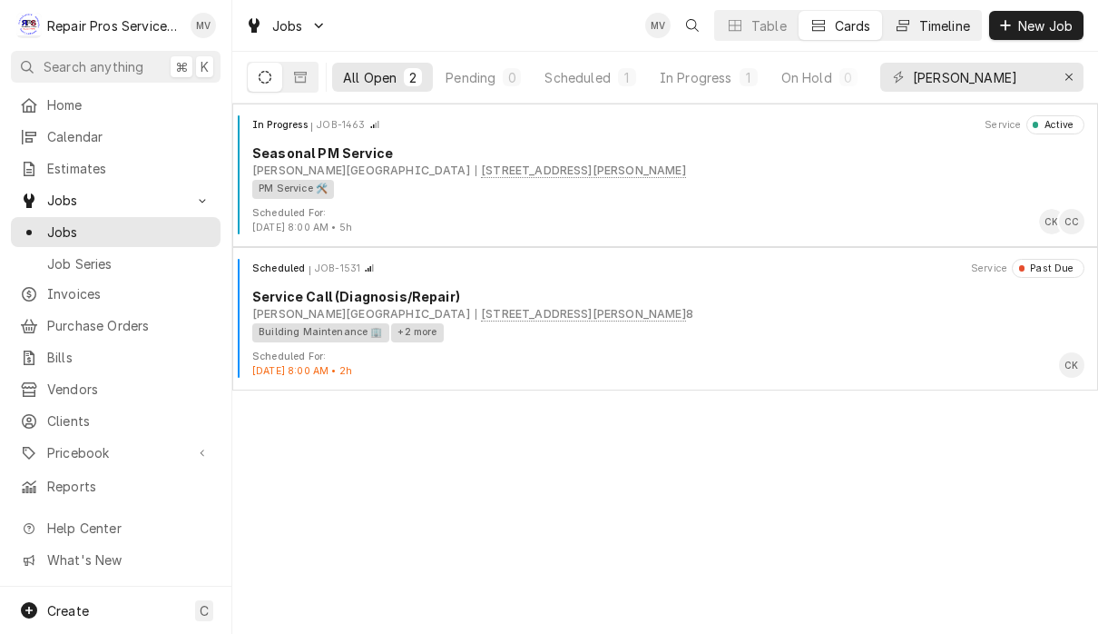
click at [944, 27] on div "Timeline" at bounding box center [944, 25] width 51 height 19
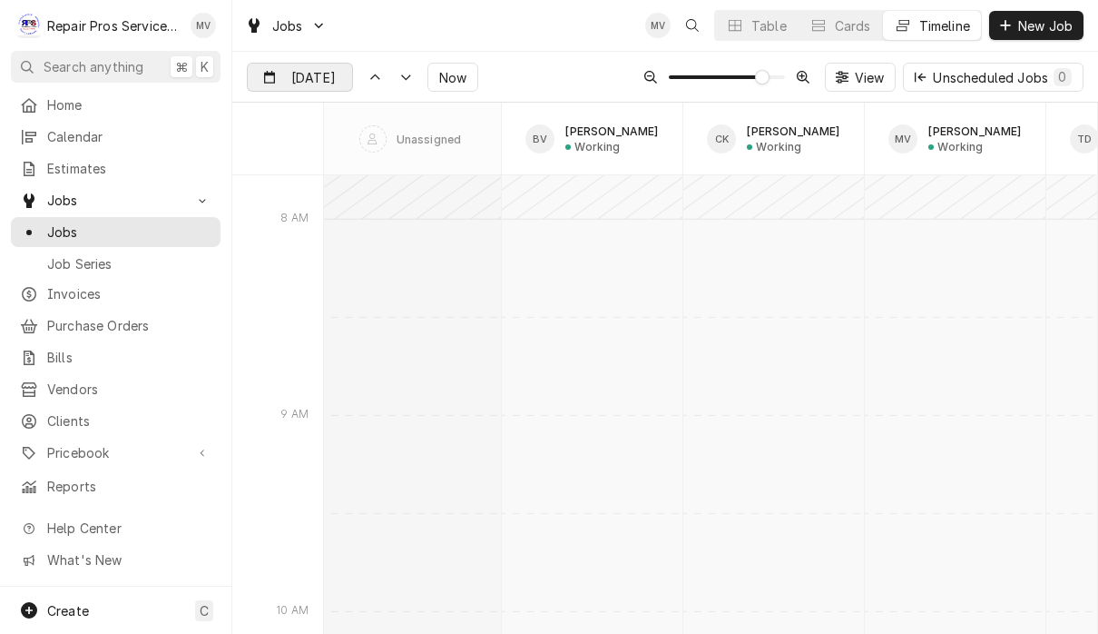
click at [330, 71] on div "Dynamic Content Wrapper" at bounding box center [339, 78] width 25 height 29
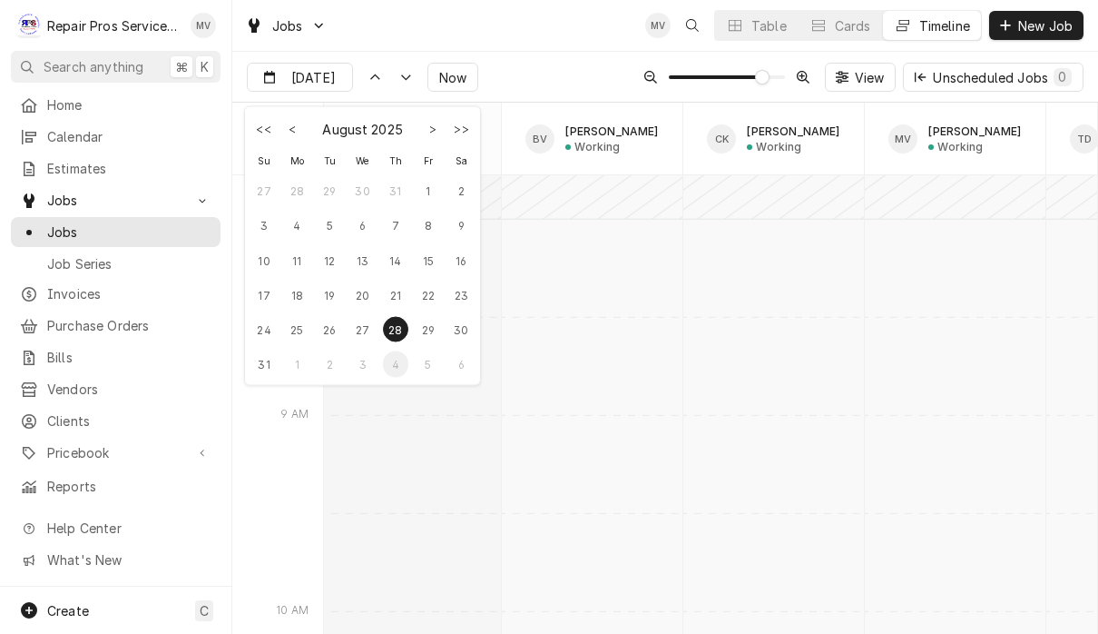
click at [396, 369] on div "4" at bounding box center [395, 363] width 25 height 25
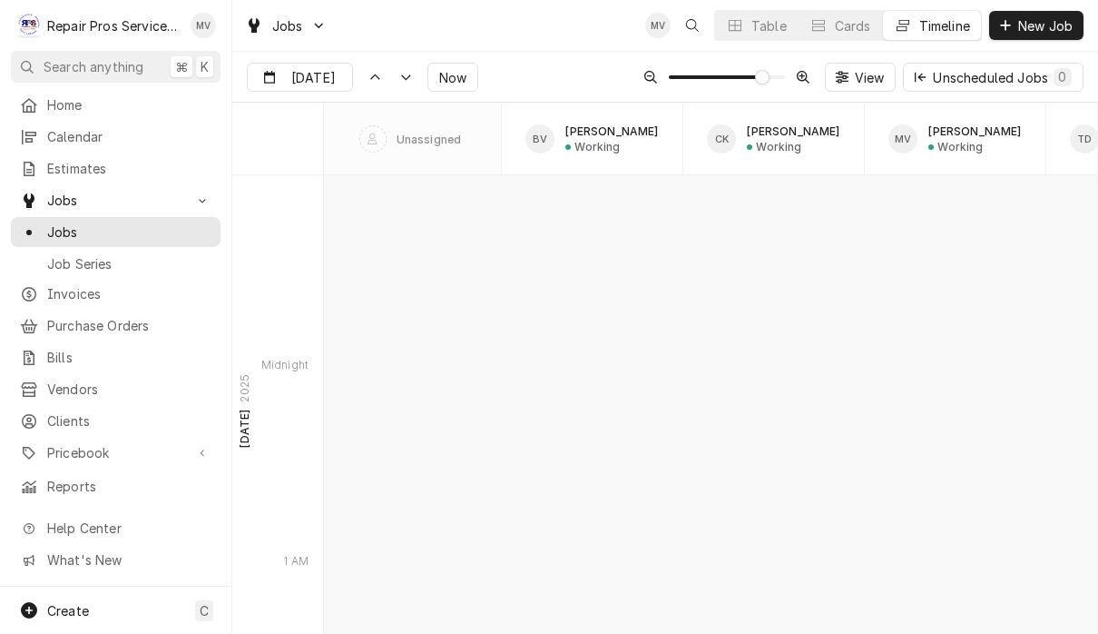
type input "[DATE]"
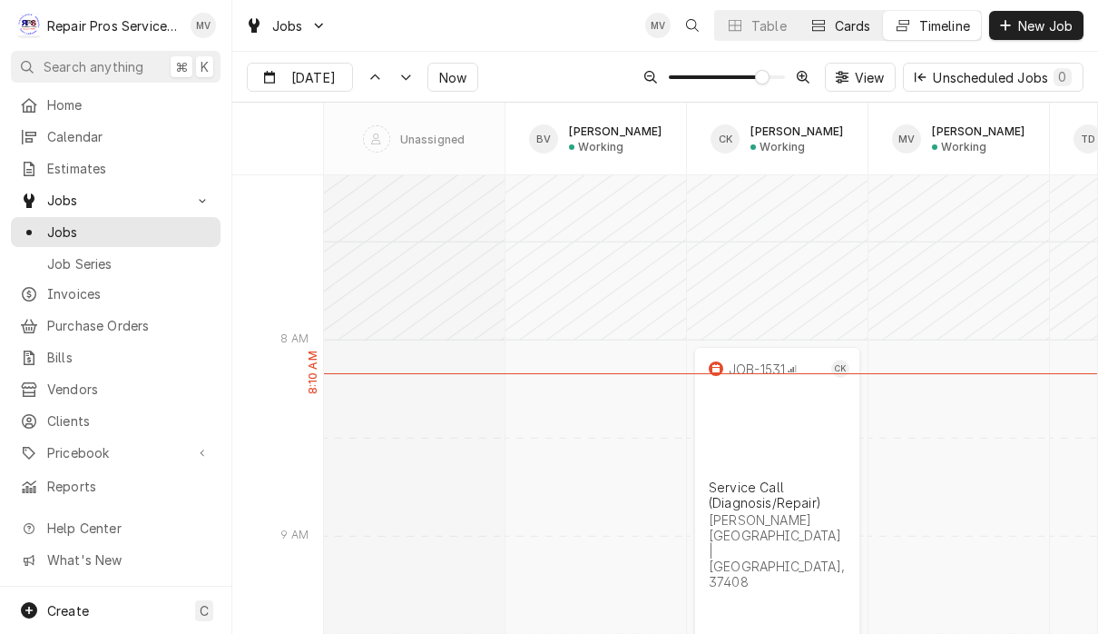
click at [857, 24] on div "Cards" at bounding box center [853, 25] width 36 height 19
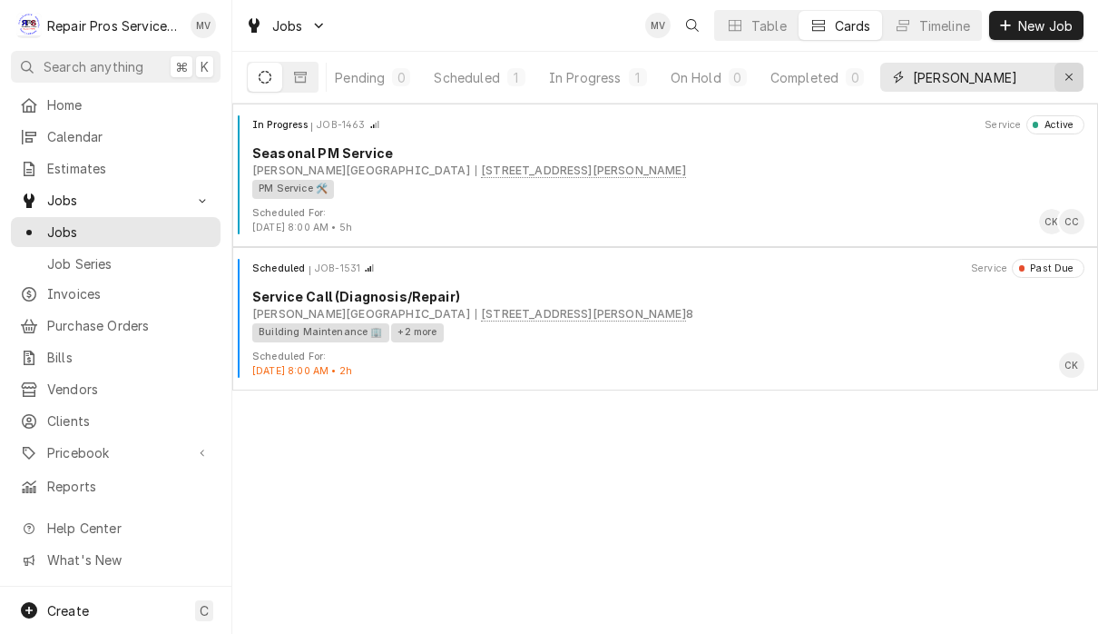
click at [1076, 74] on div "Erase input" at bounding box center [1069, 77] width 18 height 18
